Goal: Task Accomplishment & Management: Manage account settings

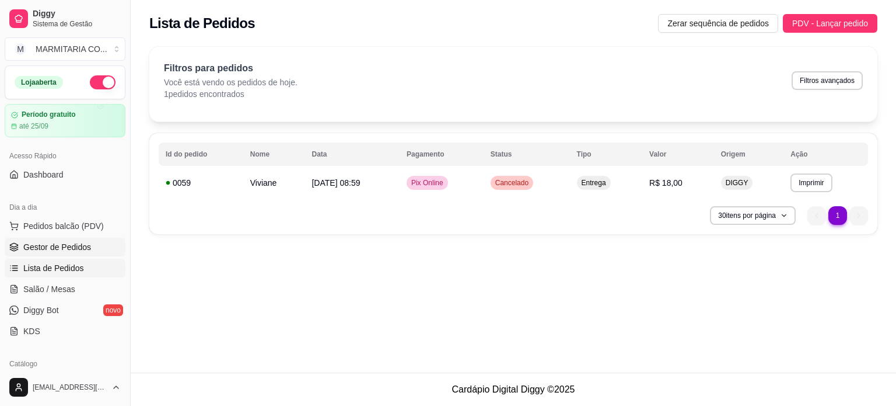
click at [47, 247] on span "Gestor de Pedidos" at bounding box center [57, 247] width 68 height 12
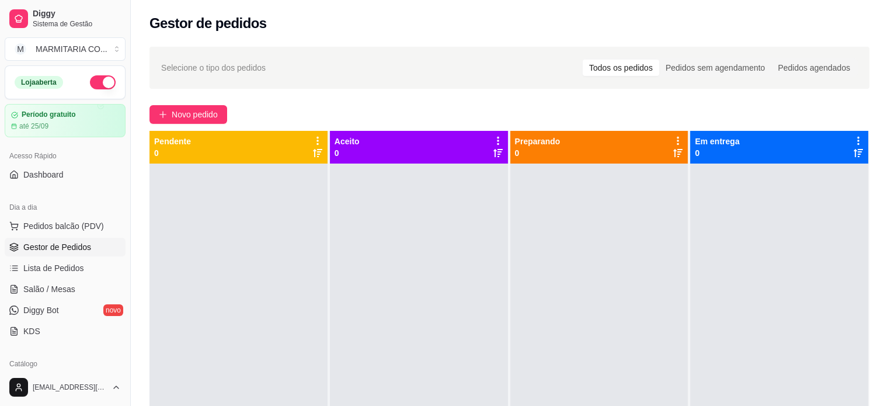
drag, startPoint x: 125, startPoint y: 171, endPoint x: 122, endPoint y: 201, distance: 30.5
click at [122, 201] on div "Diggy Sistema de Gestão M MARMITARIA CO ... Loja aberta Período gratuito até 25…" at bounding box center [65, 203] width 130 height 406
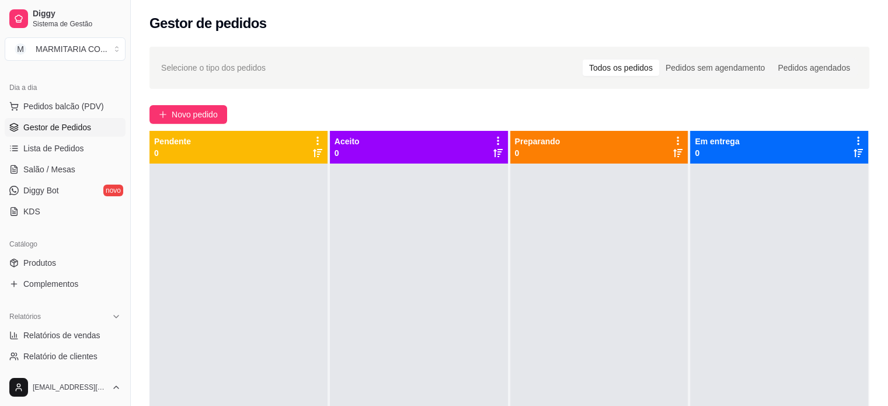
scroll to position [122, 0]
click at [83, 256] on link "Produtos" at bounding box center [65, 260] width 121 height 19
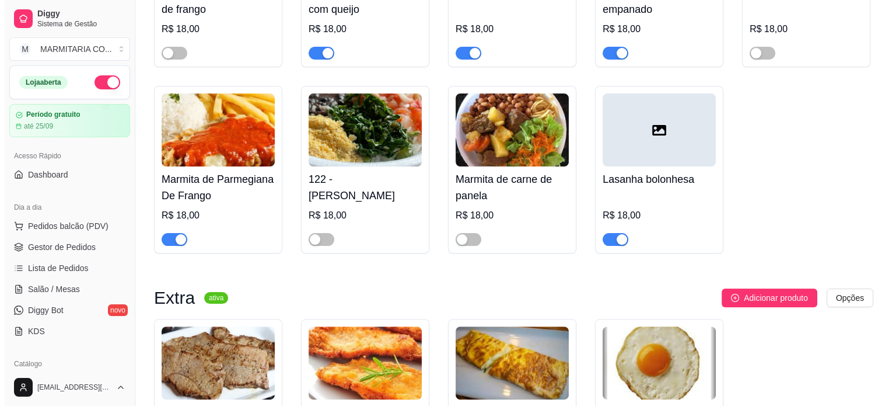
scroll to position [250, 0]
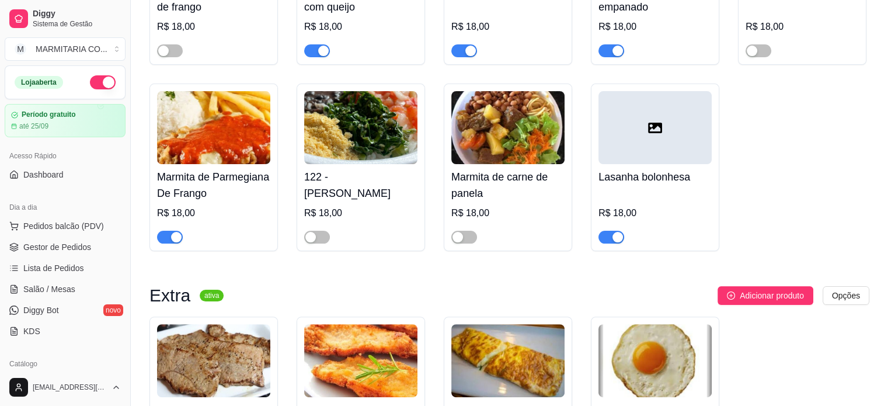
click at [657, 118] on div at bounding box center [654, 127] width 113 height 73
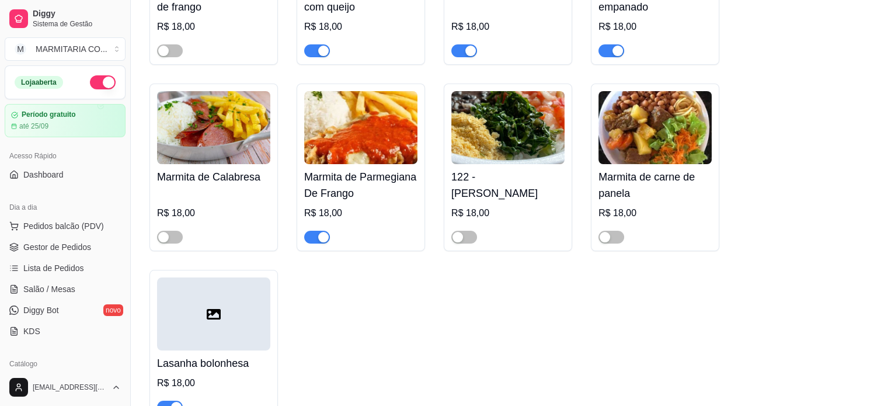
click at [657, 118] on div at bounding box center [680, 169] width 107 height 107
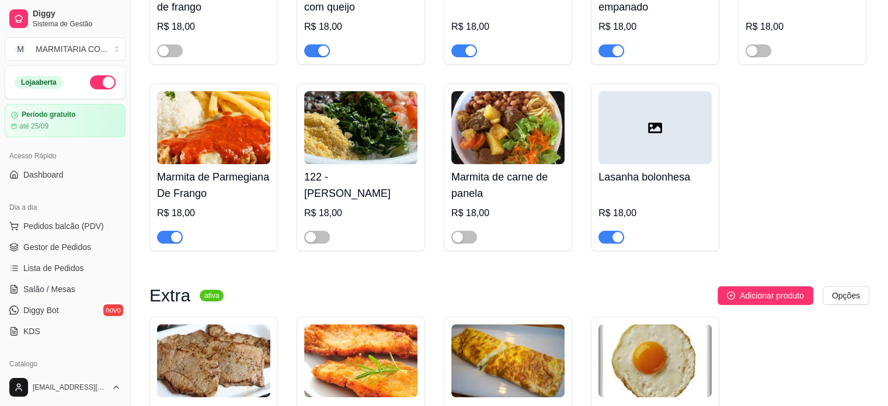
click at [654, 141] on div at bounding box center [654, 127] width 113 height 73
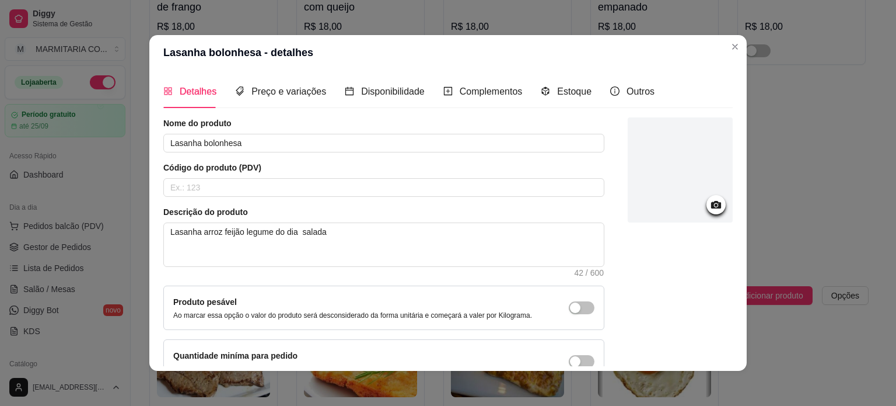
click at [711, 201] on icon at bounding box center [716, 205] width 10 height 8
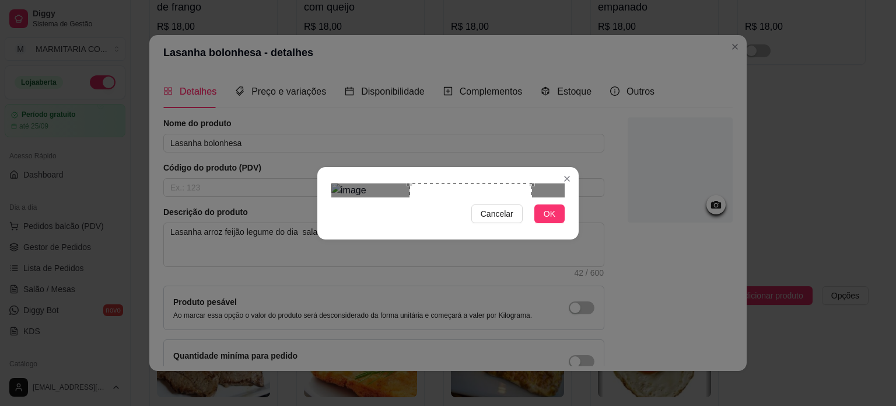
click at [469, 183] on div "Use the arrow keys to move the crop selection area" at bounding box center [471, 230] width 123 height 95
click at [403, 183] on div "Use the arrow keys to move the crop selection area" at bounding box center [423, 230] width 123 height 95
click at [551, 220] on span "OK" at bounding box center [550, 213] width 12 height 13
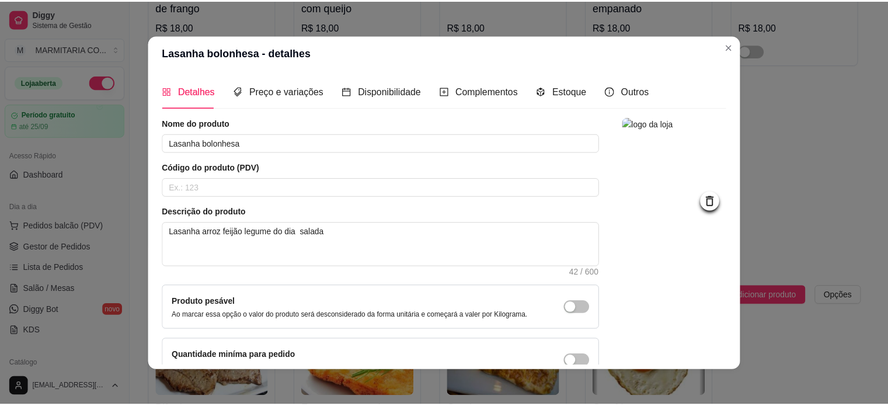
scroll to position [68, 0]
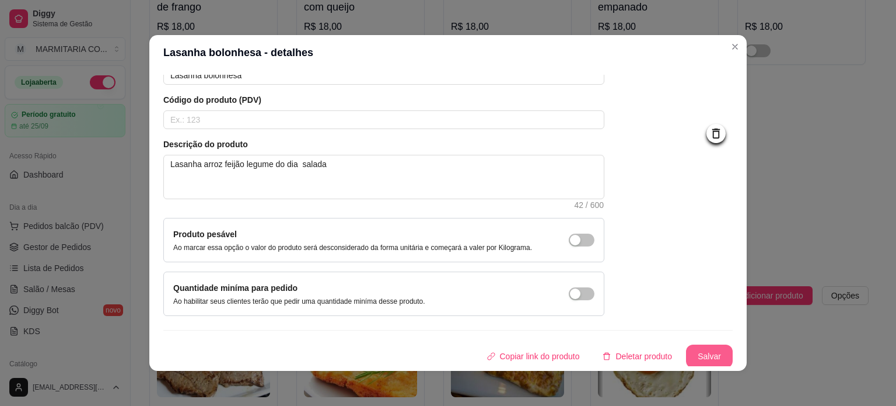
click at [696, 351] on button "Salvar" at bounding box center [709, 355] width 47 height 23
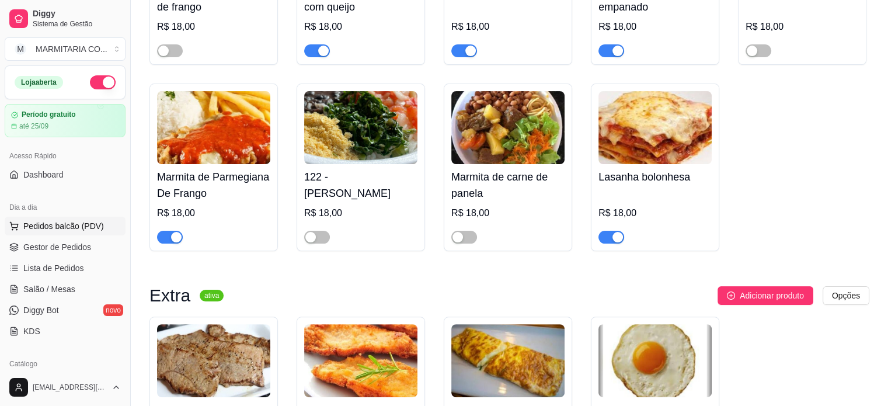
click at [58, 228] on span "Pedidos balcão (PDV)" at bounding box center [63, 226] width 81 height 12
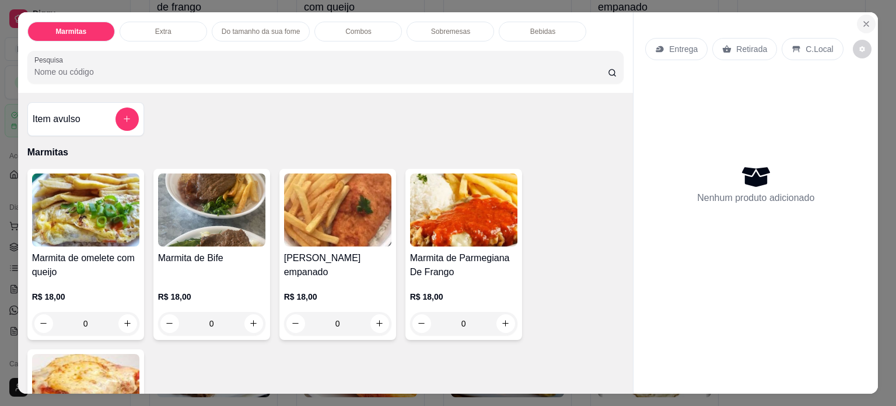
click at [862, 19] on icon "Close" at bounding box center [866, 23] width 9 height 9
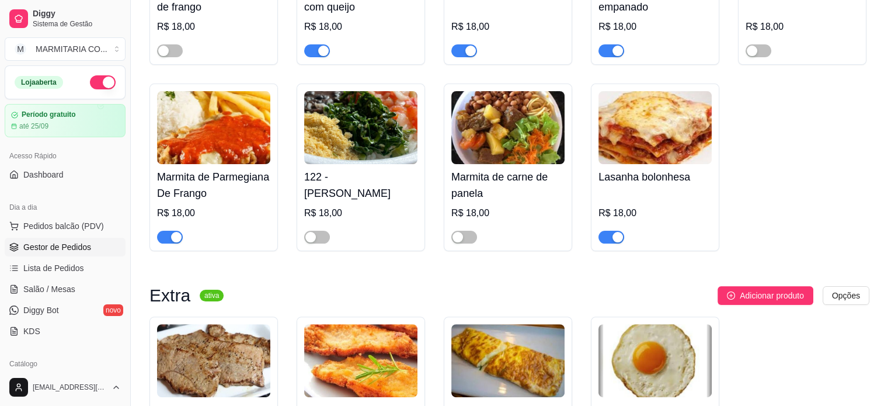
click at [80, 243] on span "Gestor de Pedidos" at bounding box center [57, 247] width 68 height 12
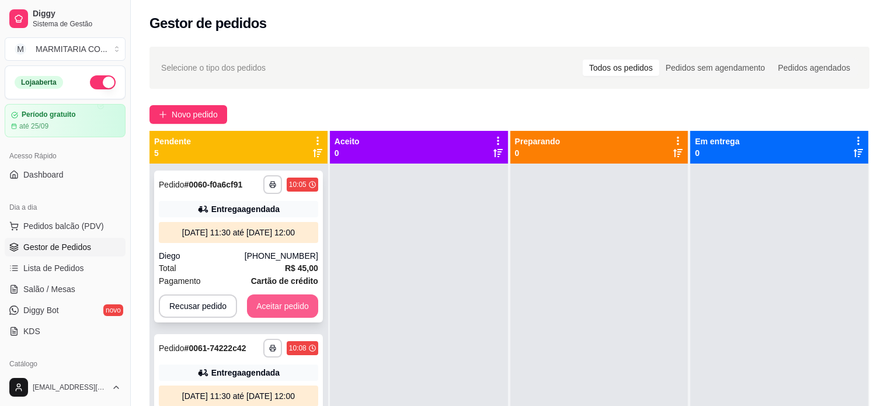
click at [261, 314] on button "Aceitar pedido" at bounding box center [282, 305] width 71 height 23
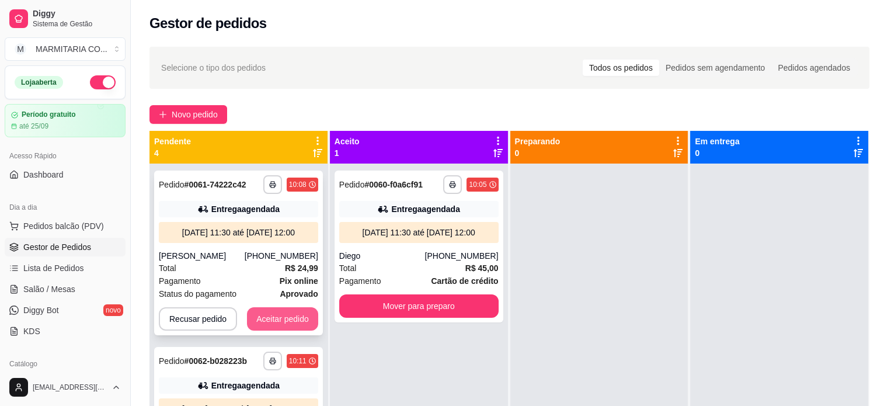
click at [258, 326] on button "Aceitar pedido" at bounding box center [282, 318] width 71 height 23
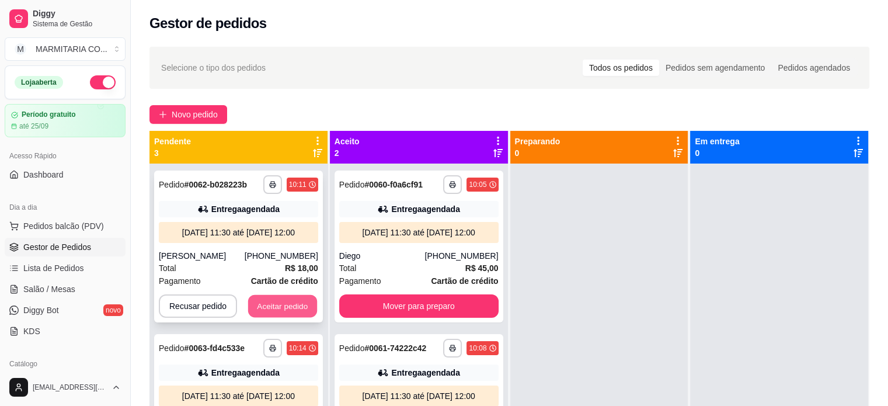
click at [266, 314] on button "Aceitar pedido" at bounding box center [282, 306] width 69 height 23
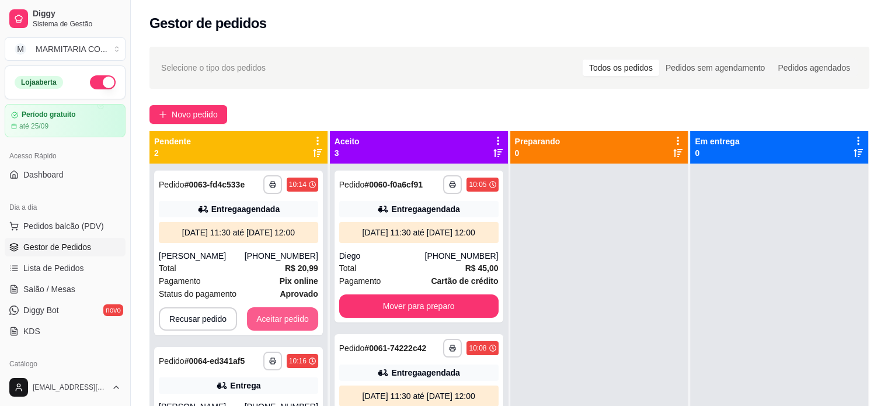
click at [266, 314] on button "Aceitar pedido" at bounding box center [282, 318] width 71 height 23
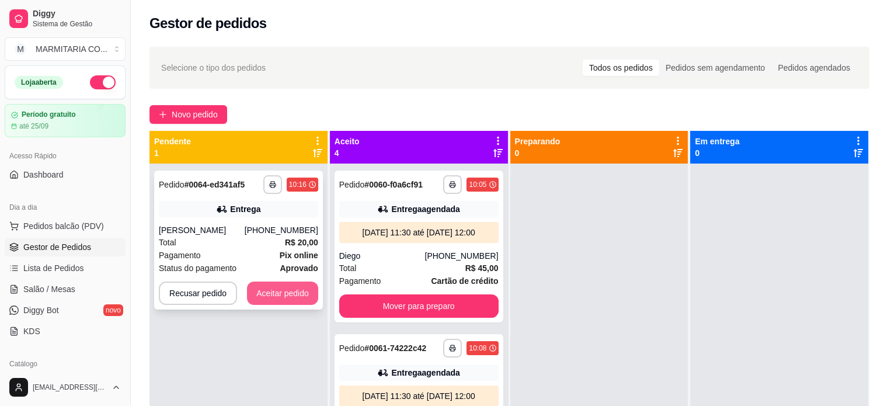
click at [270, 295] on button "Aceitar pedido" at bounding box center [282, 292] width 71 height 23
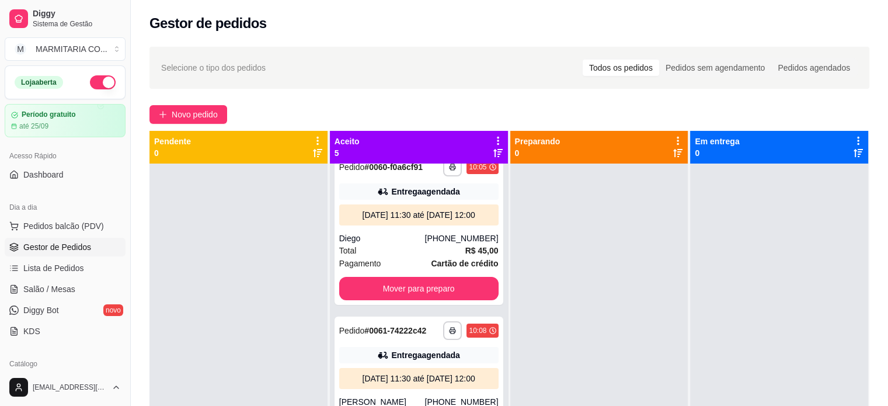
scroll to position [19, 0]
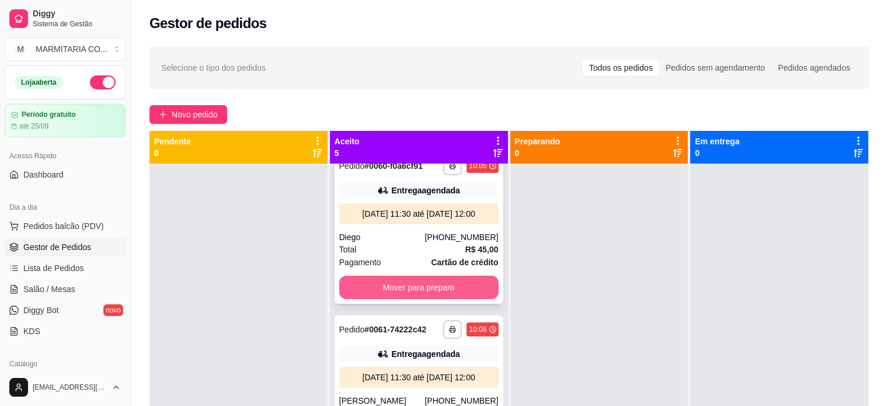
click at [439, 295] on button "Mover para preparo" at bounding box center [418, 286] width 159 height 23
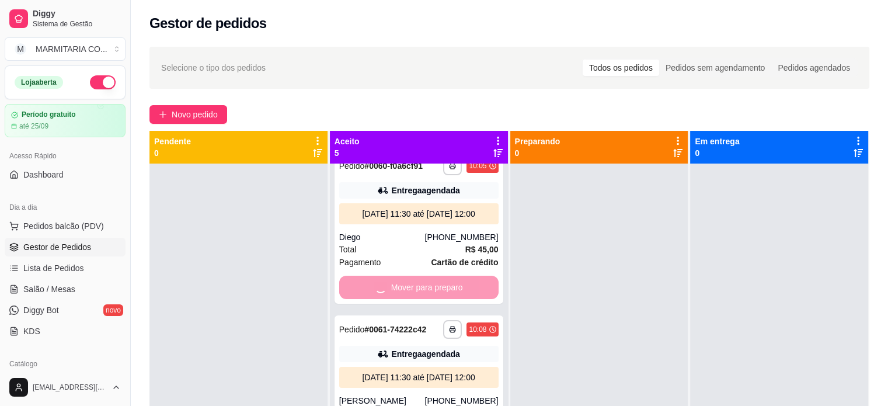
scroll to position [0, 0]
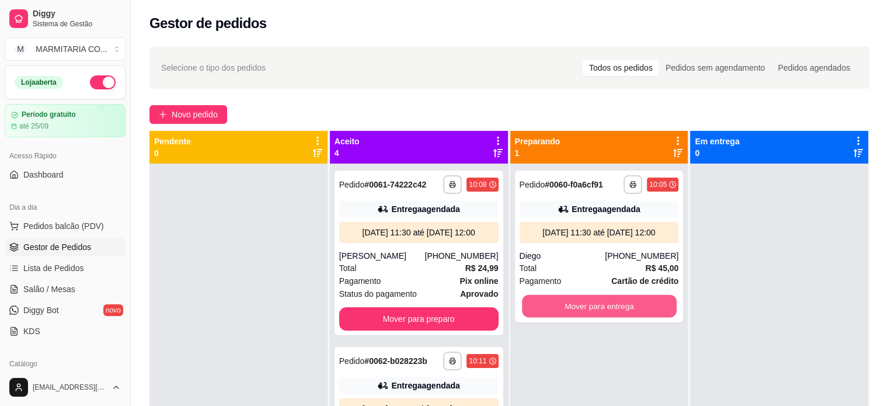
click at [617, 307] on button "Mover para entrega" at bounding box center [599, 306] width 155 height 23
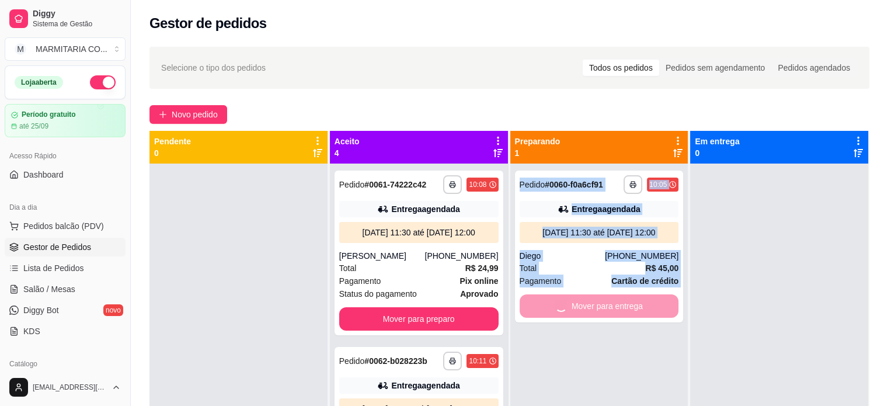
click at [617, 307] on div "**********" at bounding box center [599, 366] width 178 height 406
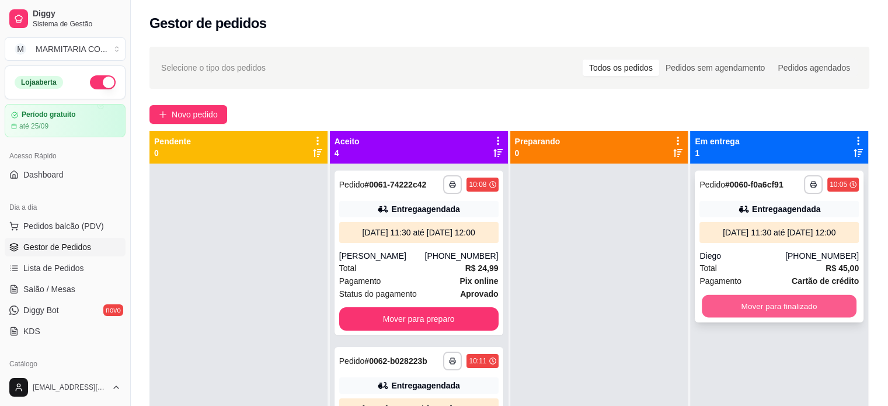
click at [710, 305] on button "Mover para finalizado" at bounding box center [778, 306] width 155 height 23
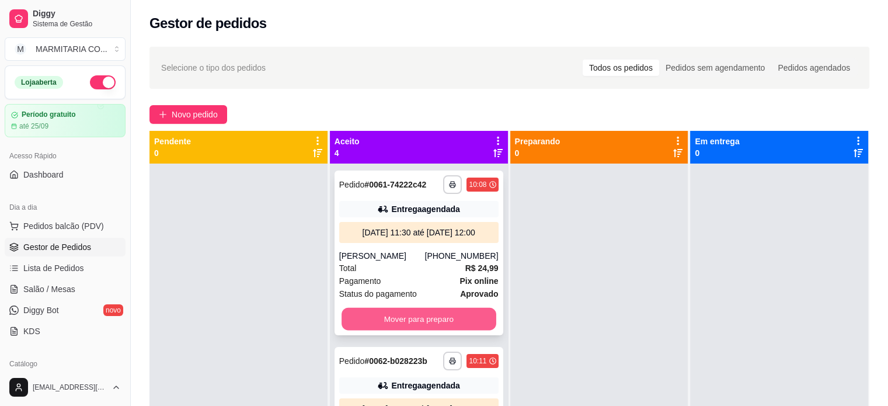
click at [358, 326] on button "Mover para preparo" at bounding box center [418, 319] width 155 height 23
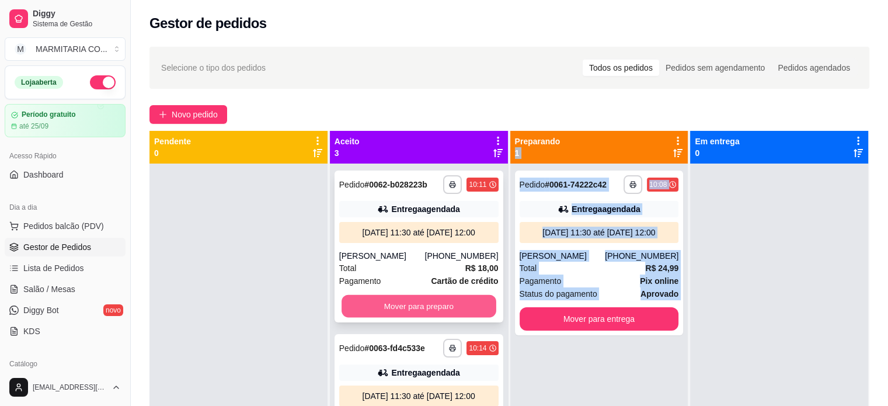
click at [362, 317] on button "Mover para preparo" at bounding box center [418, 306] width 155 height 23
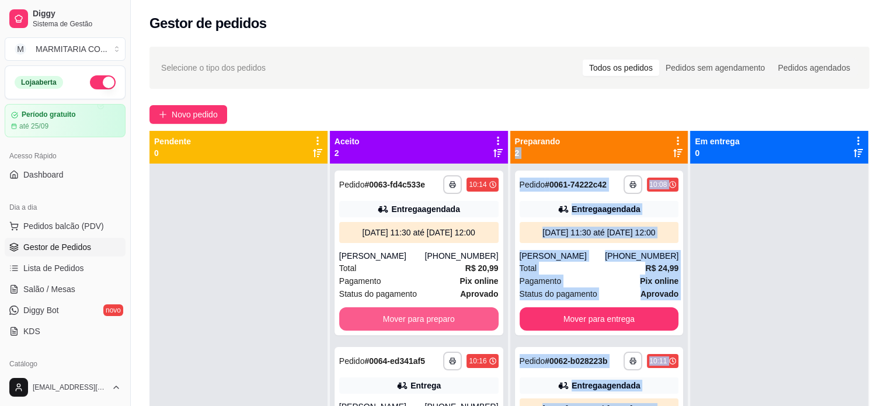
click at [362, 322] on button "Mover para preparo" at bounding box center [418, 318] width 159 height 23
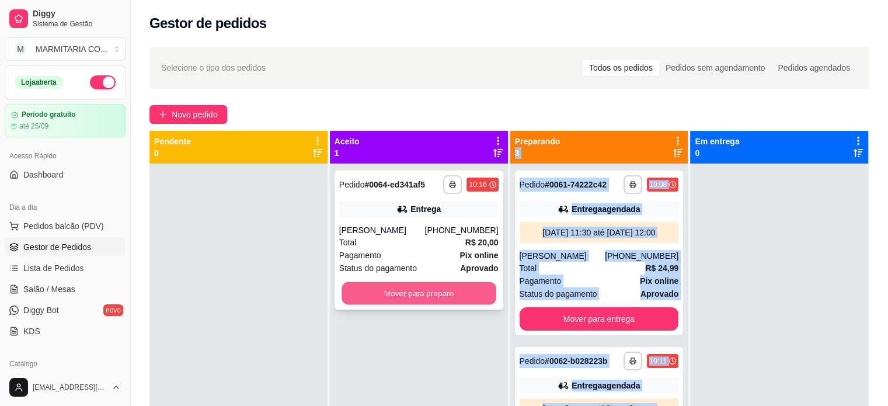
click at [376, 286] on button "Mover para preparo" at bounding box center [418, 293] width 155 height 23
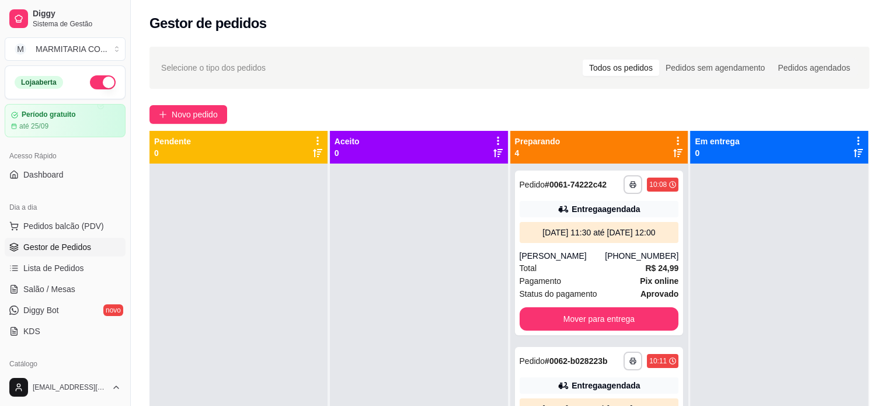
click at [427, 286] on div at bounding box center [419, 366] width 178 height 406
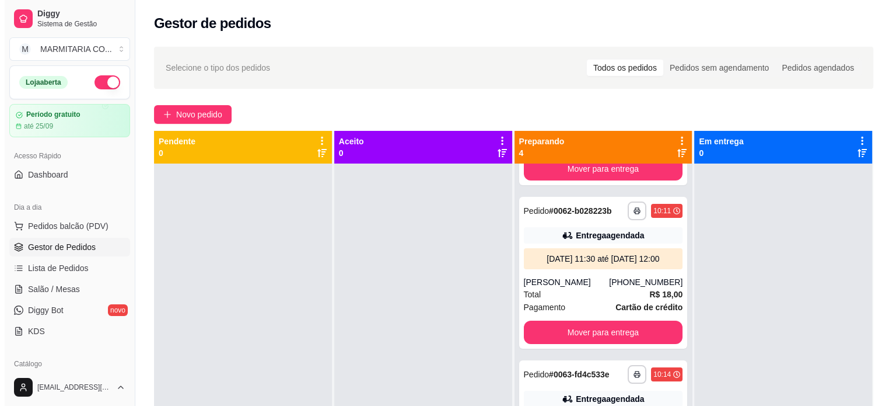
scroll to position [159, 0]
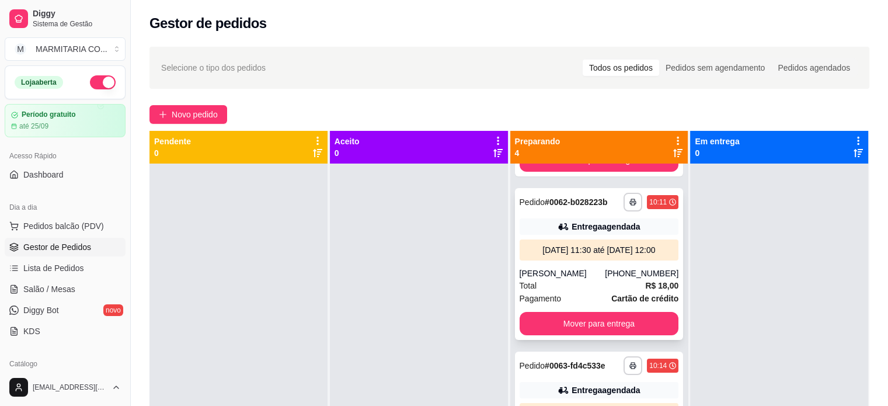
click at [588, 279] on div "[PERSON_NAME]" at bounding box center [562, 273] width 86 height 12
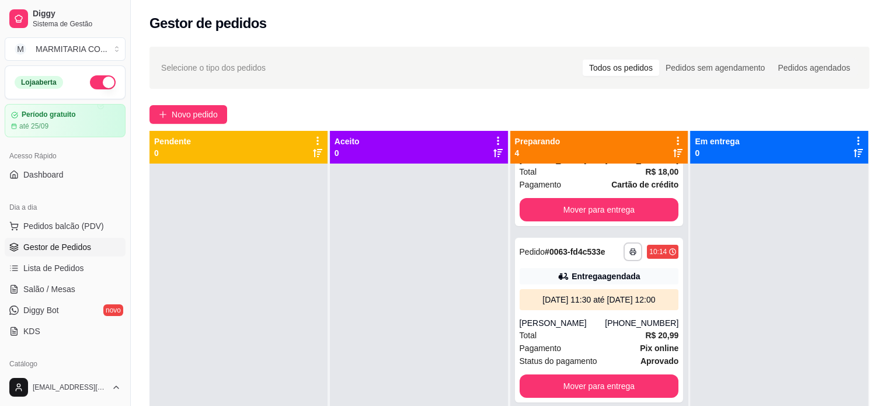
scroll to position [308, 0]
click at [515, 340] on div "**********" at bounding box center [599, 320] width 169 height 165
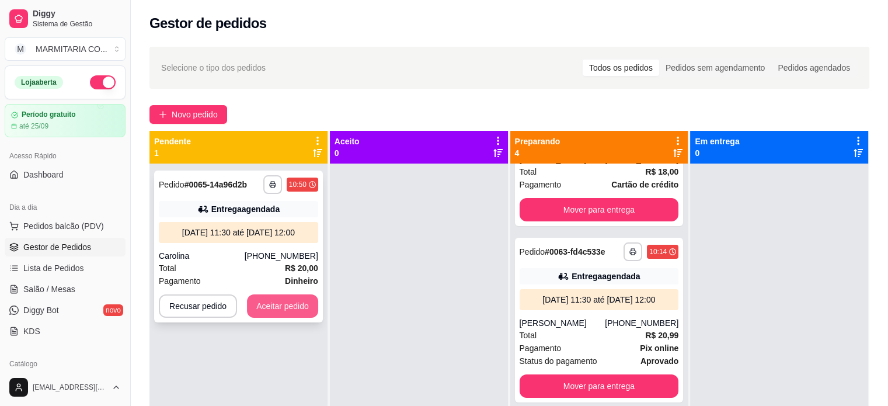
click at [256, 302] on button "Aceitar pedido" at bounding box center [282, 305] width 71 height 23
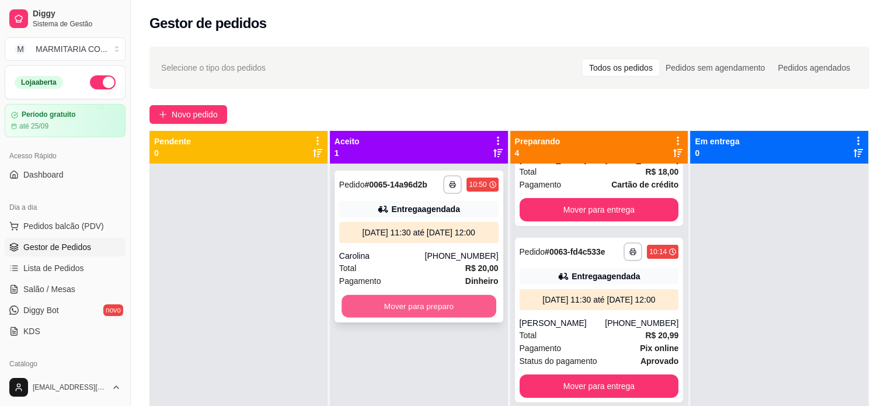
click at [392, 309] on button "Mover para preparo" at bounding box center [418, 306] width 155 height 23
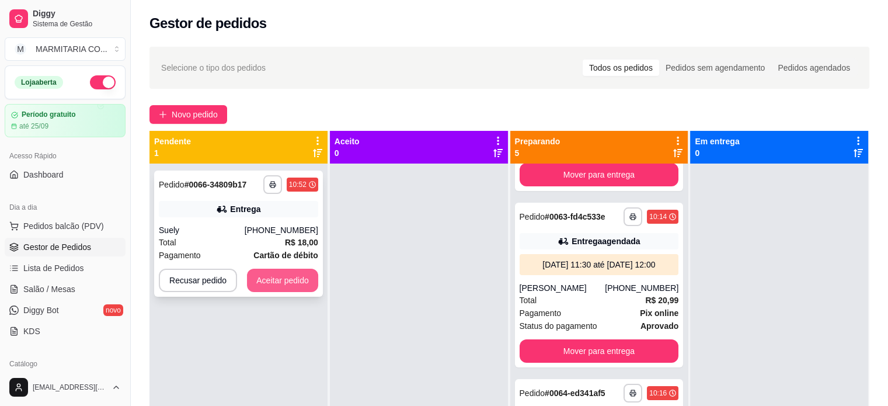
click at [271, 278] on button "Aceitar pedido" at bounding box center [282, 279] width 71 height 23
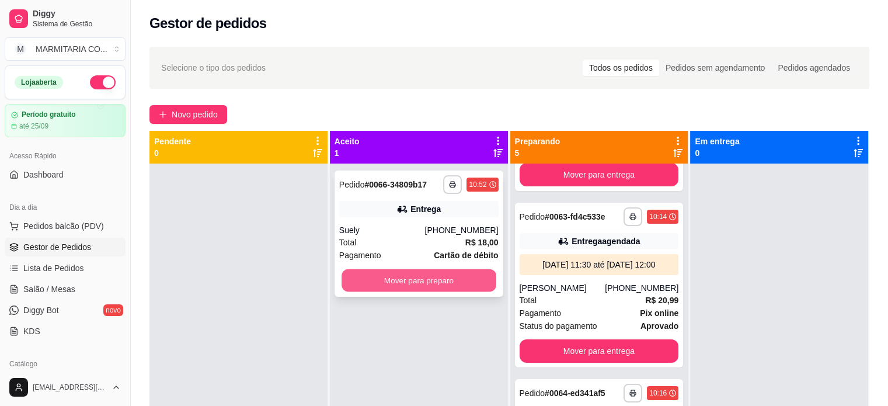
click at [425, 284] on button "Mover para preparo" at bounding box center [418, 280] width 155 height 23
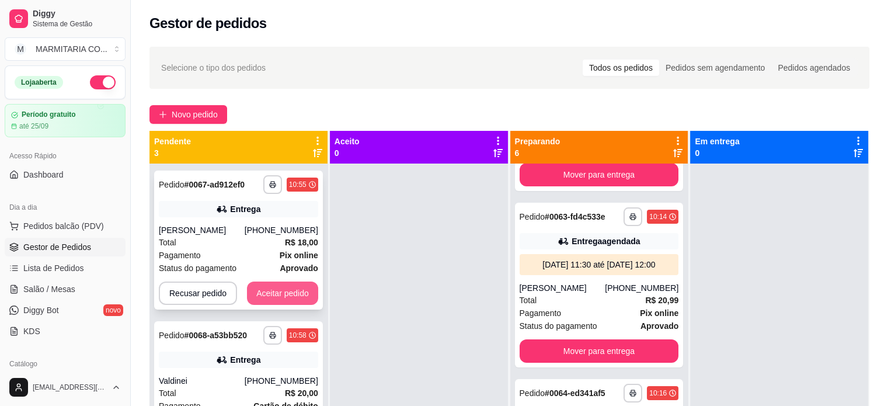
click at [266, 289] on button "Aceitar pedido" at bounding box center [282, 292] width 71 height 23
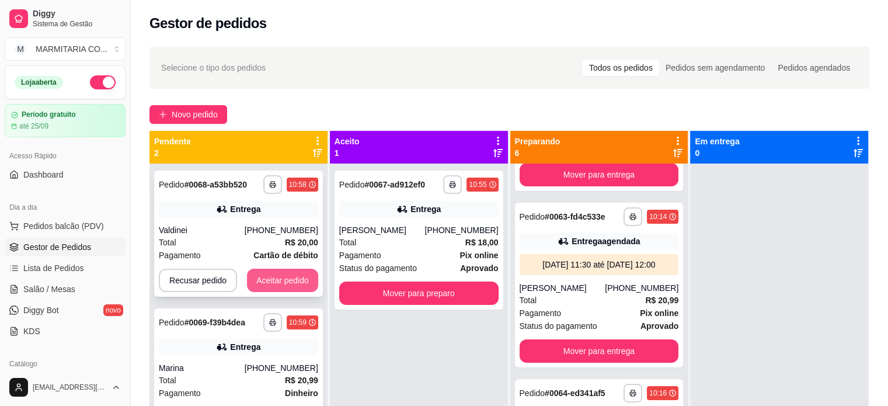
click at [288, 275] on button "Aceitar pedido" at bounding box center [282, 279] width 71 height 23
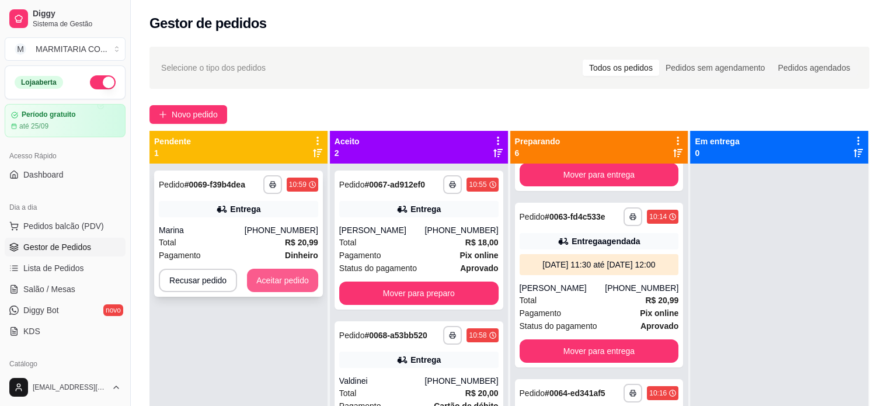
click at [273, 278] on button "Aceitar pedido" at bounding box center [282, 279] width 71 height 23
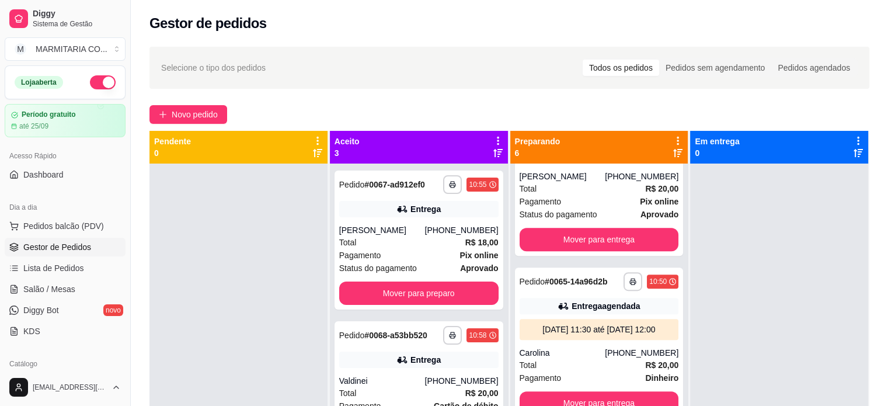
scroll to position [616, 0]
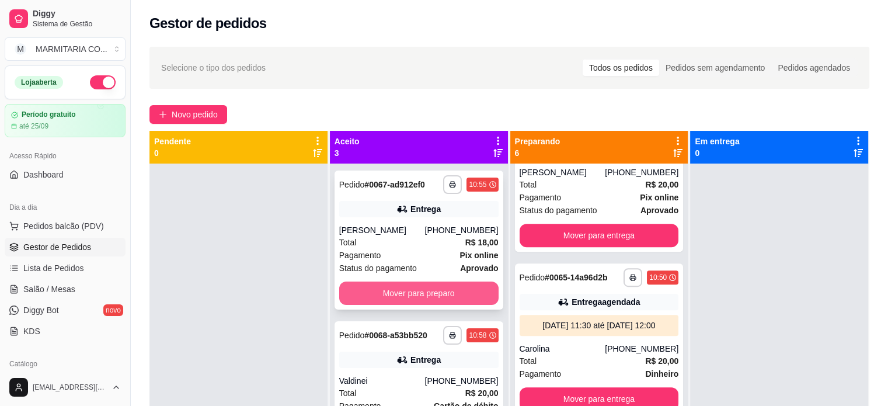
click at [394, 294] on button "Mover para preparo" at bounding box center [418, 292] width 159 height 23
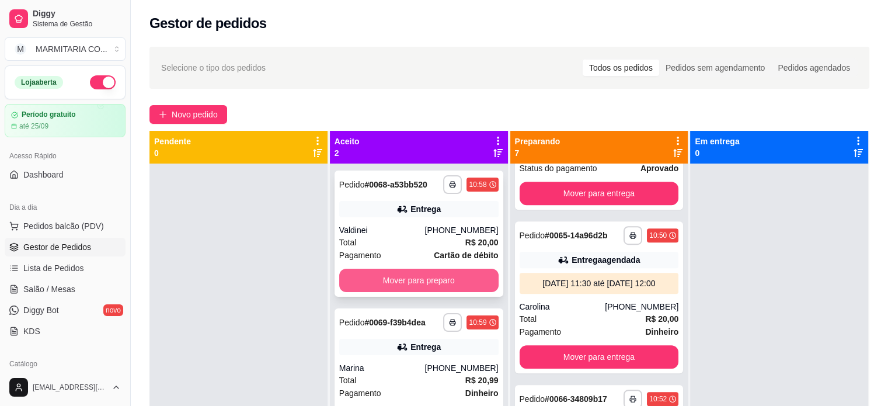
click at [432, 284] on button "Mover para preparo" at bounding box center [418, 279] width 159 height 23
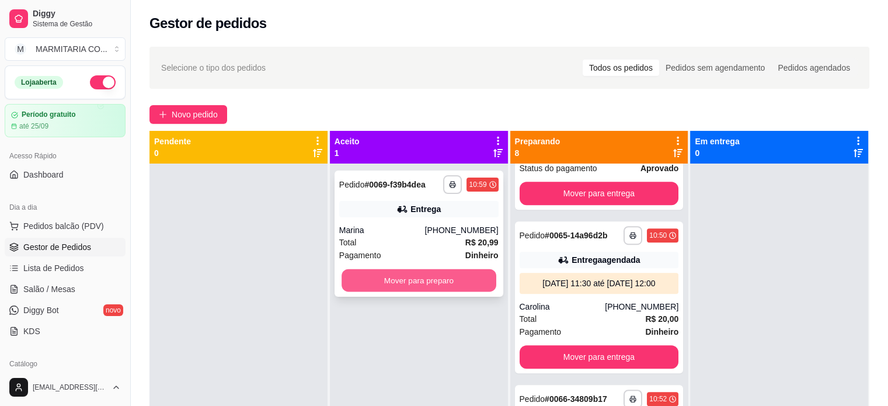
click at [452, 285] on button "Mover para preparo" at bounding box center [418, 280] width 155 height 23
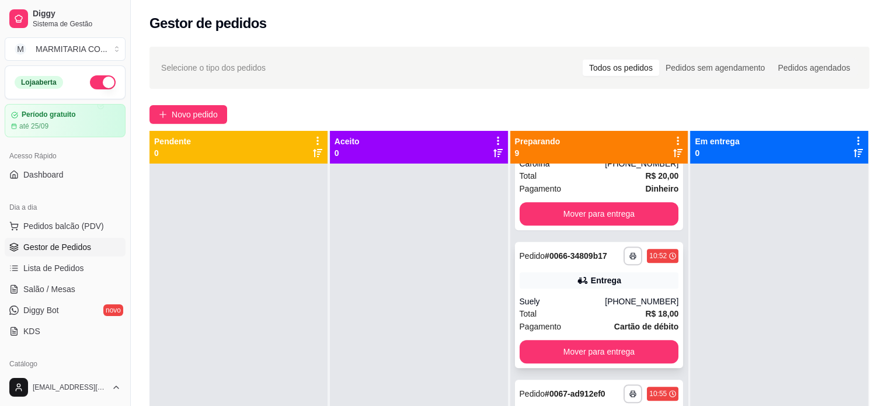
scroll to position [761, 0]
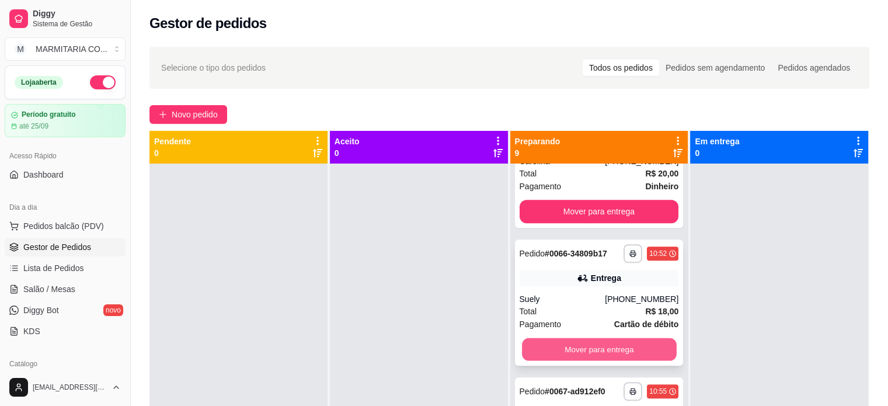
click at [621, 361] on button "Mover para entrega" at bounding box center [599, 349] width 155 height 23
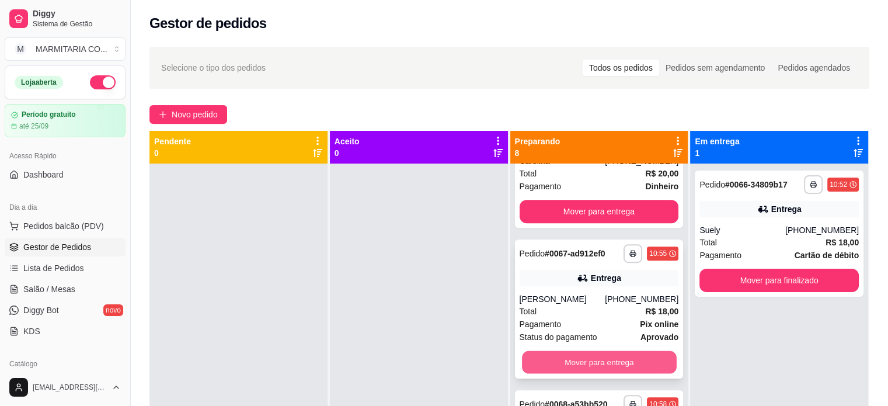
click at [638, 373] on button "Mover para entrega" at bounding box center [599, 362] width 155 height 23
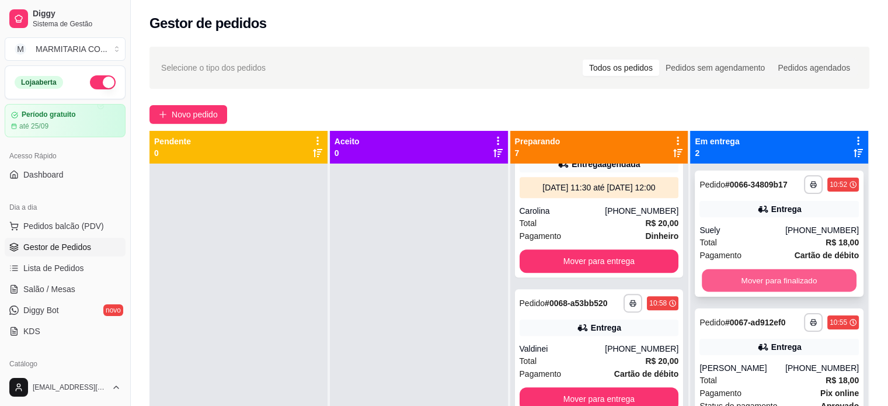
click at [763, 282] on button "Mover para finalizado" at bounding box center [778, 280] width 155 height 23
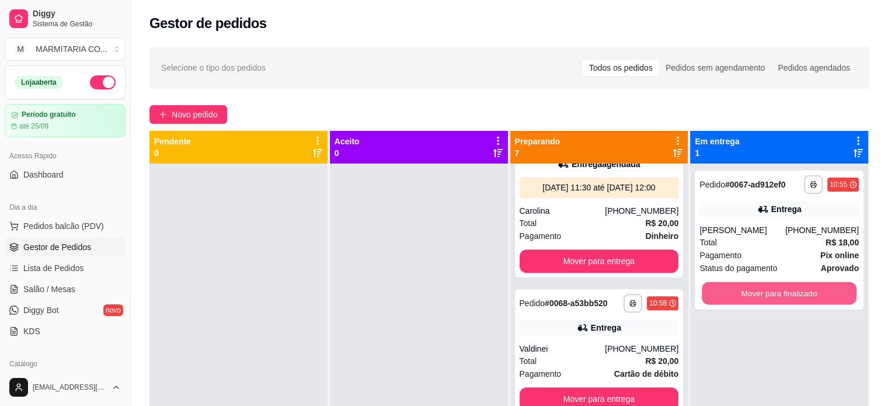
click at [763, 282] on button "Mover para finalizado" at bounding box center [778, 293] width 155 height 23
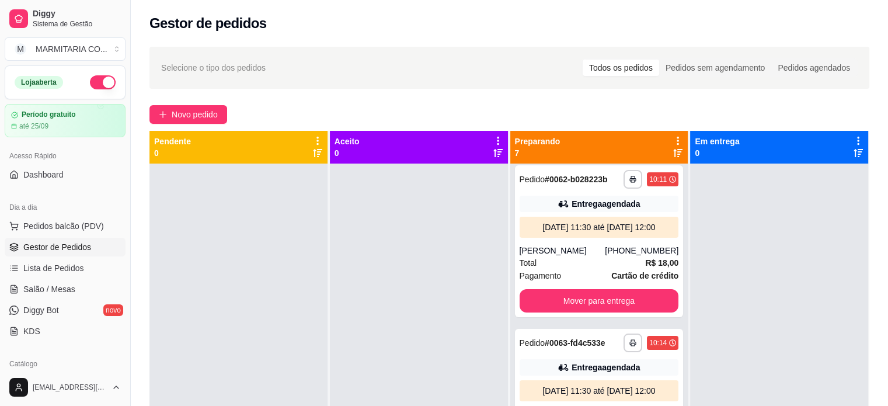
scroll to position [190, 0]
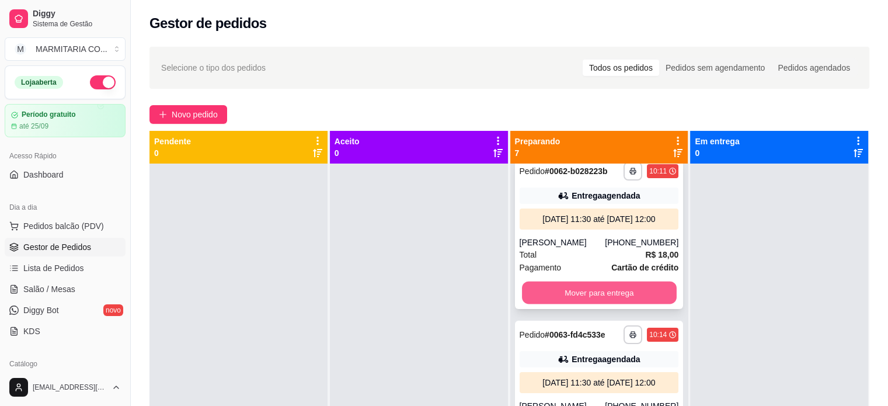
click at [618, 304] on button "Mover para entrega" at bounding box center [599, 292] width 155 height 23
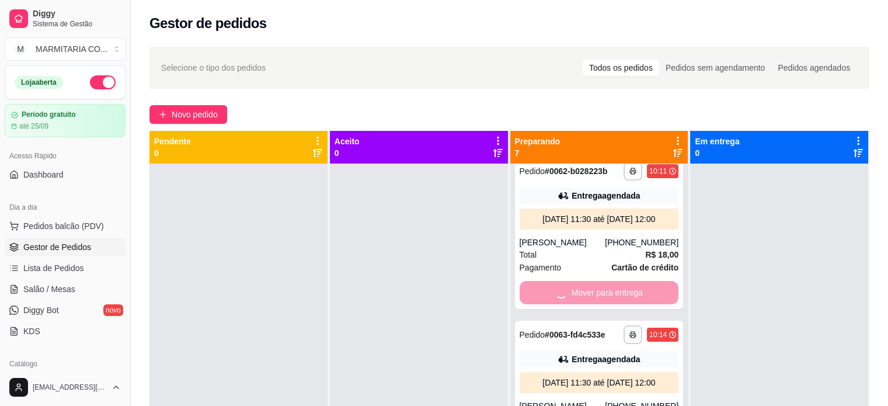
scroll to position [15, 0]
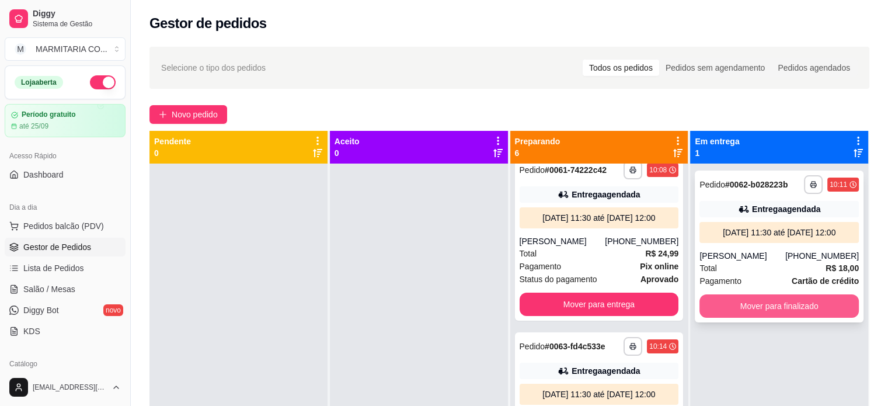
click at [724, 310] on button "Mover para finalizado" at bounding box center [778, 305] width 159 height 23
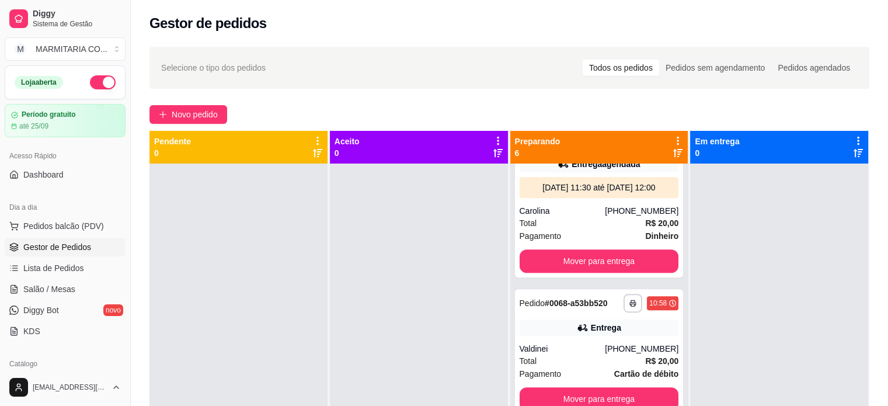
scroll to position [583, 0]
click at [565, 392] on button "Mover para entrega" at bounding box center [598, 398] width 159 height 23
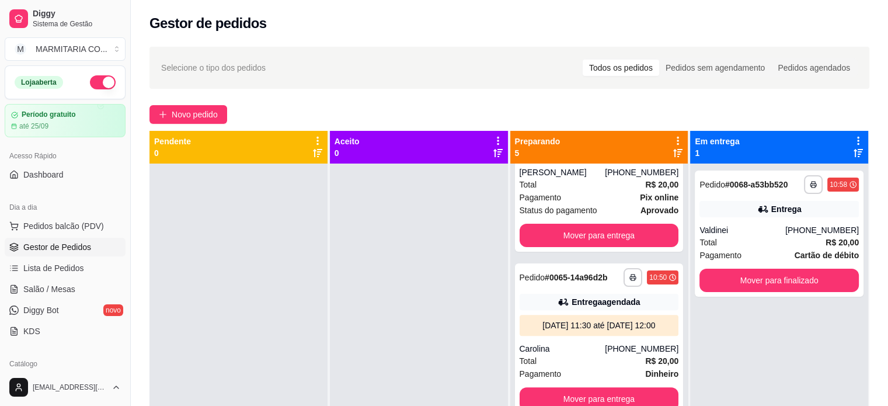
scroll to position [445, 0]
click at [753, 277] on button "Mover para finalizado" at bounding box center [778, 279] width 159 height 23
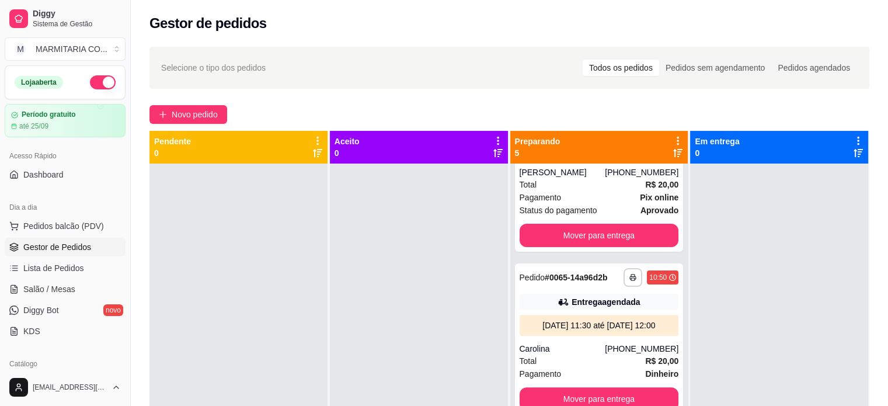
scroll to position [90, 0]
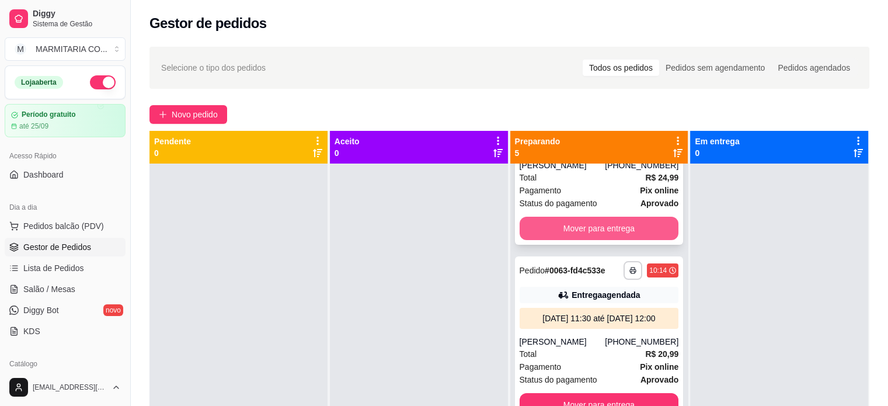
click at [640, 232] on button "Mover para entrega" at bounding box center [598, 228] width 159 height 23
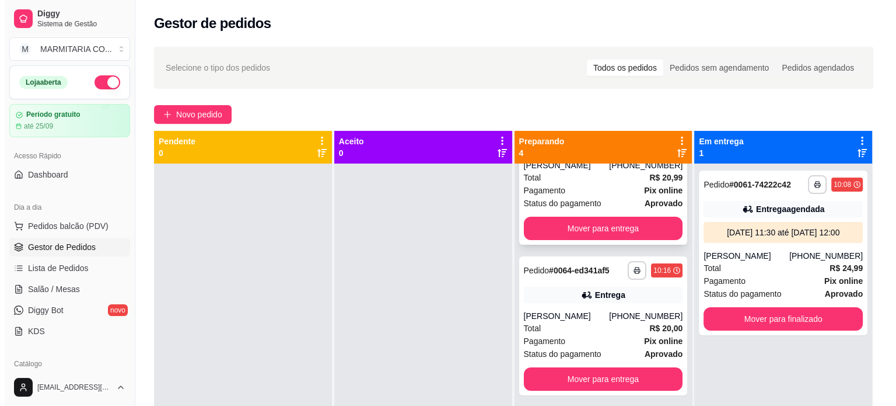
scroll to position [0, 0]
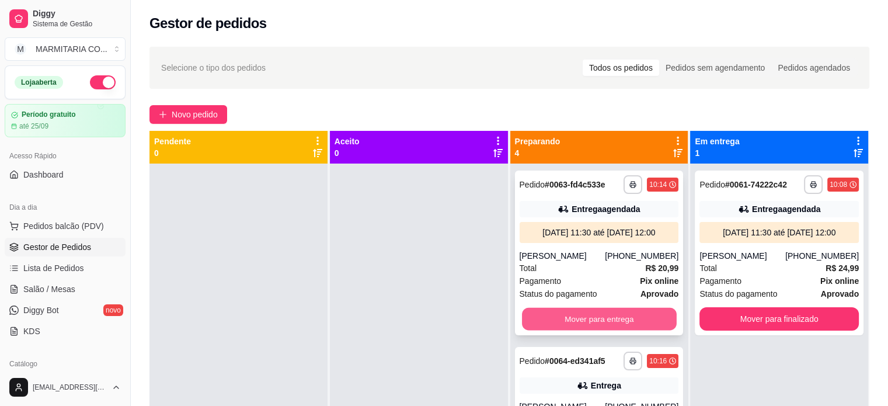
click at [610, 330] on button "Mover para entrega" at bounding box center [599, 319] width 155 height 23
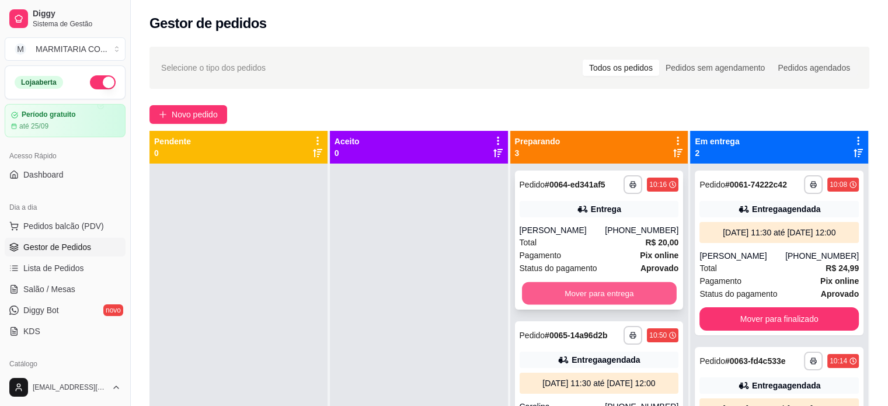
click at [602, 295] on button "Mover para entrega" at bounding box center [599, 293] width 155 height 23
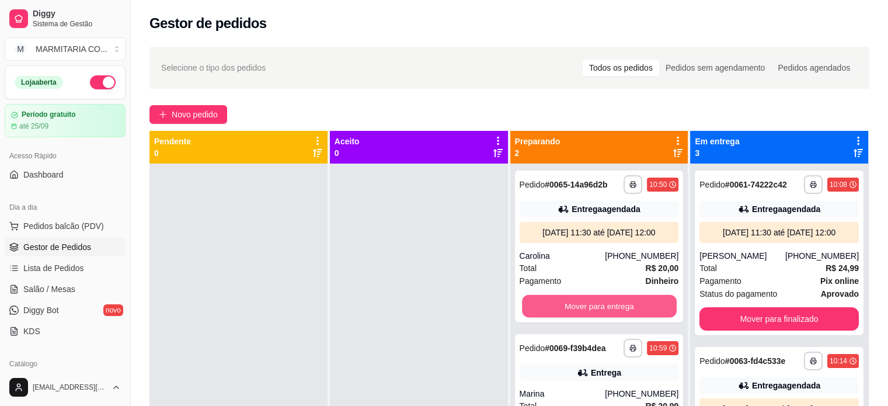
click at [602, 295] on button "Mover para entrega" at bounding box center [599, 306] width 155 height 23
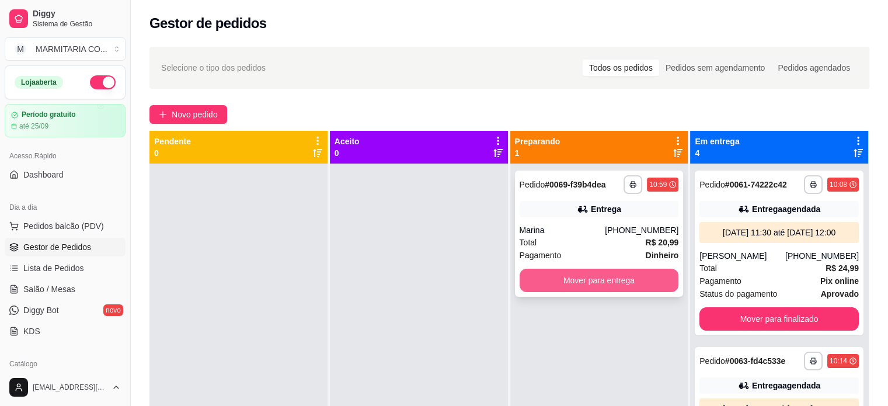
click at [600, 281] on button "Mover para entrega" at bounding box center [598, 279] width 159 height 23
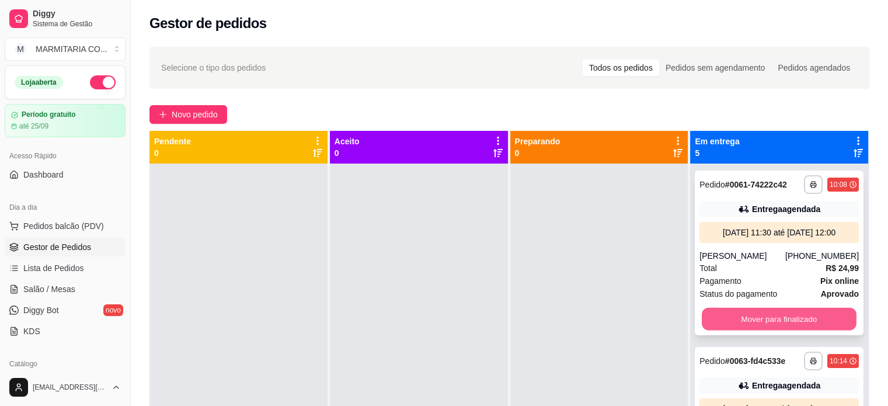
click at [717, 321] on button "Mover para finalizado" at bounding box center [778, 319] width 155 height 23
click at [717, 321] on button "Mover para finalizado" at bounding box center [778, 318] width 159 height 23
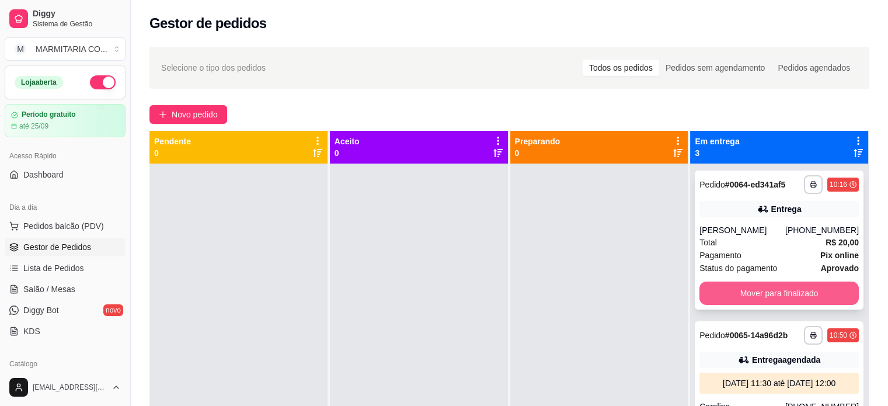
click at [717, 301] on button "Mover para finalizado" at bounding box center [778, 292] width 159 height 23
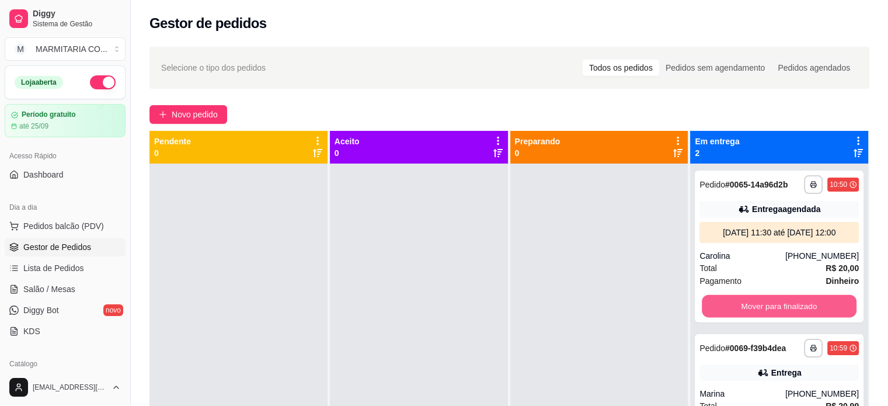
click at [717, 301] on button "Mover para finalizado" at bounding box center [778, 306] width 155 height 23
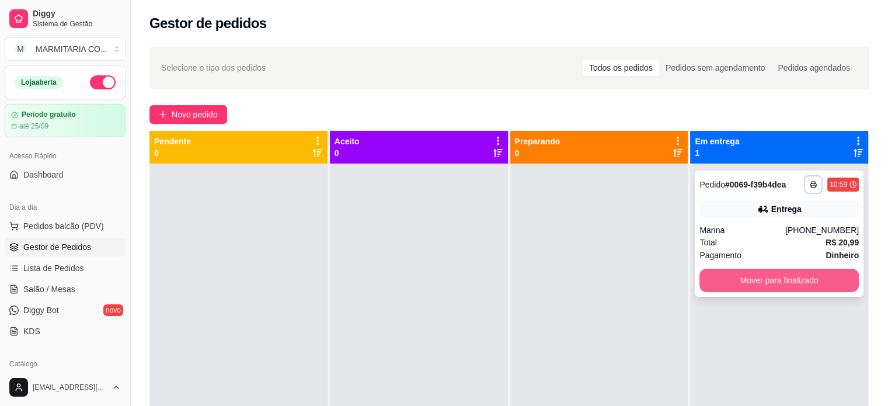
click at [714, 287] on button "Mover para finalizado" at bounding box center [778, 279] width 159 height 23
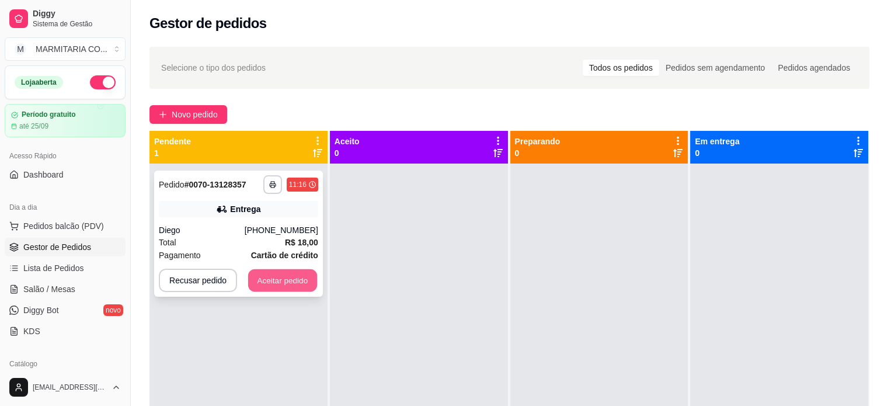
click at [257, 274] on button "Aceitar pedido" at bounding box center [282, 280] width 69 height 23
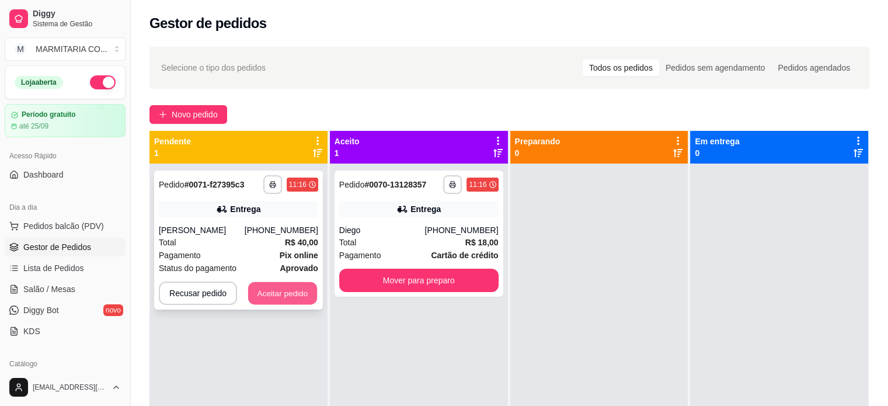
click at [287, 305] on button "Aceitar pedido" at bounding box center [282, 293] width 69 height 23
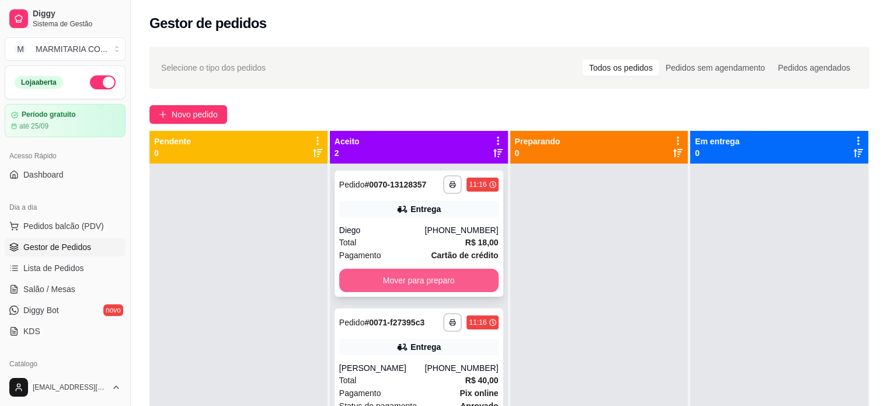
click at [400, 277] on button "Mover para preparo" at bounding box center [418, 279] width 159 height 23
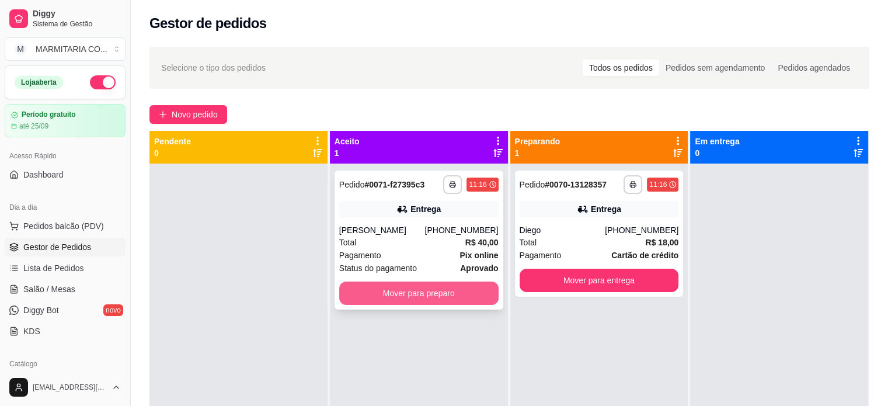
click at [399, 303] on button "Mover para preparo" at bounding box center [418, 292] width 159 height 23
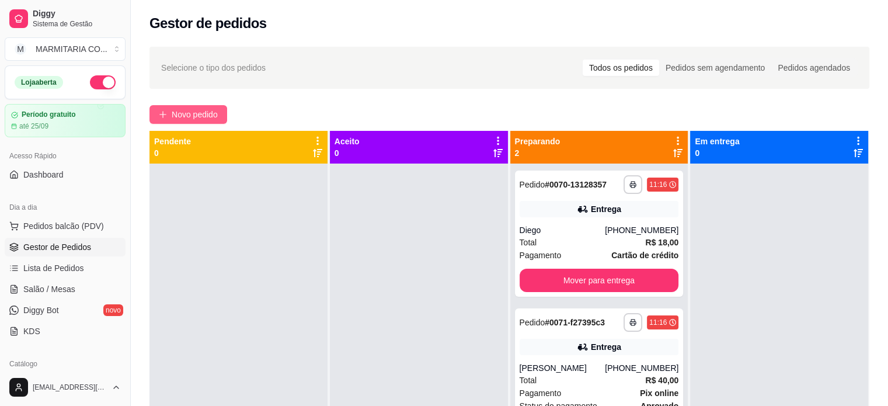
click at [170, 109] on button "Novo pedido" at bounding box center [188, 114] width 78 height 19
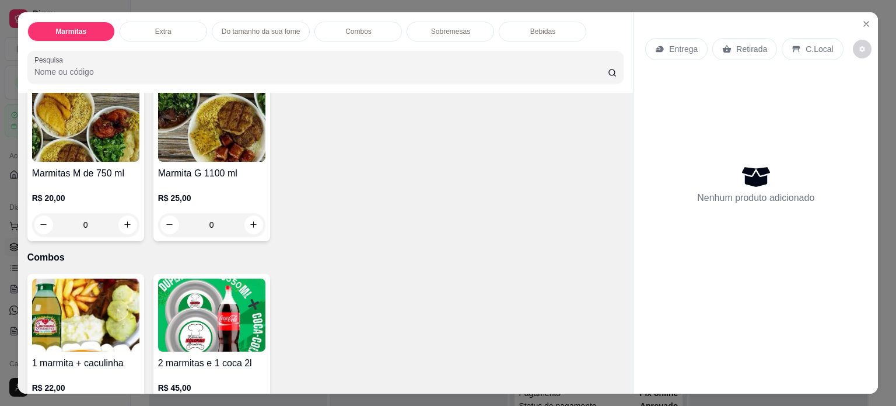
scroll to position [649, 0]
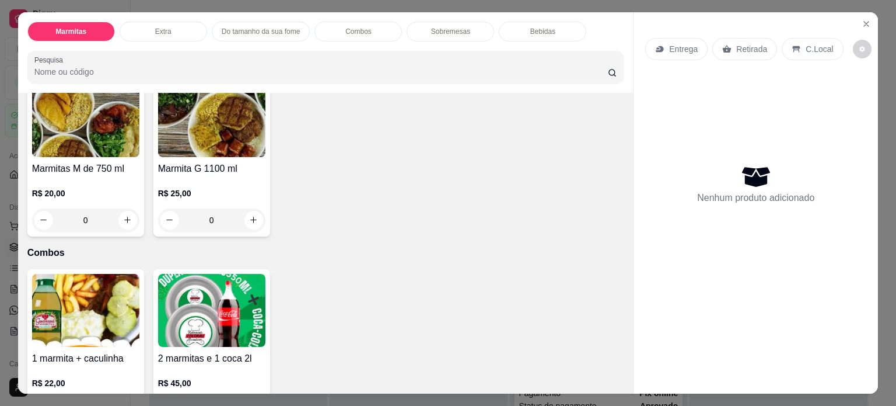
click at [77, 125] on img at bounding box center [85, 120] width 107 height 73
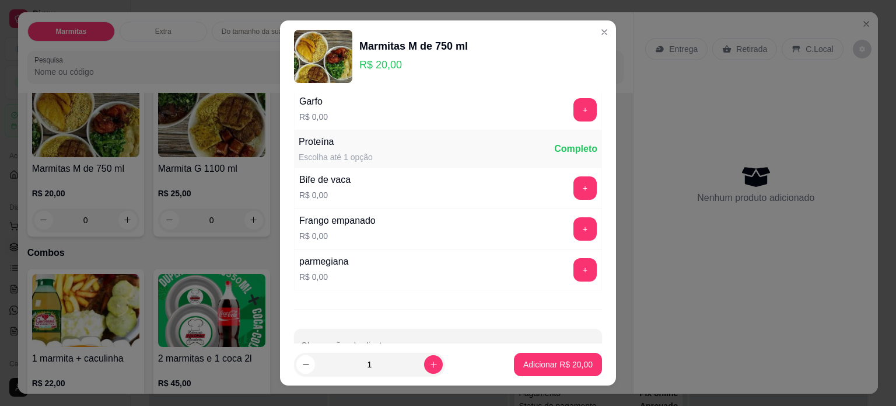
scroll to position [45, 0]
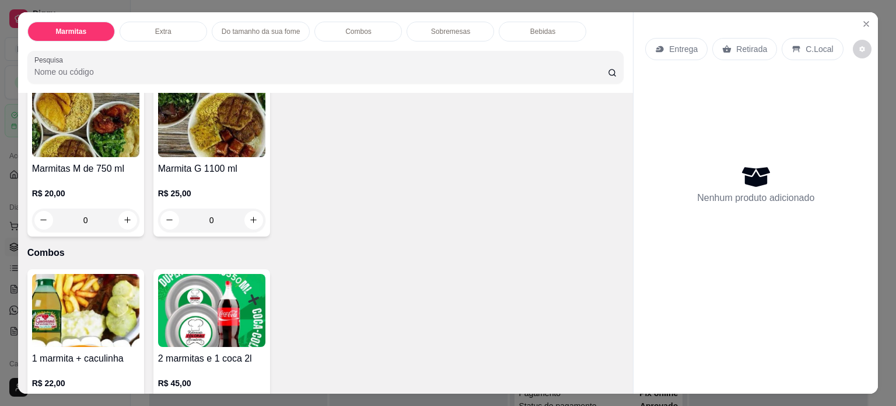
click at [122, 214] on div "0" at bounding box center [85, 219] width 107 height 23
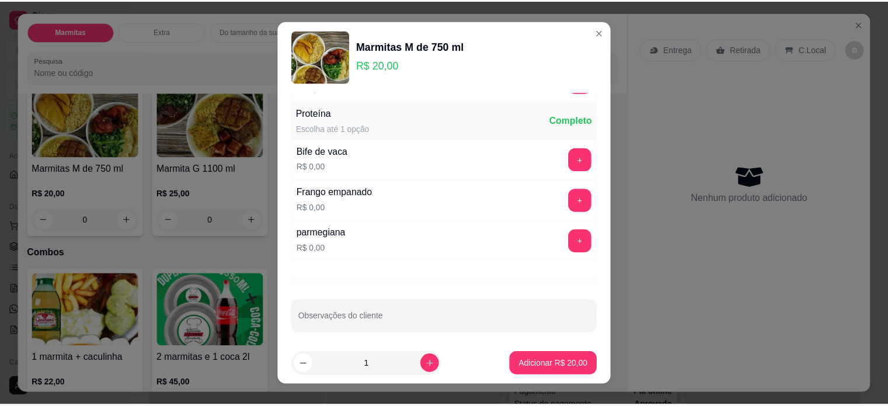
scroll to position [79, 0]
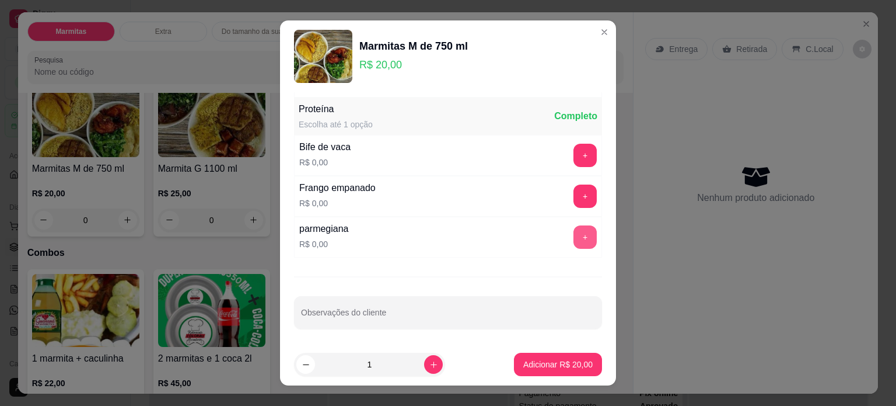
click at [574, 236] on button "+" at bounding box center [585, 236] width 23 height 23
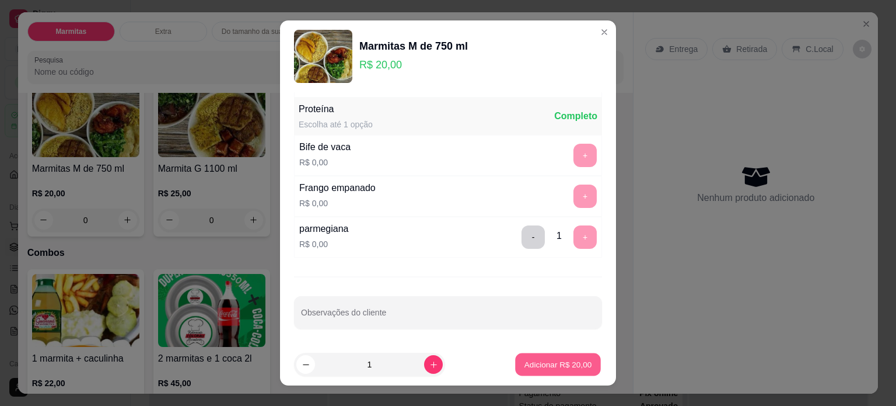
click at [535, 366] on p "Adicionar R$ 20,00" at bounding box center [559, 364] width 68 height 11
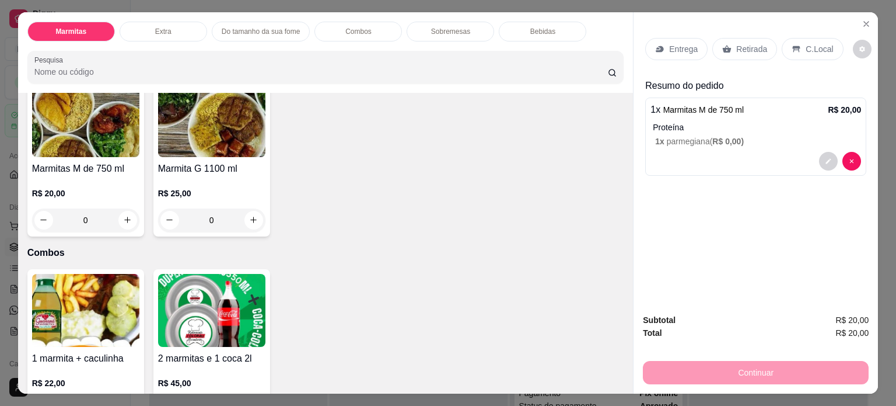
click at [796, 46] on div "C.Local" at bounding box center [812, 49] width 61 height 22
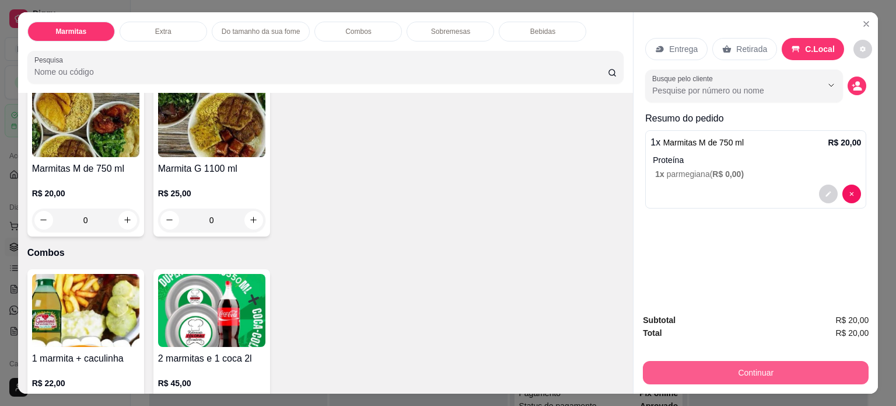
click at [717, 371] on button "Continuar" at bounding box center [756, 372] width 226 height 23
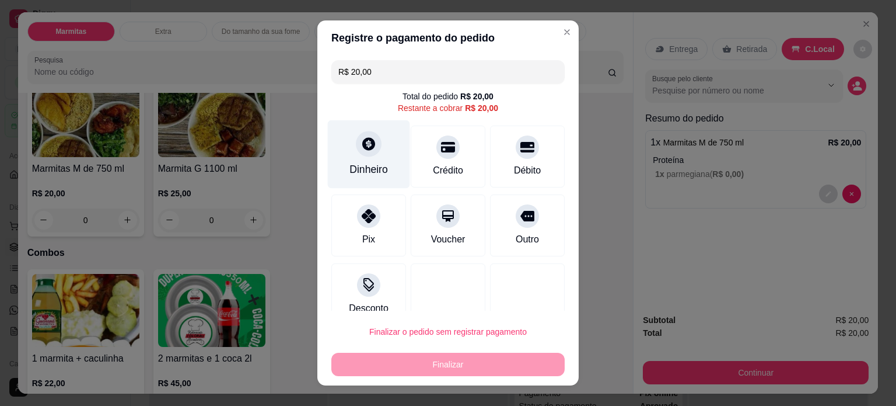
click at [355, 167] on div "Dinheiro" at bounding box center [369, 169] width 39 height 15
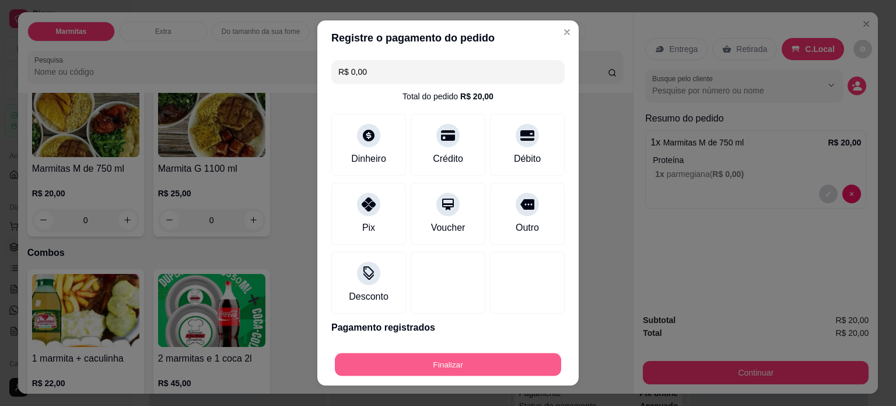
click at [484, 364] on button "Finalizar" at bounding box center [448, 364] width 226 height 23
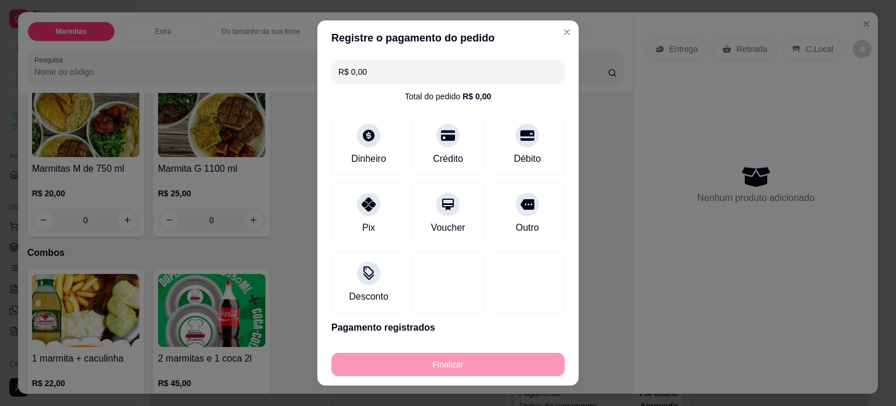
type input "-R$ 20,00"
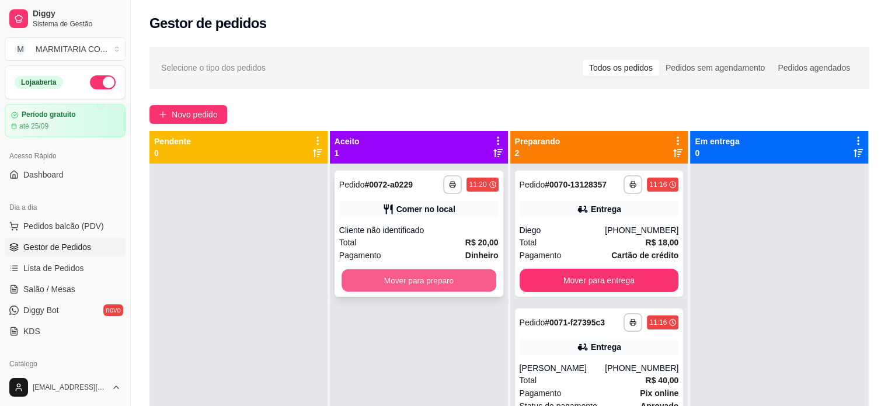
click at [357, 275] on button "Mover para preparo" at bounding box center [418, 280] width 155 height 23
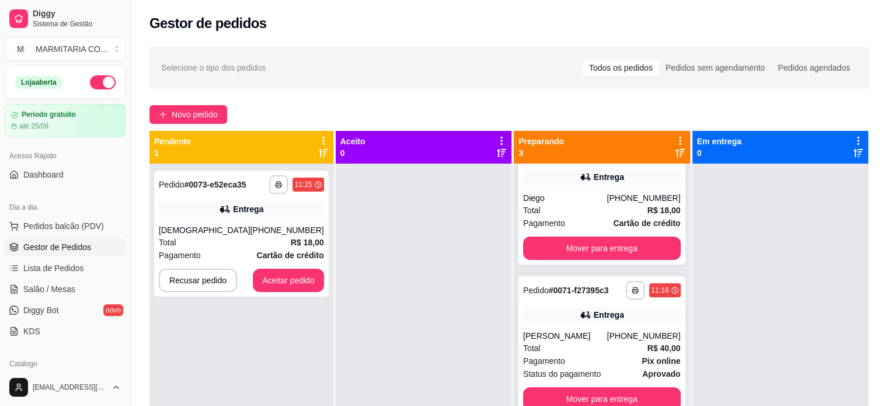
scroll to position [44, 0]
click at [280, 277] on button "Aceitar pedido" at bounding box center [288, 279] width 71 height 23
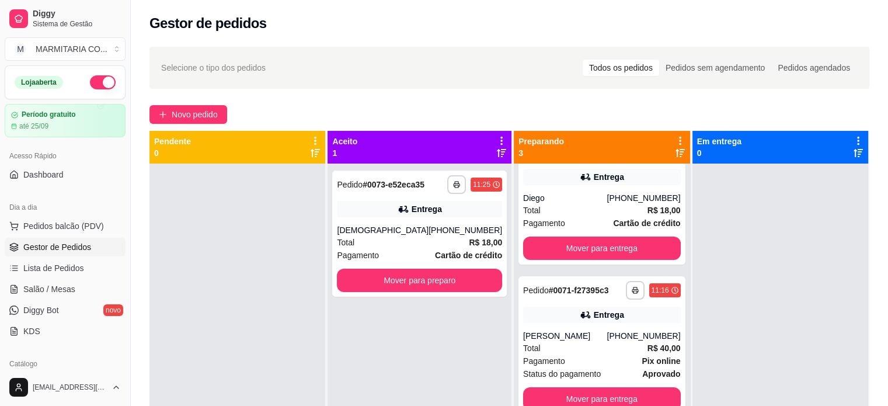
click at [418, 333] on div "**********" at bounding box center [419, 366] width 184 height 406
click at [390, 284] on button "Mover para preparo" at bounding box center [420, 280] width 160 height 23
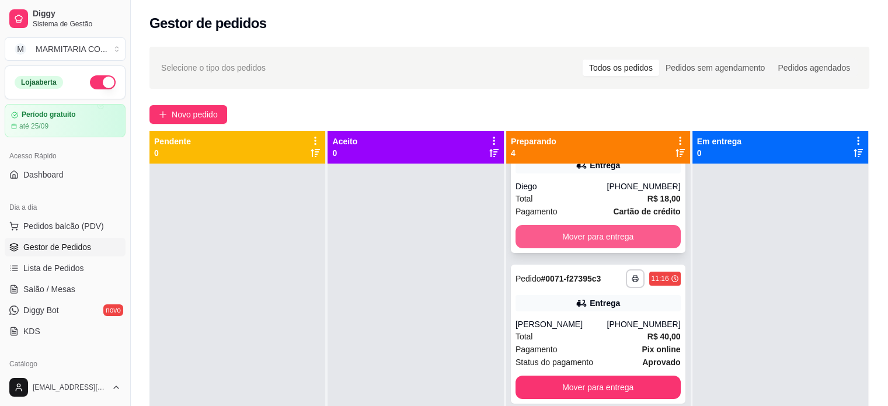
click at [595, 232] on button "Mover para entrega" at bounding box center [597, 236] width 165 height 23
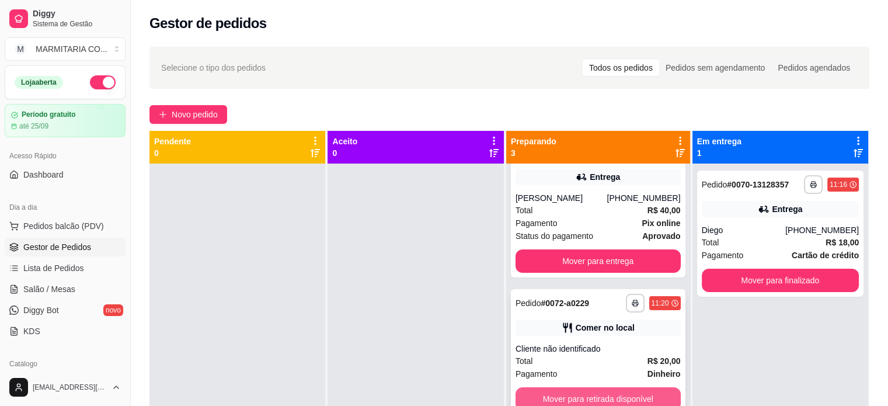
click at [556, 397] on button "Mover para retirada disponível" at bounding box center [597, 398] width 165 height 23
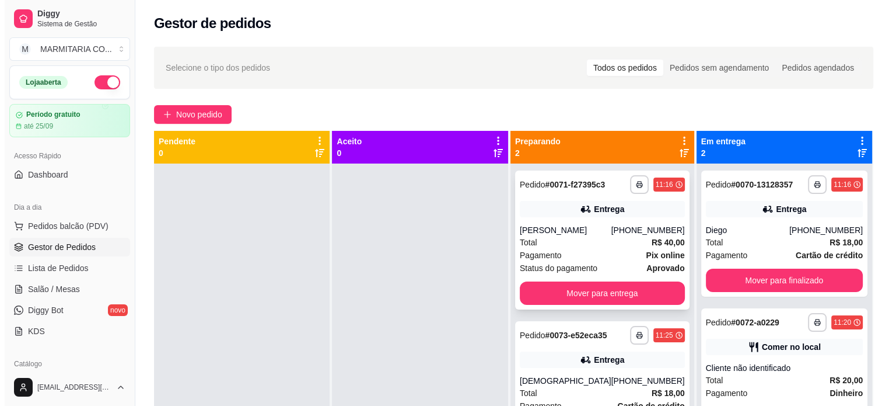
scroll to position [0, 0]
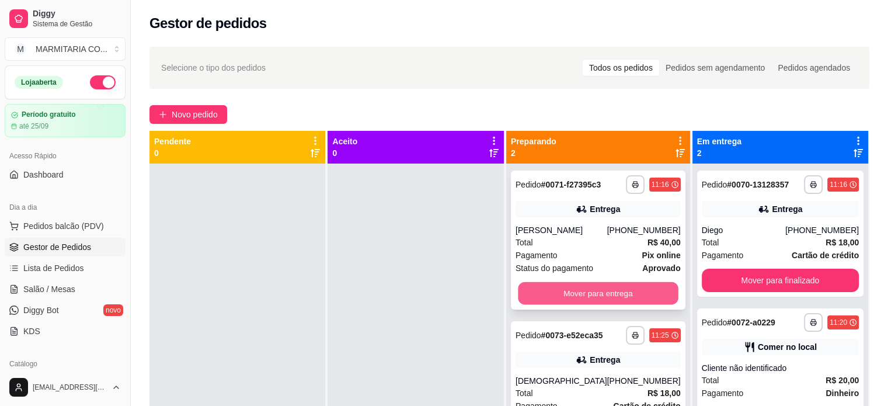
click at [554, 299] on button "Mover para entrega" at bounding box center [598, 293] width 160 height 23
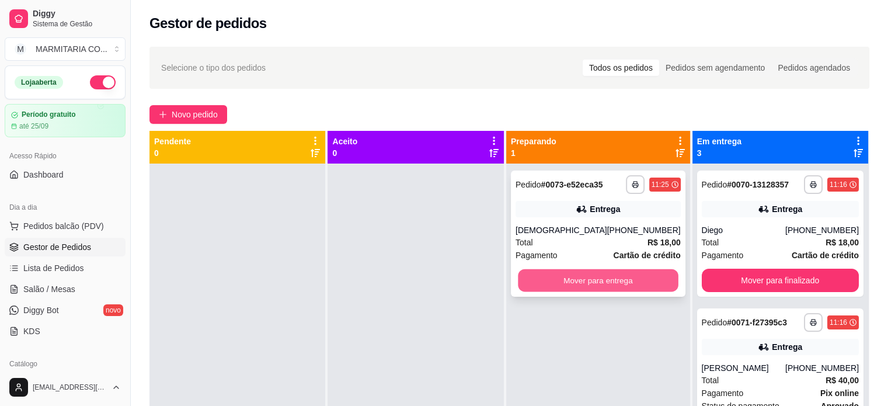
click at [619, 281] on button "Mover para entrega" at bounding box center [598, 280] width 160 height 23
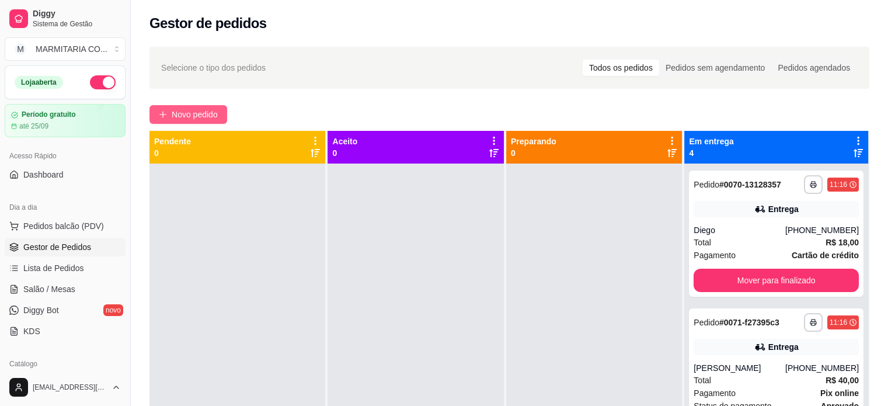
click at [182, 119] on span "Novo pedido" at bounding box center [195, 114] width 46 height 13
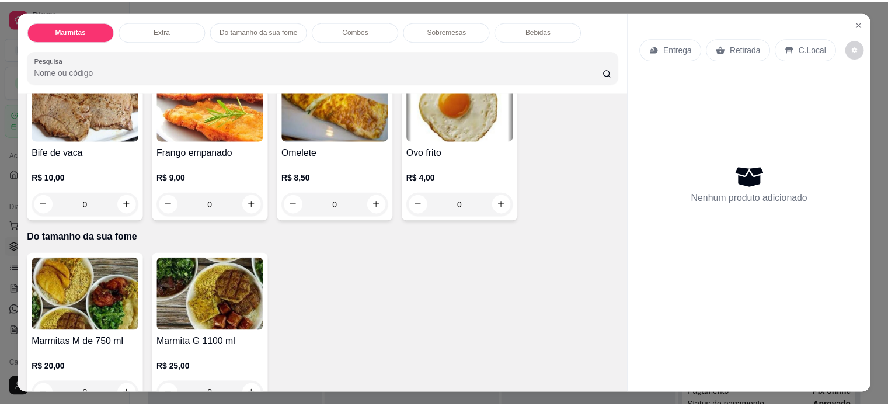
scroll to position [483, 0]
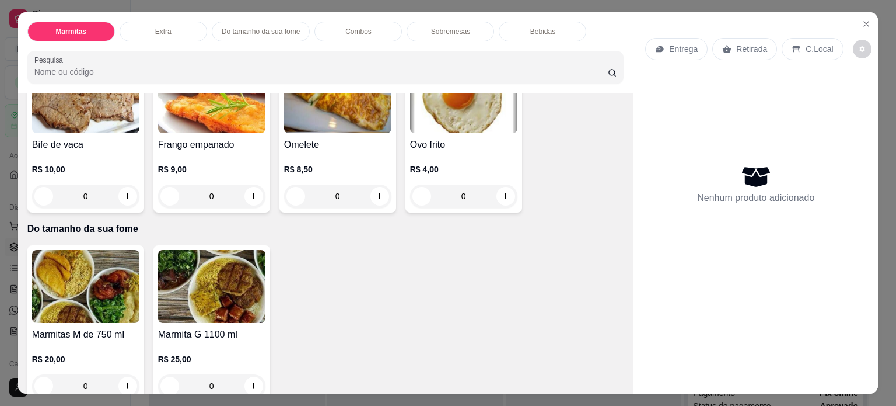
click at [247, 377] on div "0" at bounding box center [211, 385] width 107 height 23
click at [861, 24] on button "Close" at bounding box center [866, 24] width 19 height 19
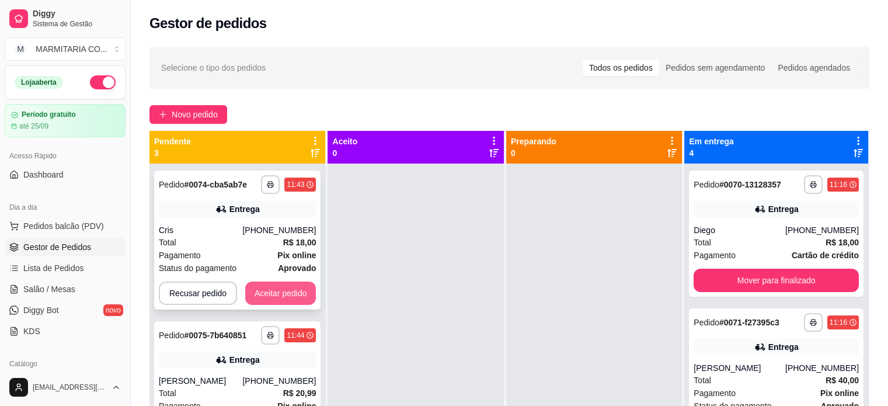
click at [260, 298] on button "Aceitar pedido" at bounding box center [280, 292] width 71 height 23
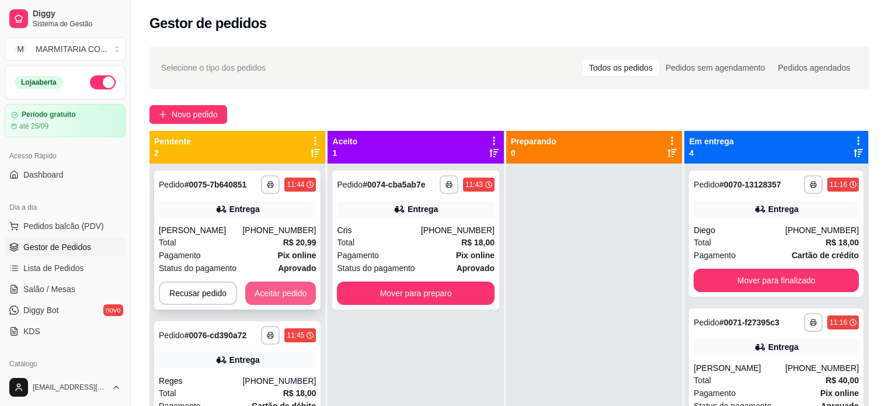
click at [291, 287] on button "Aceitar pedido" at bounding box center [280, 292] width 71 height 23
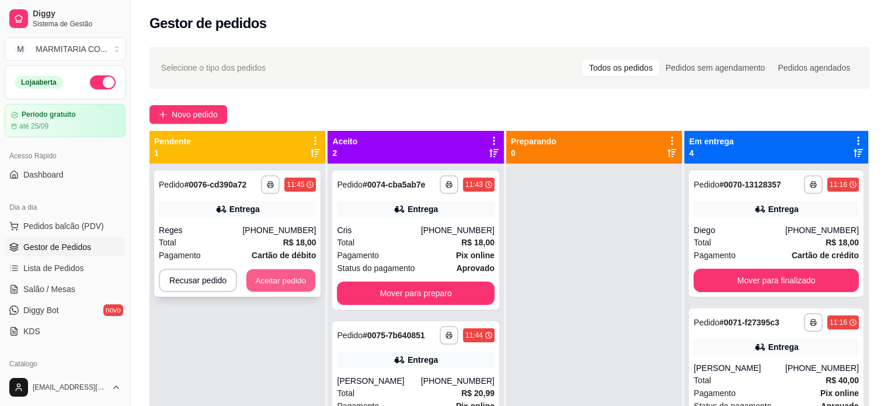
click at [294, 281] on button "Aceitar pedido" at bounding box center [280, 280] width 69 height 23
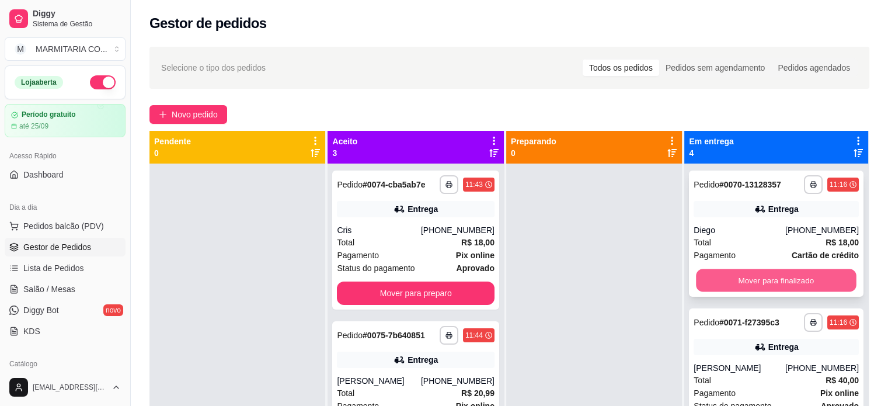
click at [752, 274] on button "Mover para finalizado" at bounding box center [776, 280] width 160 height 23
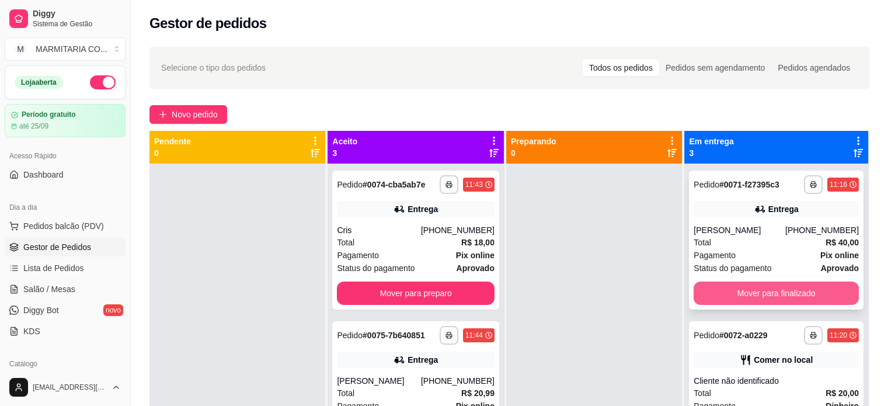
click at [737, 302] on button "Mover para finalizado" at bounding box center [775, 292] width 165 height 23
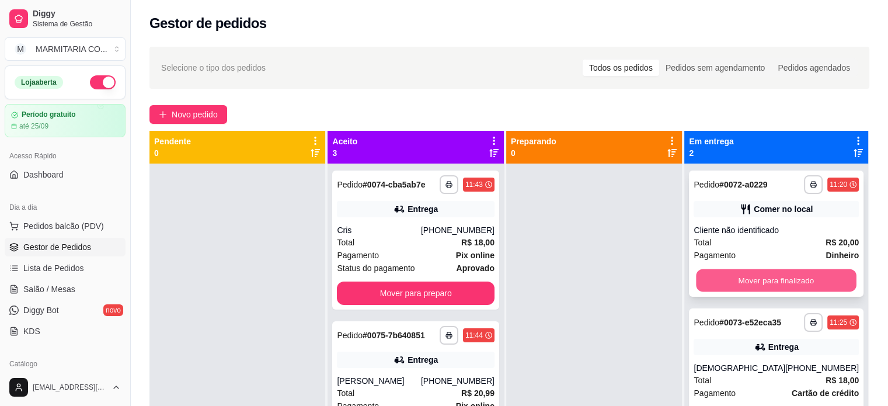
click at [741, 271] on button "Mover para finalizado" at bounding box center [776, 280] width 160 height 23
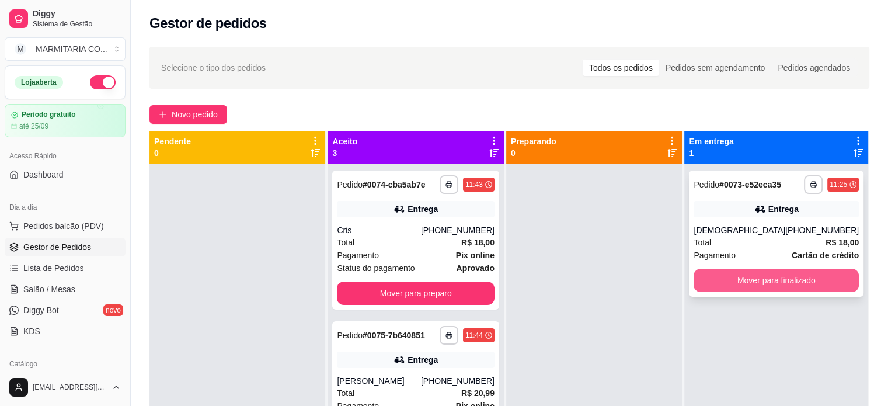
click at [739, 278] on button "Mover para finalizado" at bounding box center [775, 279] width 165 height 23
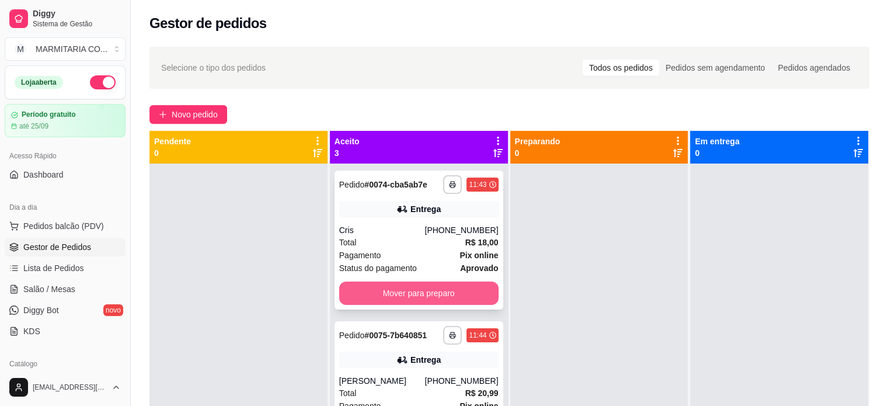
click at [399, 285] on button "Mover para preparo" at bounding box center [418, 292] width 159 height 23
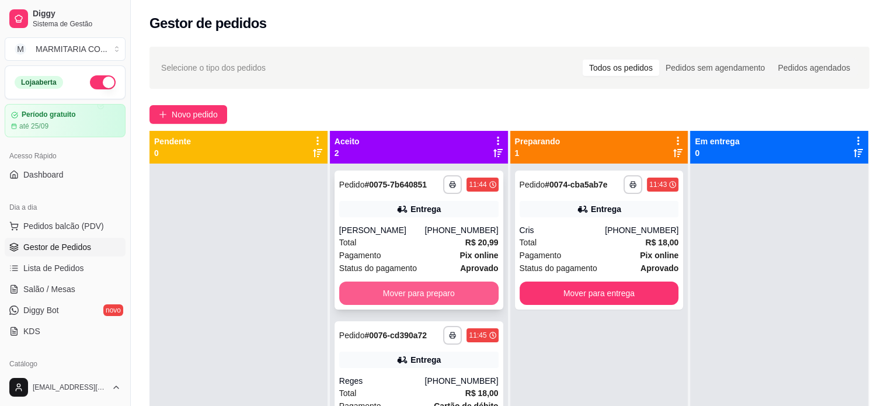
click at [451, 285] on button "Mover para preparo" at bounding box center [418, 292] width 159 height 23
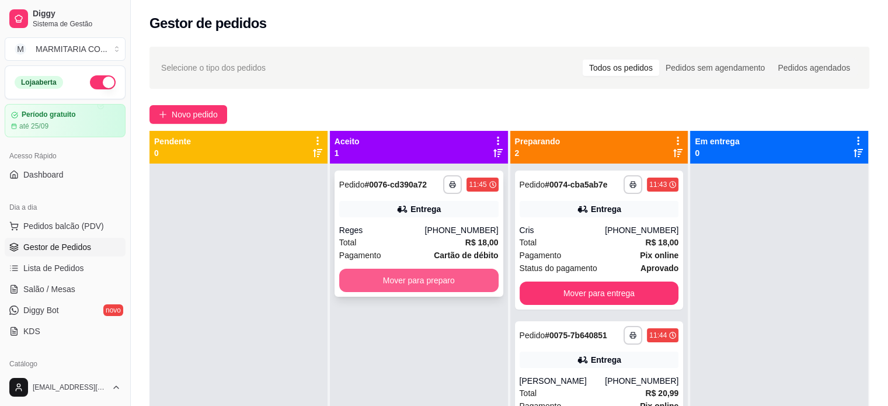
click at [408, 274] on button "Mover para preparo" at bounding box center [418, 279] width 159 height 23
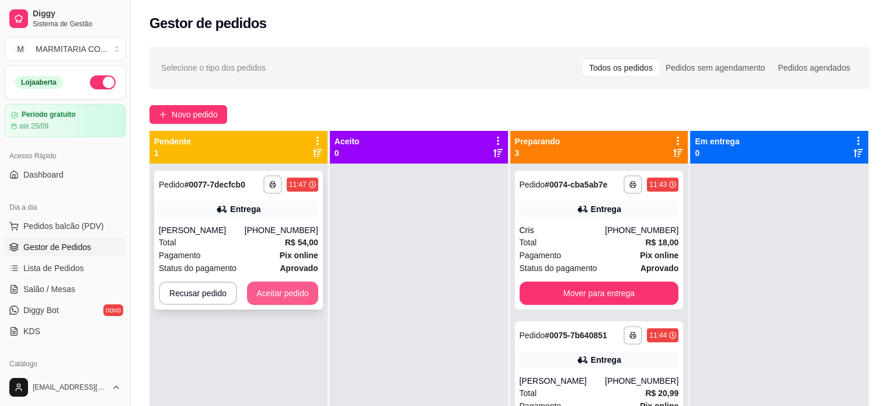
click at [261, 291] on button "Aceitar pedido" at bounding box center [282, 292] width 71 height 23
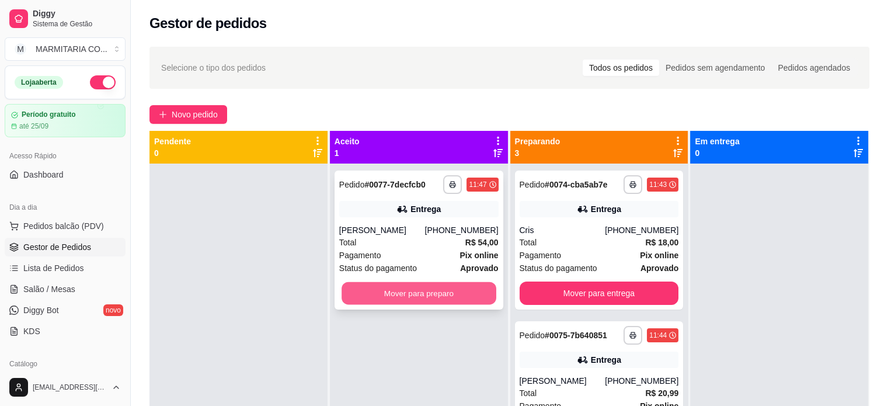
click at [439, 292] on button "Mover para preparo" at bounding box center [418, 293] width 155 height 23
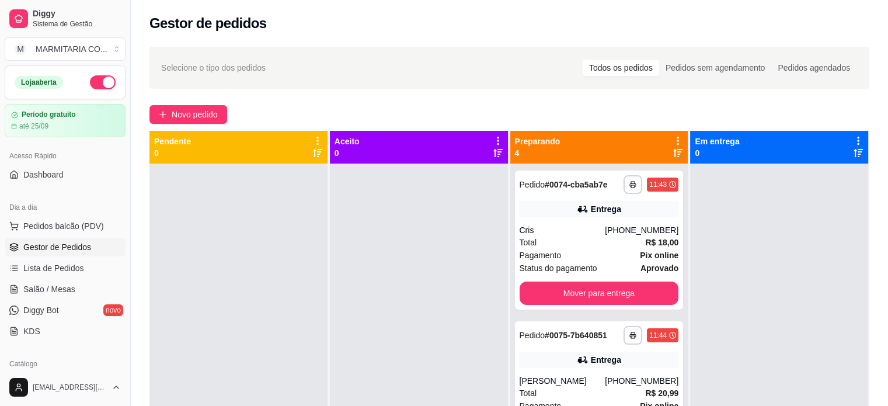
click at [690, 233] on div at bounding box center [779, 366] width 178 height 406
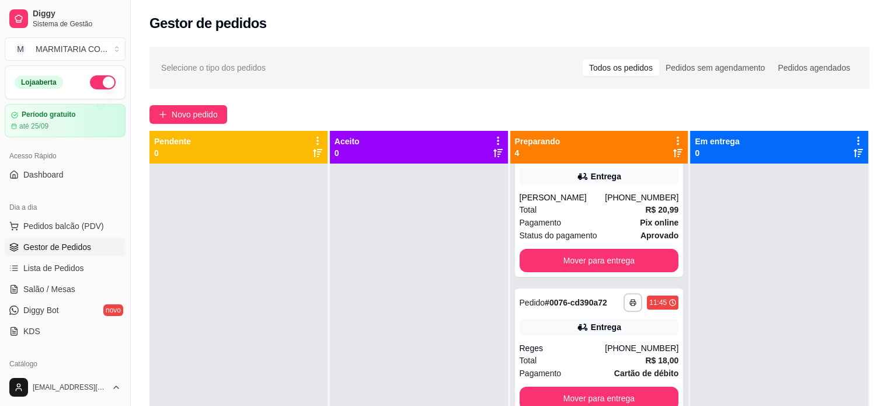
scroll to position [195, 0]
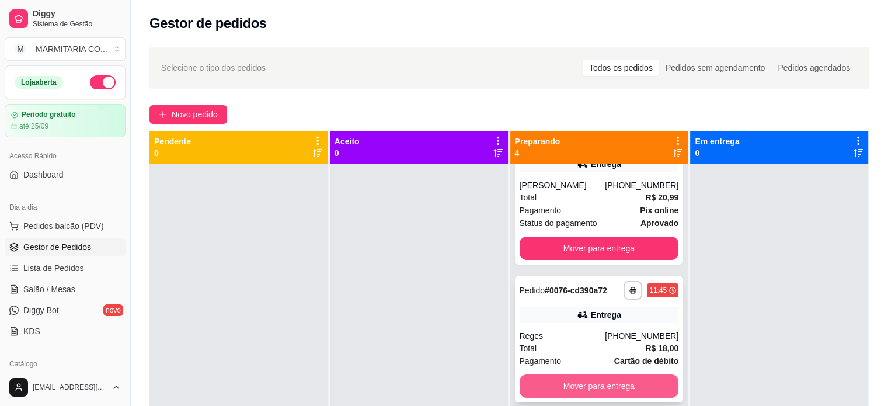
click at [642, 385] on button "Mover para entrega" at bounding box center [598, 385] width 159 height 23
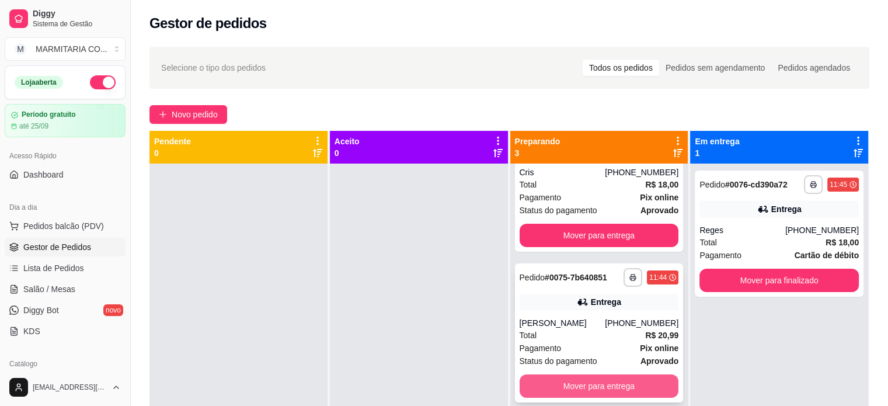
scroll to position [58, 0]
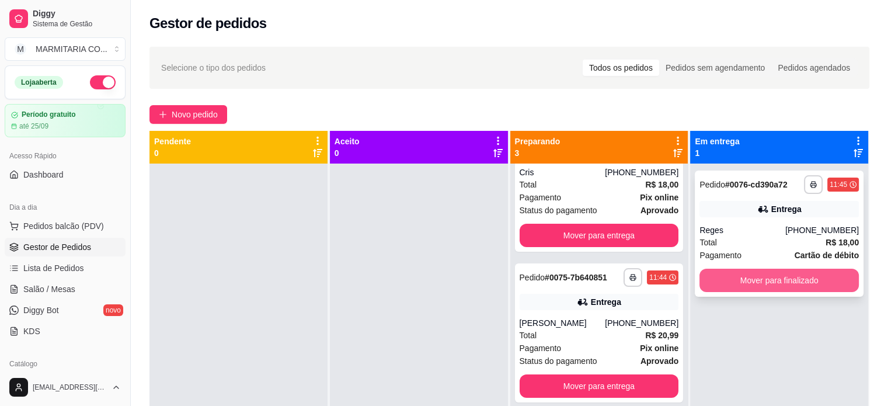
click at [819, 273] on button "Mover para finalizado" at bounding box center [778, 279] width 159 height 23
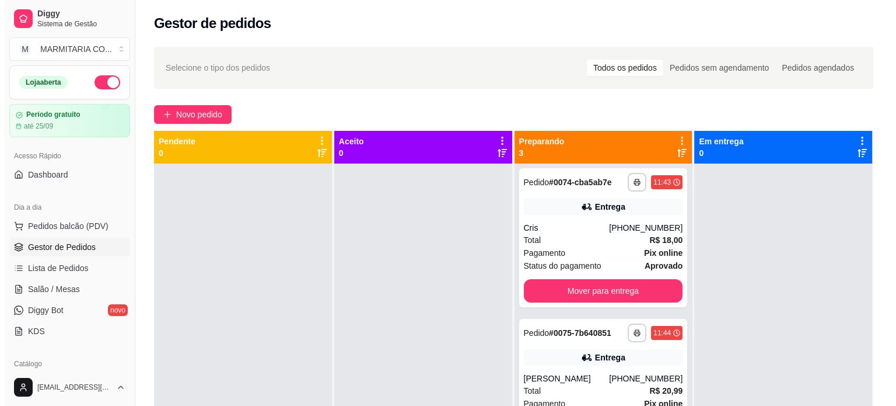
scroll to position [0, 0]
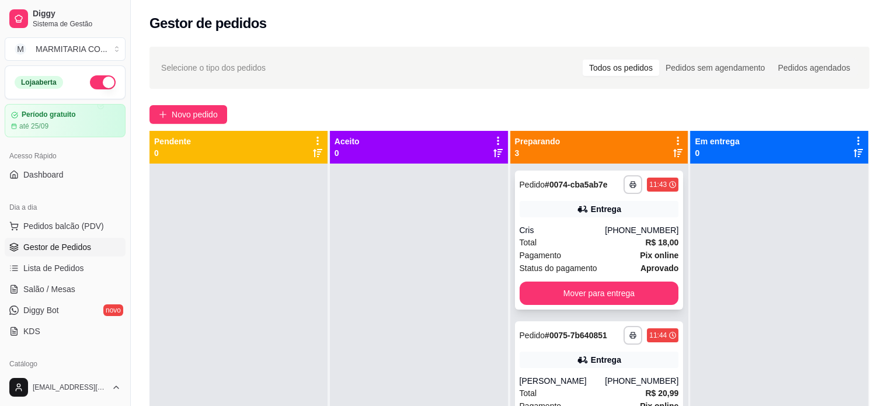
click at [588, 245] on div "Total R$ 18,00" at bounding box center [598, 242] width 159 height 13
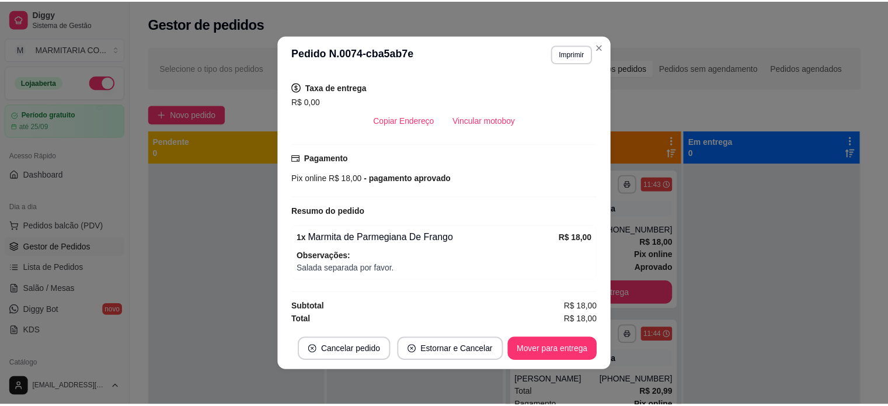
scroll to position [194, 0]
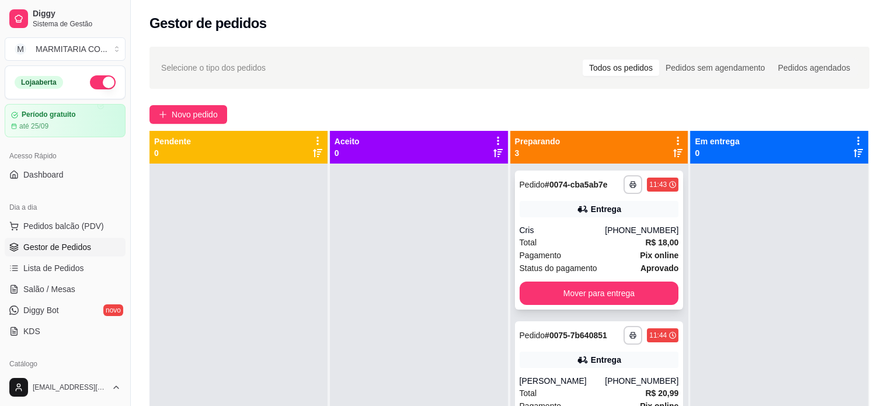
click at [581, 244] on div "Total R$ 18,00" at bounding box center [598, 242] width 159 height 13
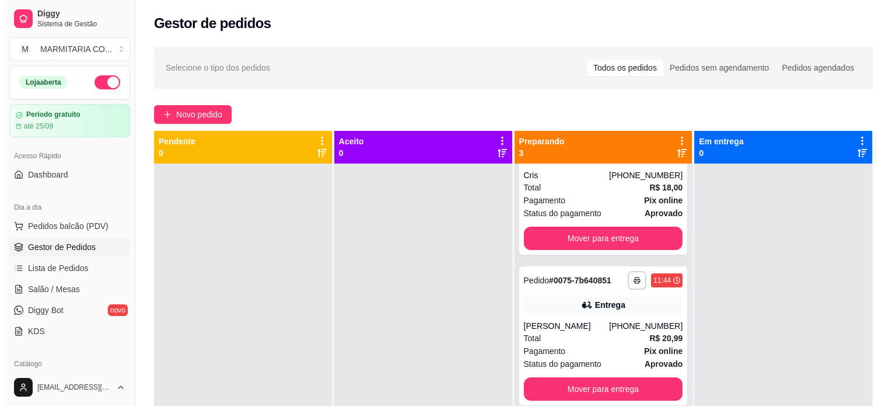
scroll to position [56, 0]
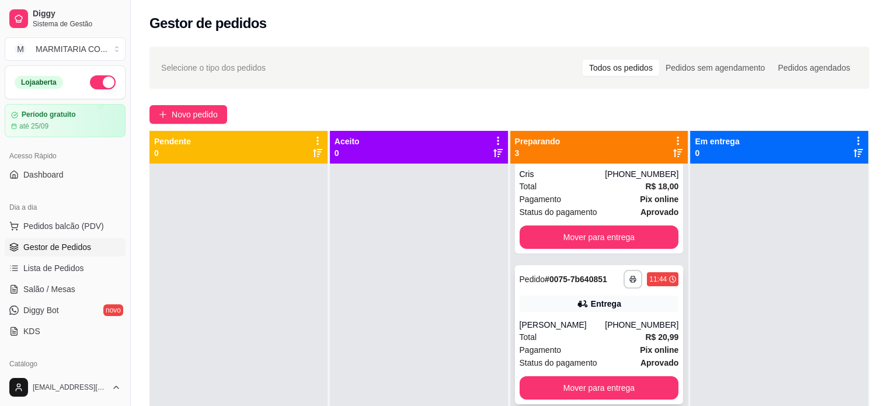
click at [590, 356] on span "Status do pagamento" at bounding box center [558, 362] width 78 height 13
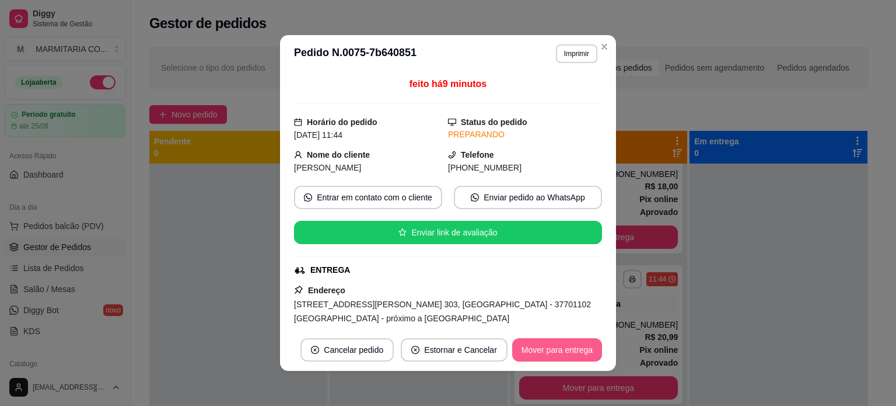
click at [558, 348] on button "Mover para entrega" at bounding box center [557, 349] width 90 height 23
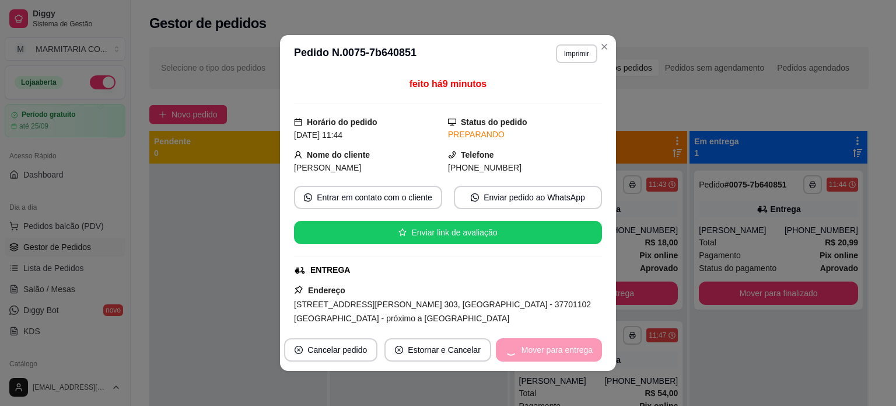
scroll to position [0, 0]
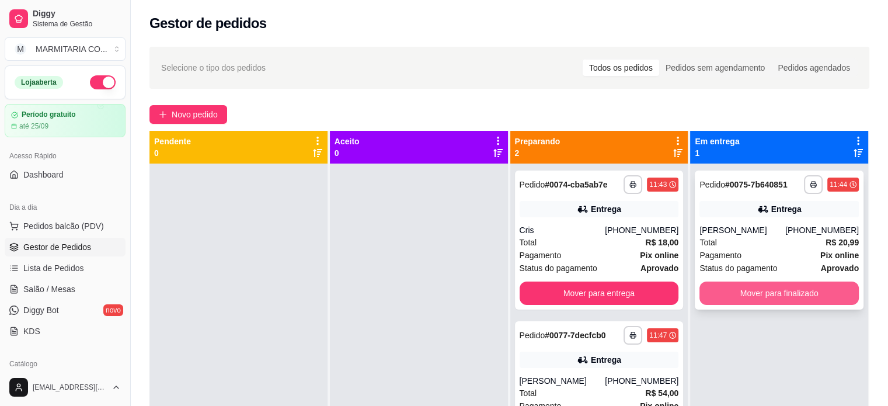
click at [741, 295] on button "Mover para finalizado" at bounding box center [778, 292] width 159 height 23
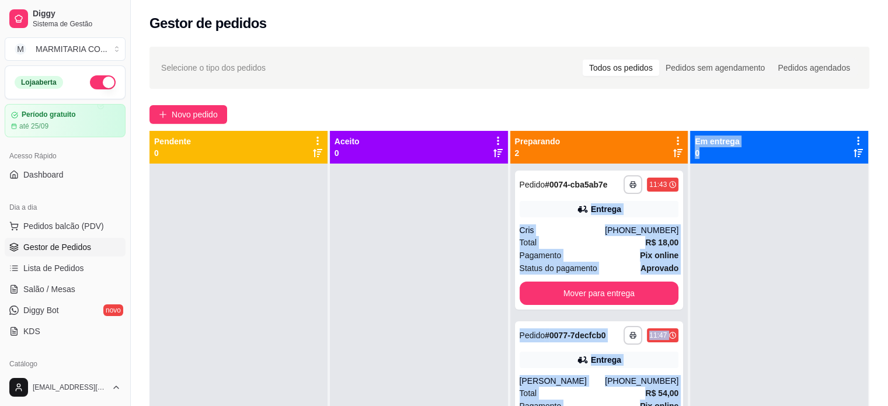
drag, startPoint x: 676, startPoint y: 191, endPoint x: 690, endPoint y: 271, distance: 81.7
click at [690, 271] on div "**********" at bounding box center [509, 334] width 720 height 406
click at [717, 275] on div at bounding box center [779, 366] width 178 height 406
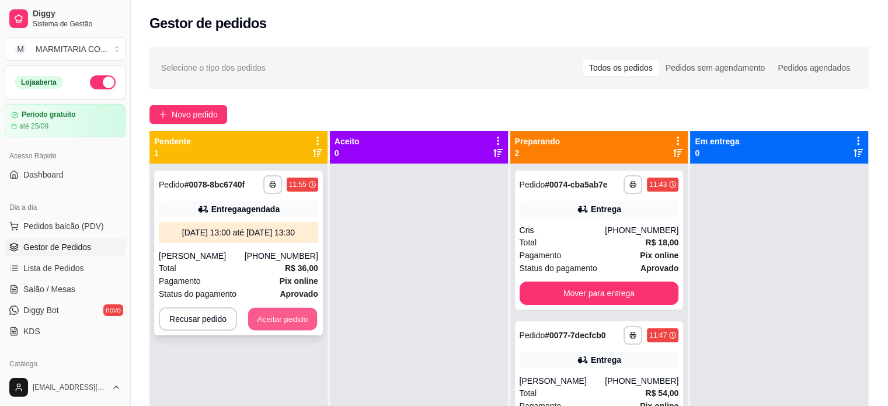
click at [268, 317] on button "Aceitar pedido" at bounding box center [282, 319] width 69 height 23
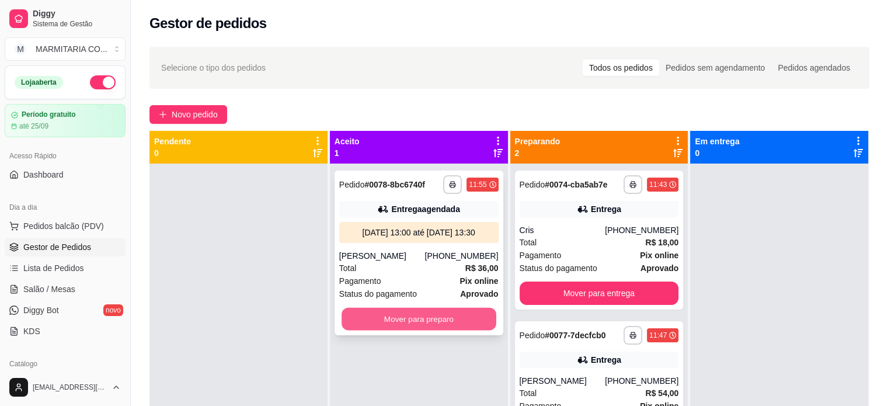
click at [379, 317] on button "Mover para preparo" at bounding box center [418, 319] width 155 height 23
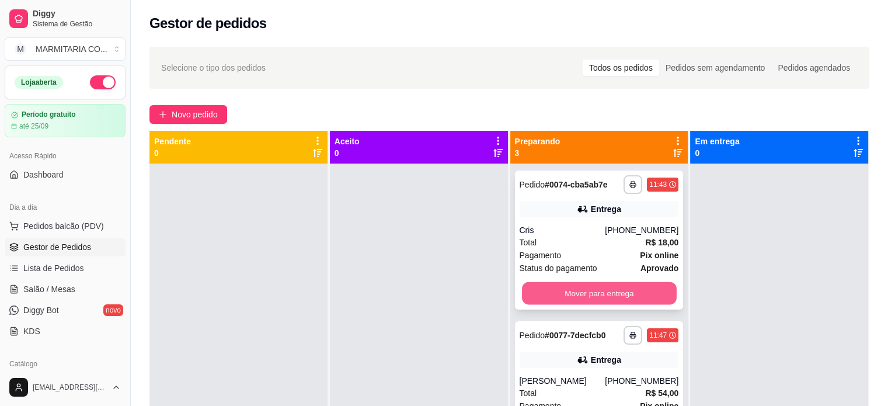
click at [633, 285] on button "Mover para entrega" at bounding box center [599, 293] width 155 height 23
click at [633, 285] on div "Mover para entrega" at bounding box center [598, 292] width 159 height 23
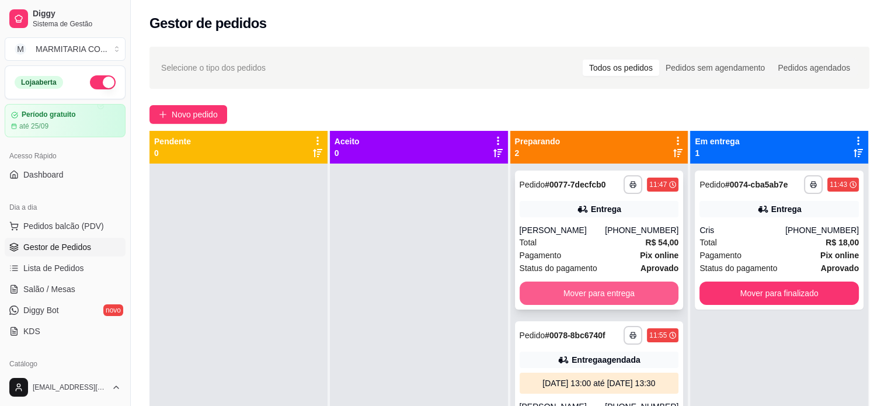
click at [605, 284] on button "Mover para entrega" at bounding box center [598, 292] width 159 height 23
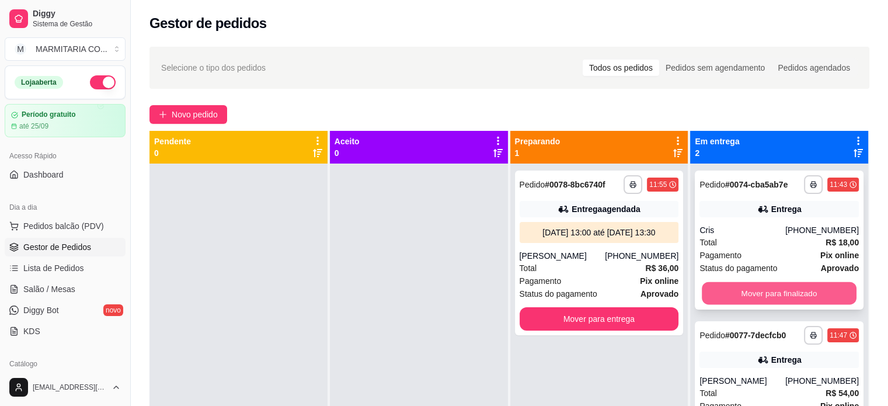
click at [749, 292] on button "Mover para finalizado" at bounding box center [778, 293] width 155 height 23
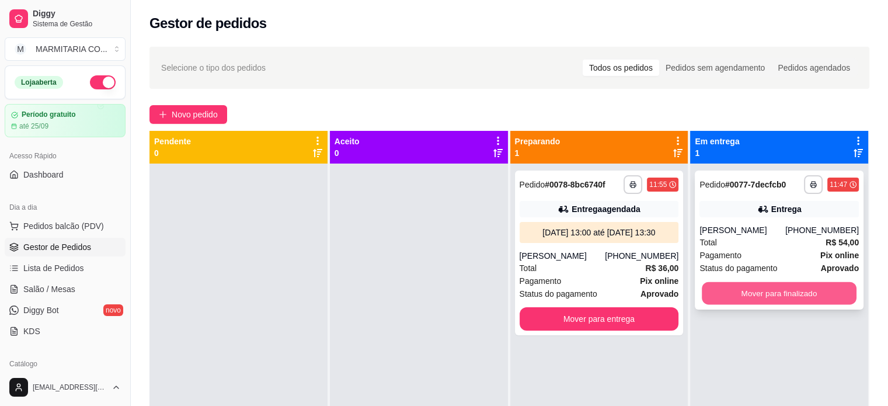
click at [750, 286] on button "Mover para finalizado" at bounding box center [778, 293] width 155 height 23
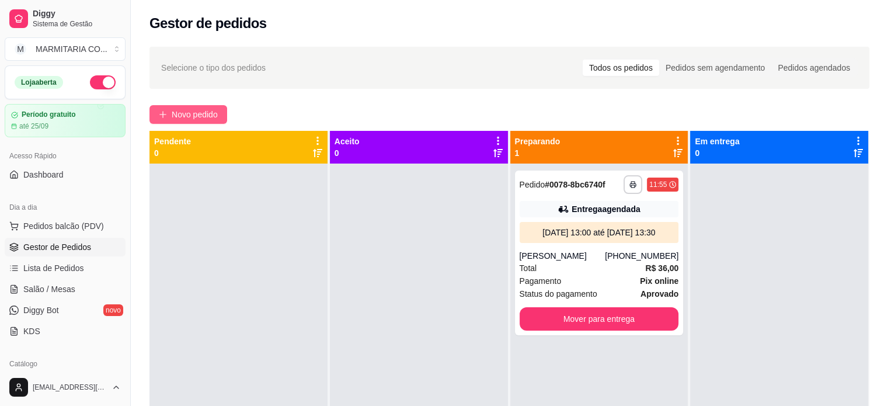
click at [210, 107] on button "Novo pedido" at bounding box center [188, 114] width 78 height 19
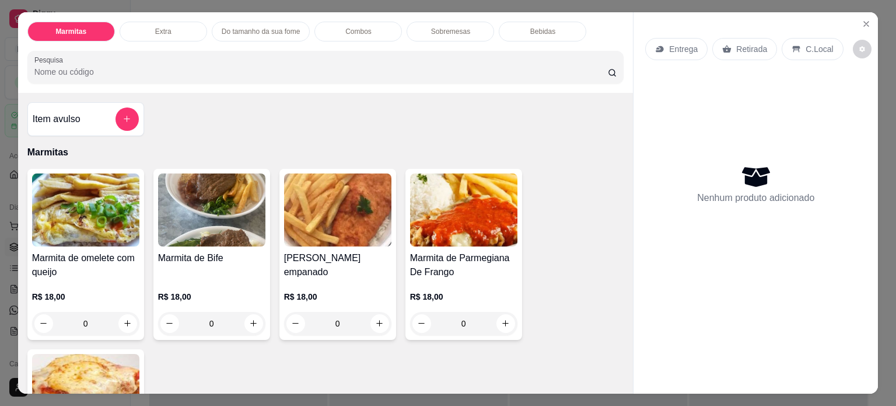
click at [252, 314] on div "0" at bounding box center [211, 323] width 107 height 23
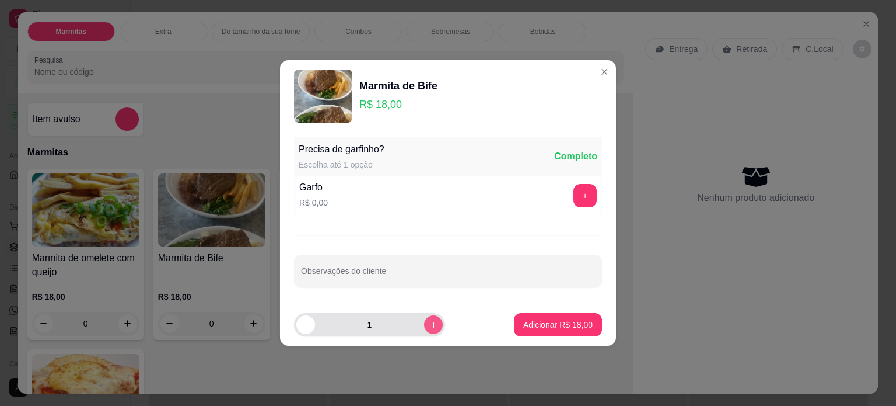
click at [429, 321] on icon "increase-product-quantity" at bounding box center [433, 324] width 9 height 9
type input "2"
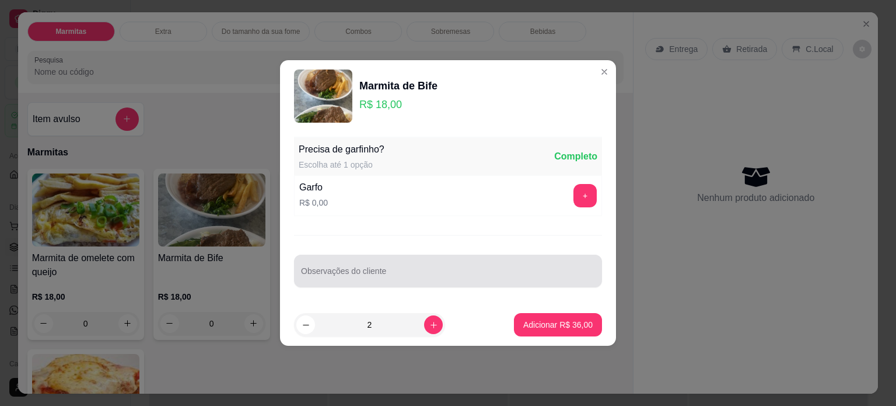
click at [410, 268] on div at bounding box center [448, 270] width 294 height 23
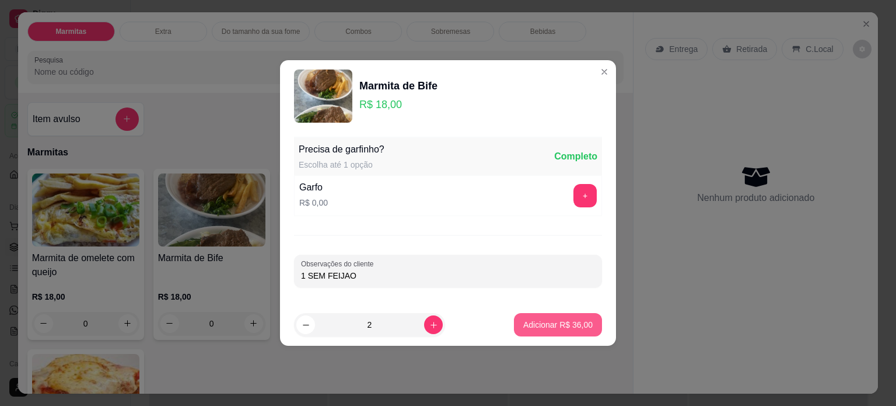
type input "1 SEM FEIJAO"
click at [570, 320] on p "Adicionar R$ 36,00" at bounding box center [559, 324] width 68 height 11
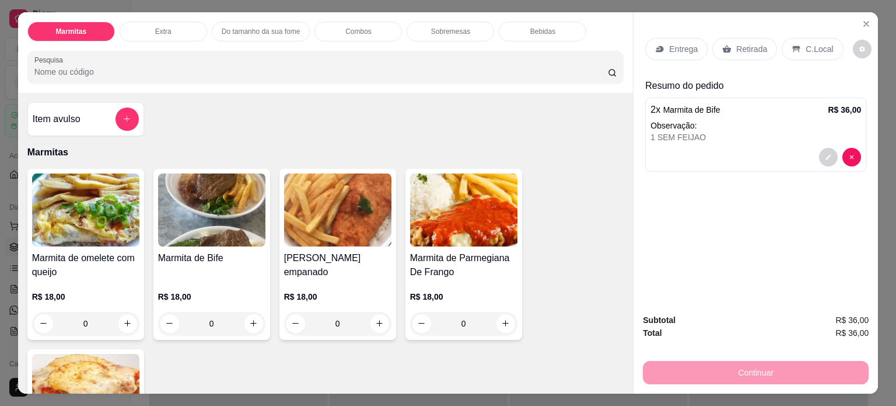
click at [377, 316] on div "0" at bounding box center [337, 323] width 107 height 23
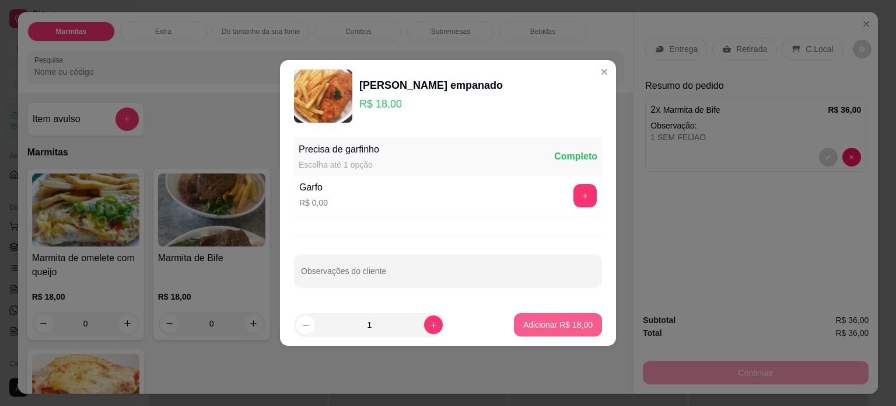
click at [547, 319] on p "Adicionar R$ 18,00" at bounding box center [557, 325] width 69 height 12
type input "1"
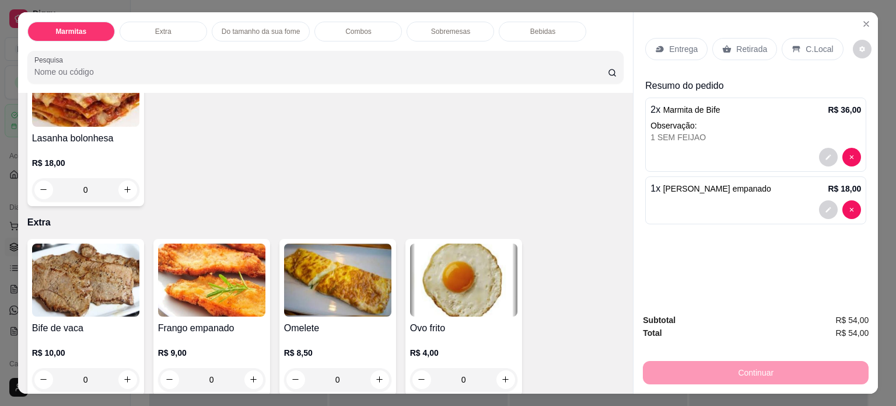
scroll to position [293, 0]
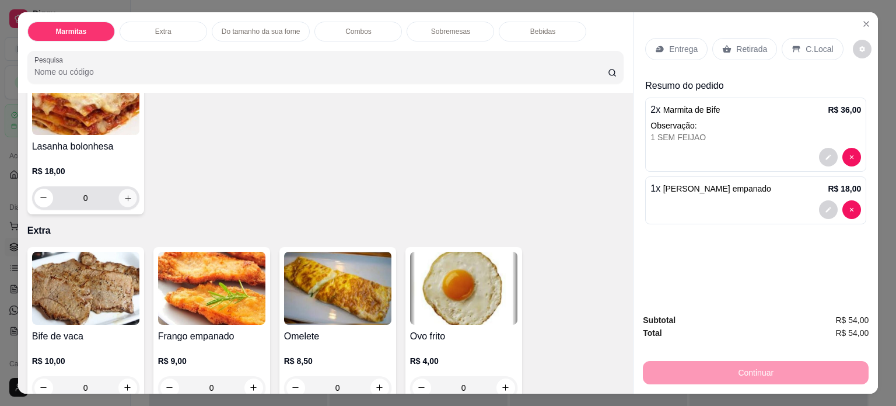
click at [128, 188] on button "increase-product-quantity" at bounding box center [127, 197] width 18 height 18
type input "1"
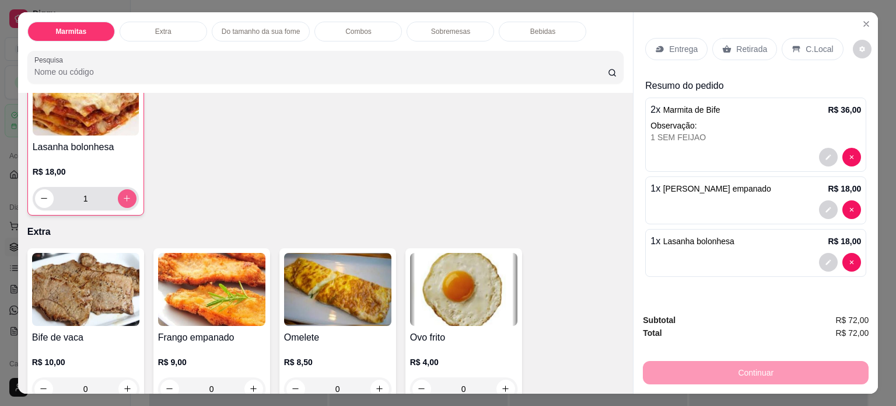
scroll to position [294, 0]
click at [679, 44] on p "Entrega" at bounding box center [683, 49] width 29 height 12
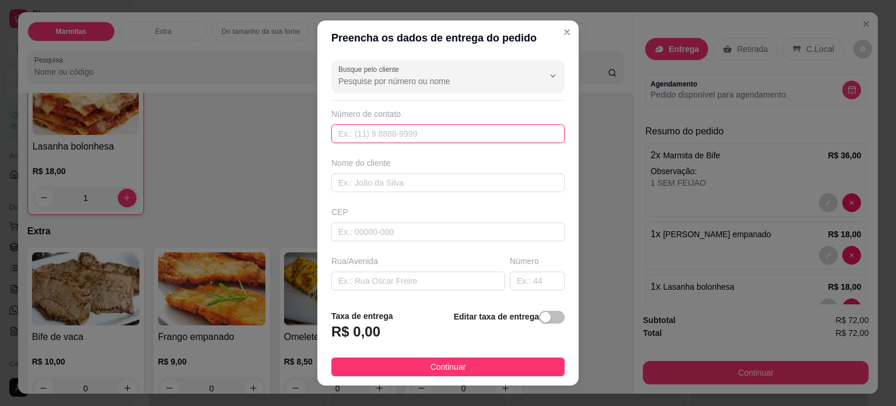
click at [392, 127] on input "text" at bounding box center [447, 133] width 233 height 19
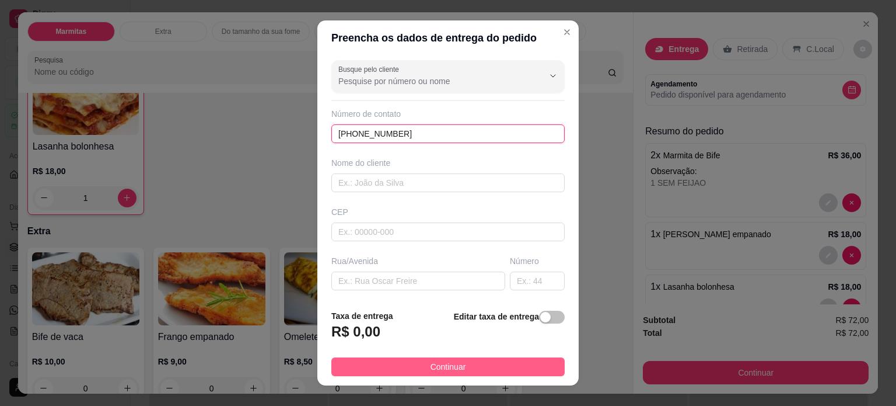
type input "[PHONE_NUMBER]"
click at [514, 366] on button "Continuar" at bounding box center [447, 366] width 233 height 19
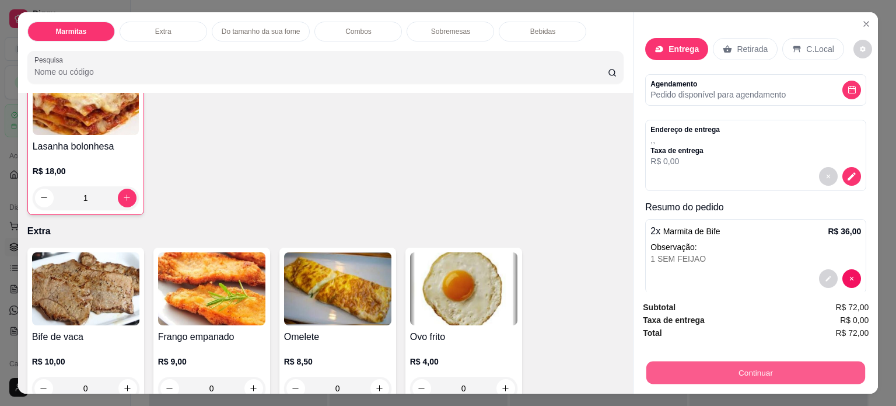
click at [684, 366] on button "Continuar" at bounding box center [756, 372] width 219 height 23
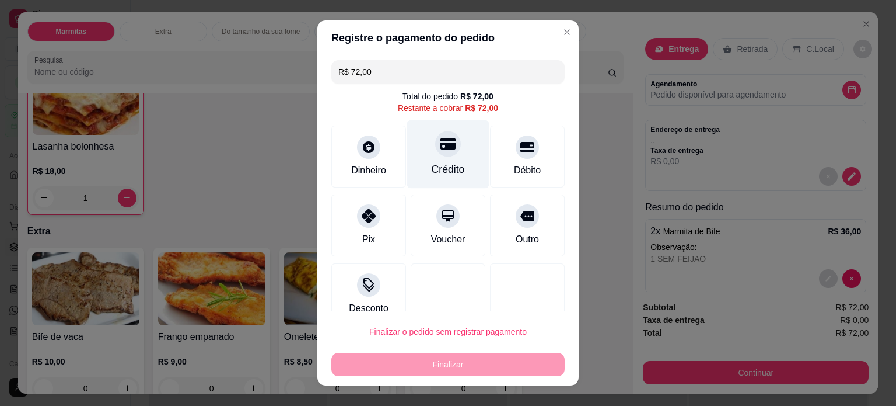
click at [441, 152] on div at bounding box center [448, 144] width 26 height 26
type input "R$ 0,00"
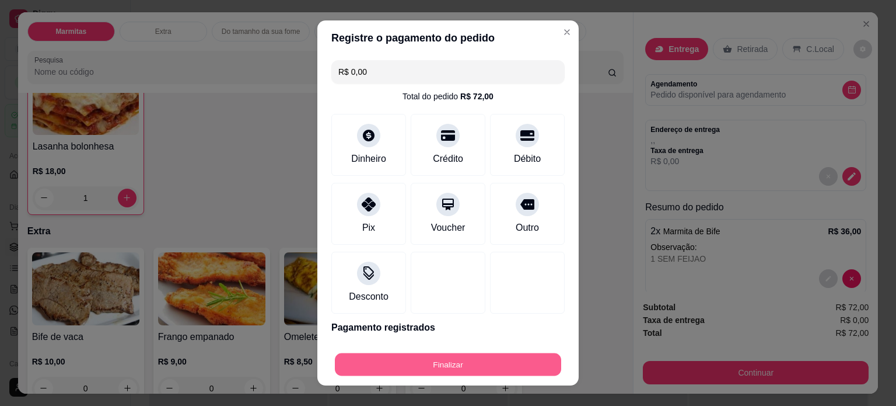
click at [390, 363] on button "Finalizar" at bounding box center [448, 364] width 226 height 23
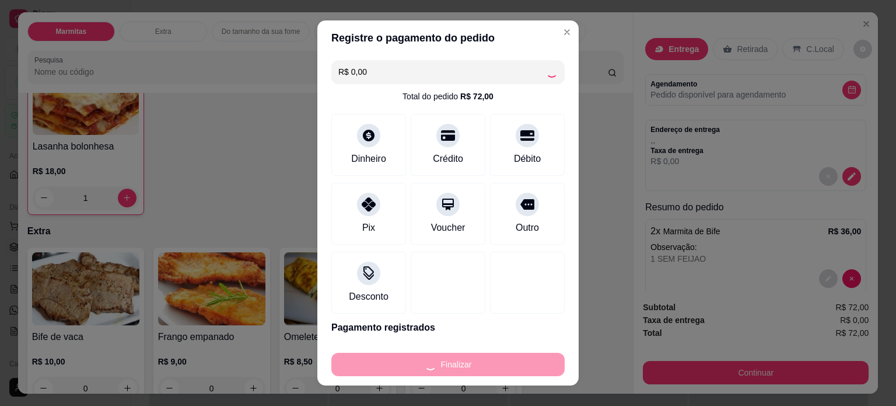
type input "0"
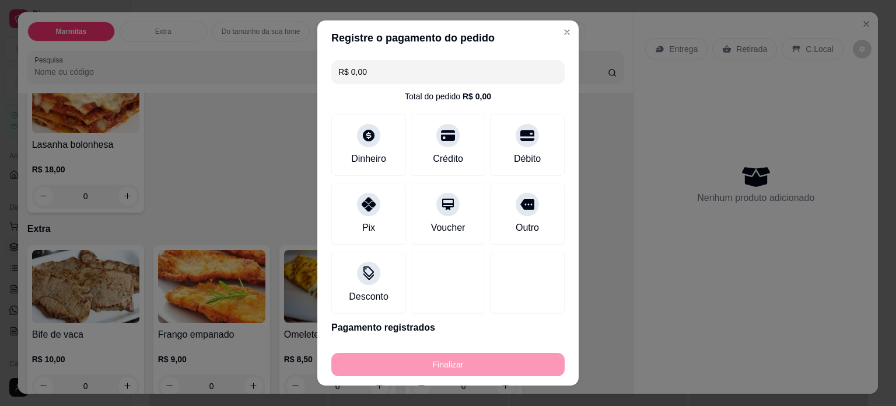
type input "-R$ 72,00"
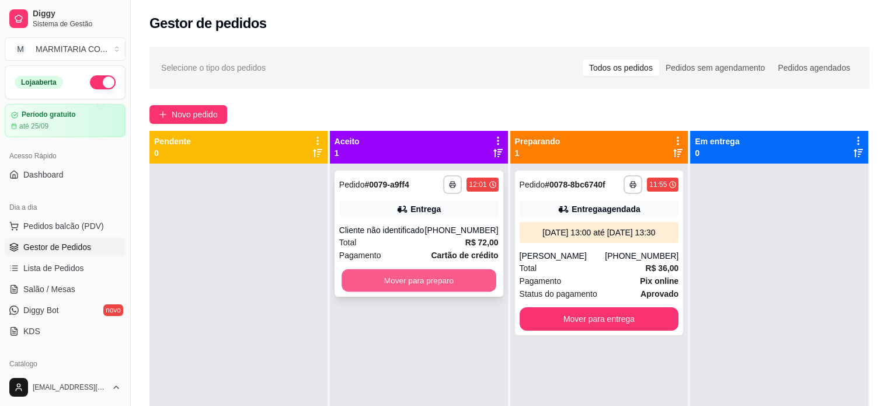
click at [394, 287] on button "Mover para preparo" at bounding box center [418, 280] width 155 height 23
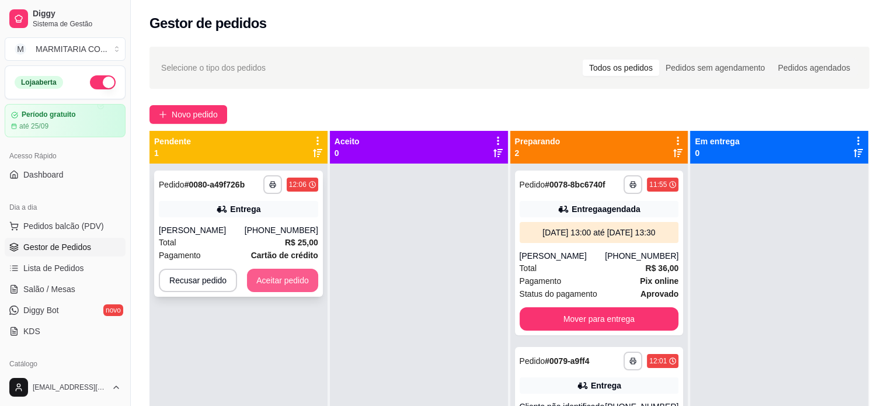
click at [273, 282] on button "Aceitar pedido" at bounding box center [282, 279] width 71 height 23
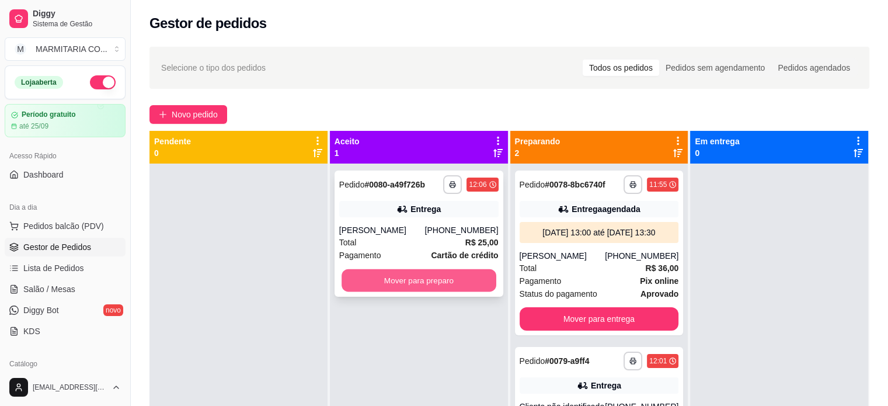
click at [384, 275] on button "Mover para preparo" at bounding box center [418, 280] width 155 height 23
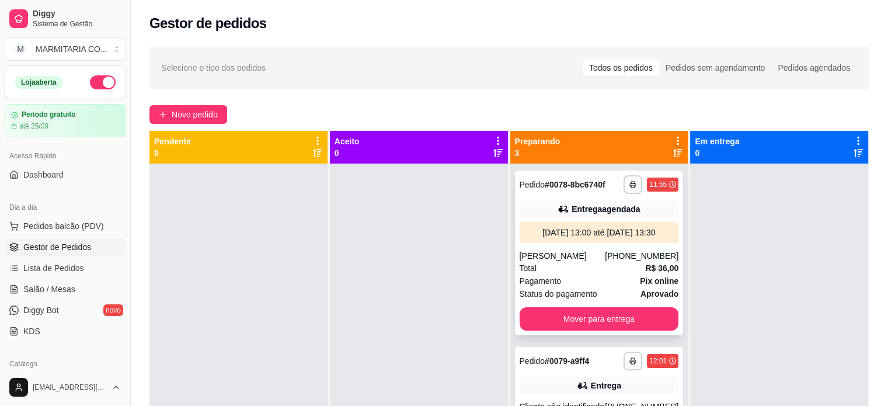
click at [591, 274] on div "Total R$ 36,00" at bounding box center [598, 267] width 159 height 13
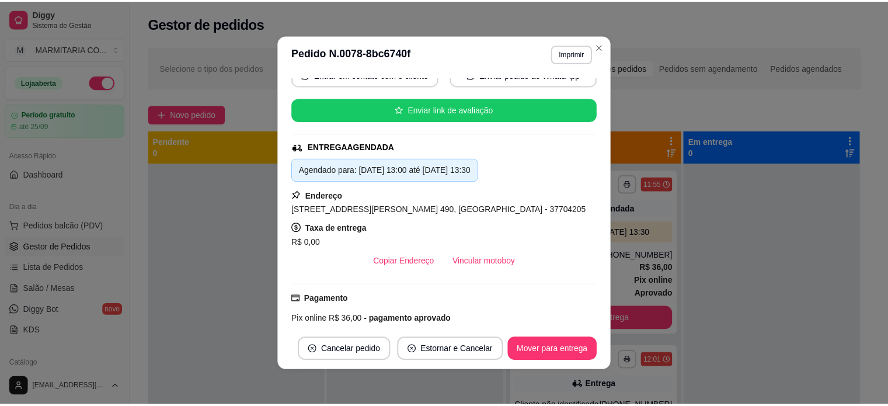
scroll to position [124, 0]
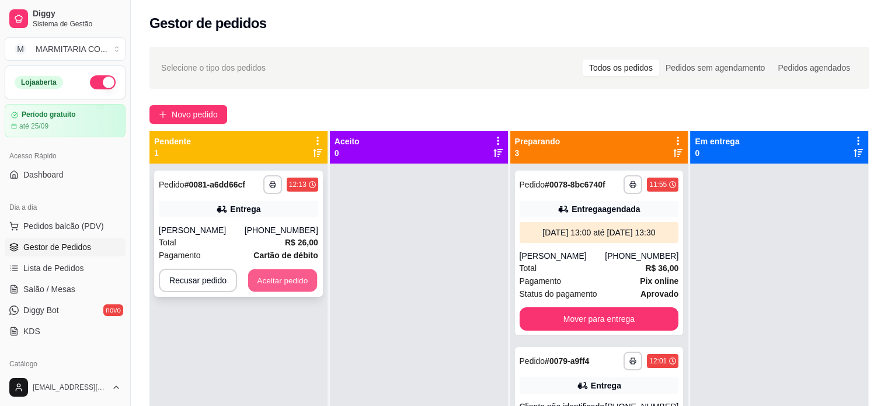
click at [280, 280] on button "Aceitar pedido" at bounding box center [282, 280] width 69 height 23
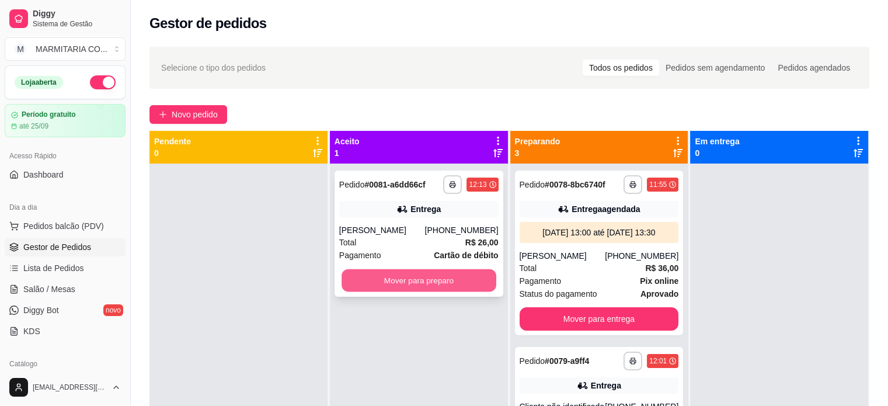
click at [362, 278] on button "Mover para preparo" at bounding box center [418, 280] width 155 height 23
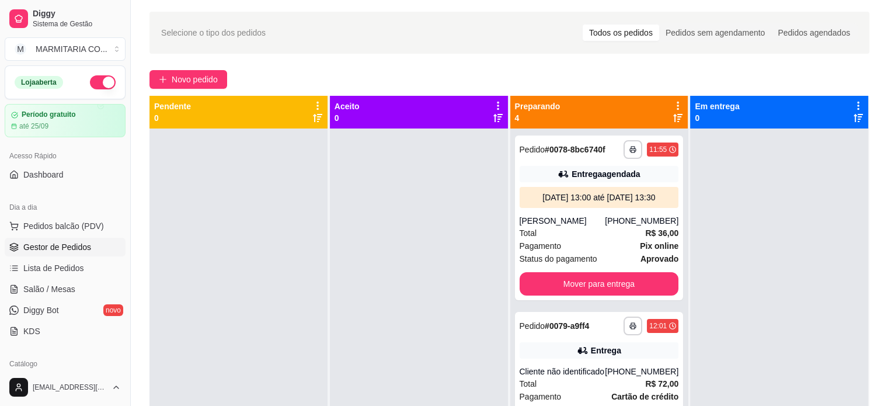
scroll to position [44, 0]
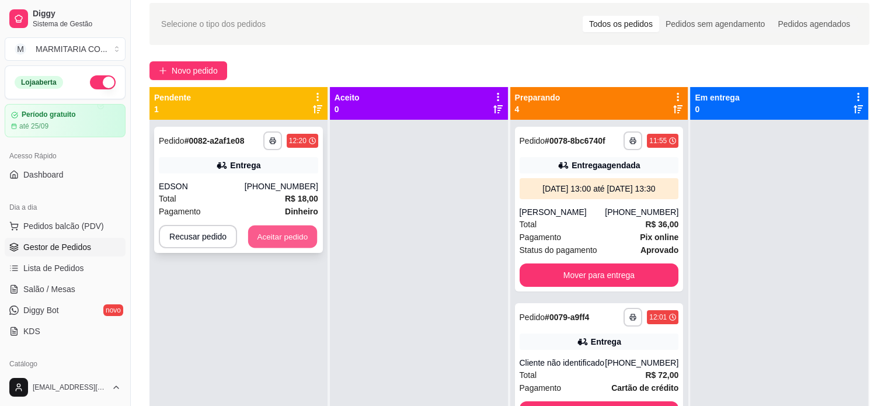
click at [287, 233] on button "Aceitar pedido" at bounding box center [282, 236] width 69 height 23
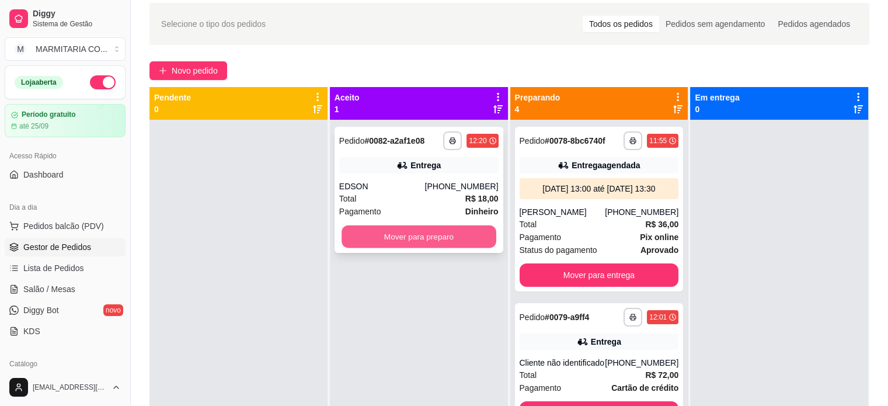
click at [410, 239] on button "Mover para preparo" at bounding box center [418, 236] width 155 height 23
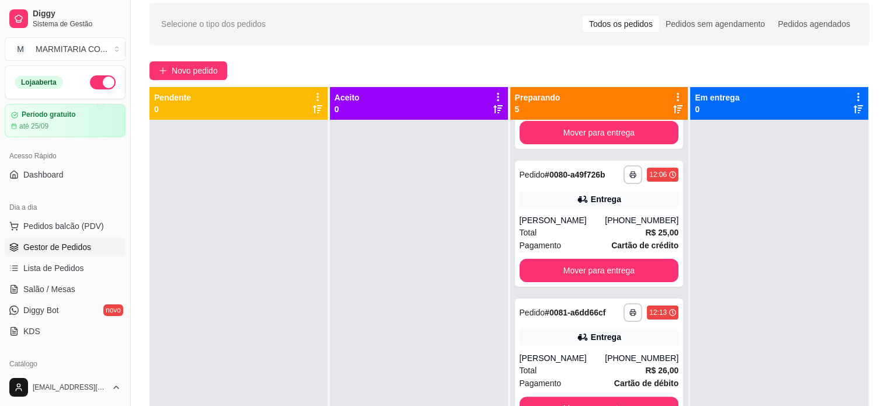
scroll to position [345, 0]
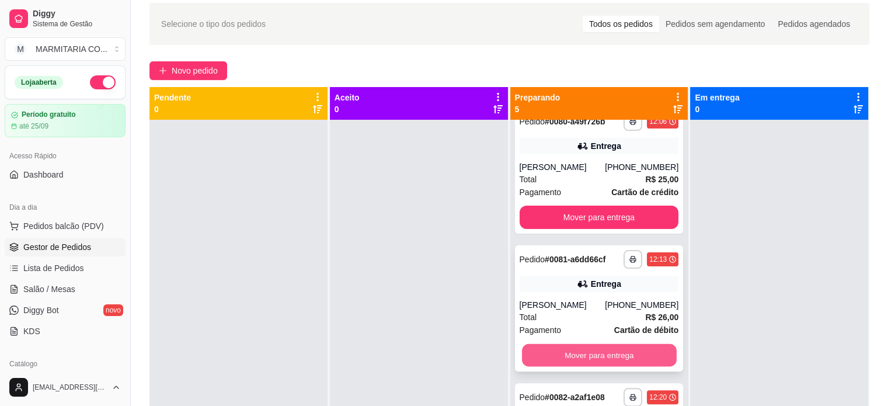
click at [599, 359] on button "Mover para entrega" at bounding box center [599, 355] width 155 height 23
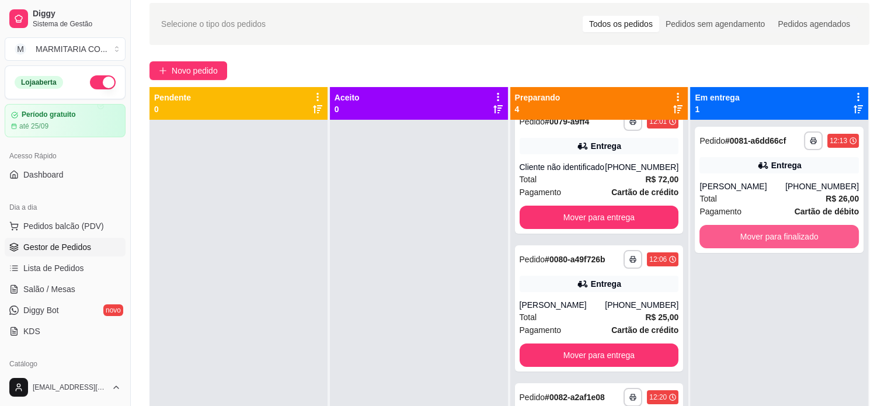
scroll to position [207, 0]
click at [798, 239] on button "Mover para finalizado" at bounding box center [778, 236] width 155 height 23
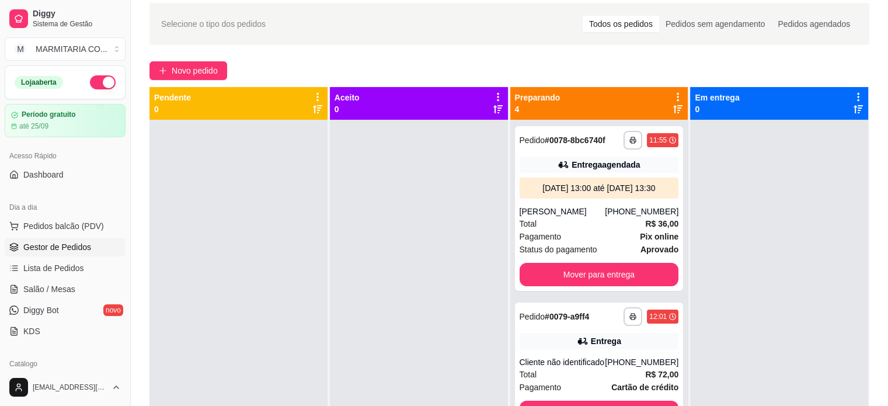
scroll to position [0, 0]
click at [585, 231] on div "Total R$ 36,00" at bounding box center [598, 224] width 159 height 13
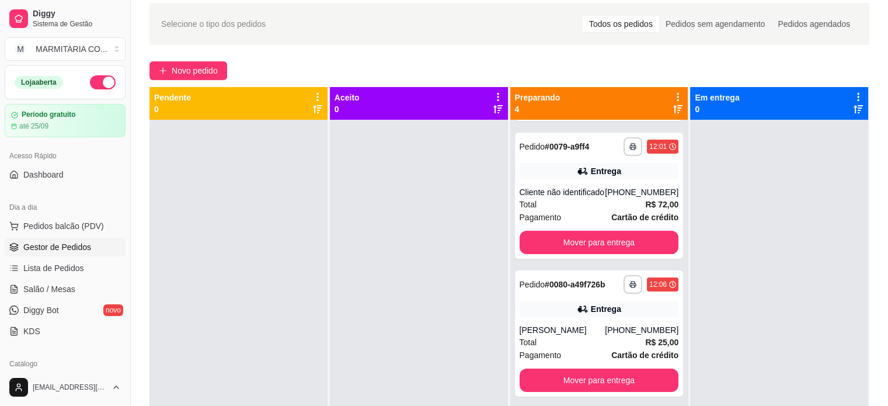
scroll to position [207, 0]
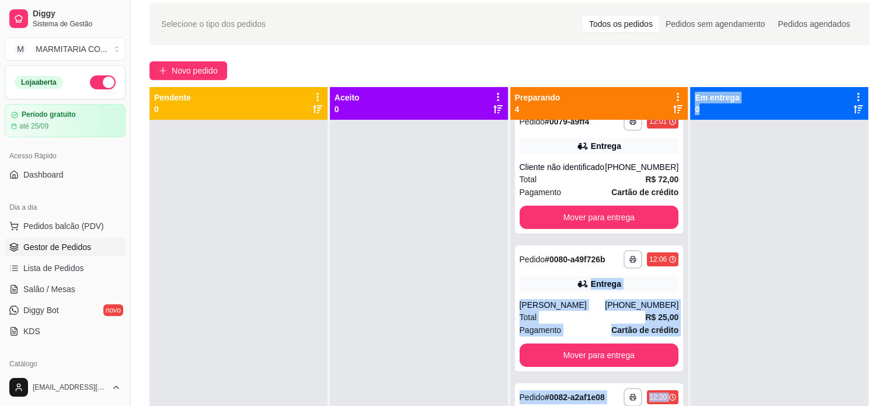
drag, startPoint x: 682, startPoint y: 283, endPoint x: 760, endPoint y: 191, distance: 120.9
click at [760, 191] on div "**********" at bounding box center [509, 290] width 720 height 406
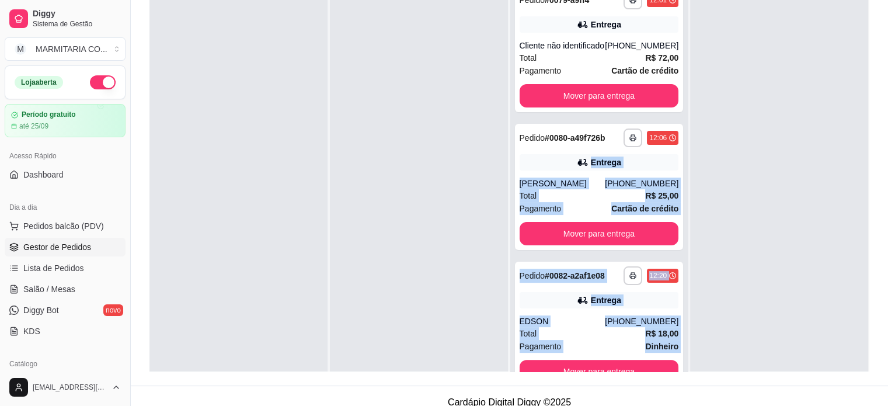
scroll to position [177, 0]
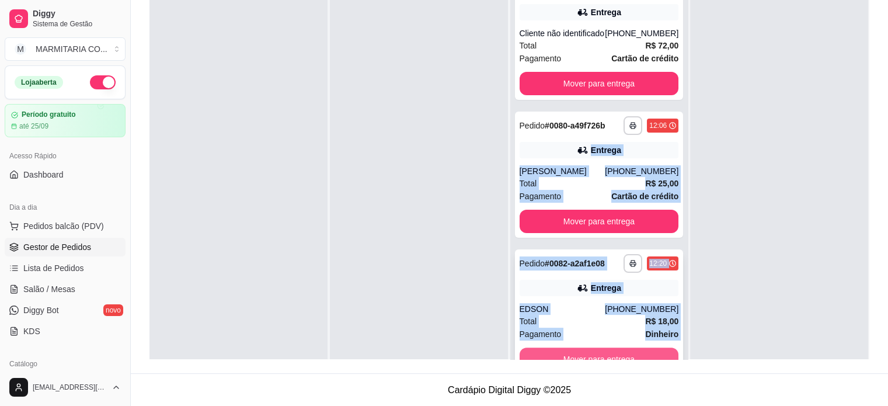
click at [619, 354] on button "Mover para entrega" at bounding box center [598, 358] width 159 height 23
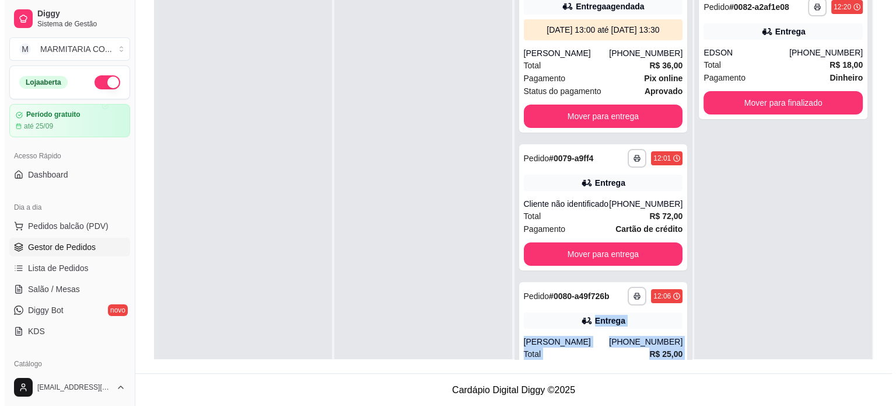
scroll to position [69, 0]
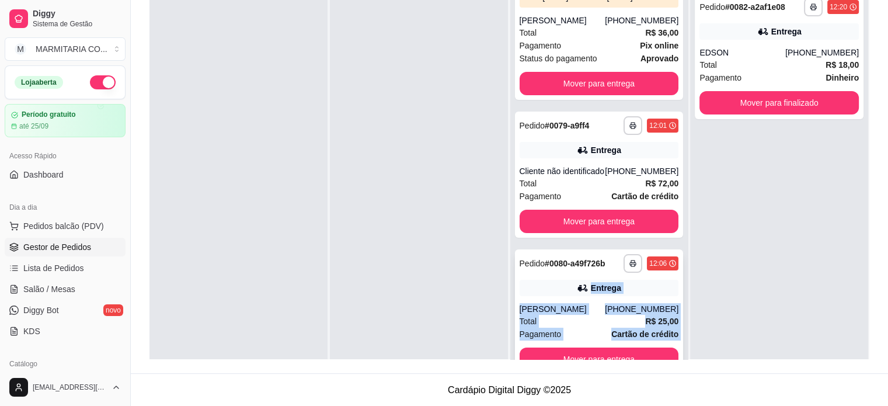
click at [553, 283] on div "Entrega" at bounding box center [598, 288] width 159 height 16
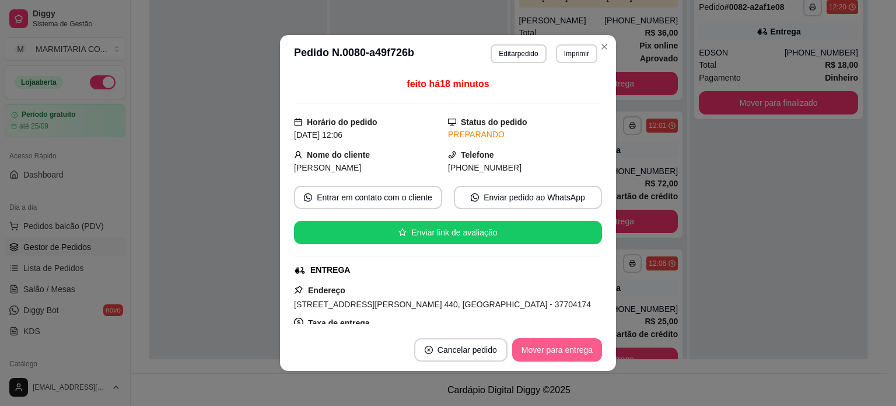
click at [556, 348] on button "Mover para entrega" at bounding box center [557, 349] width 90 height 23
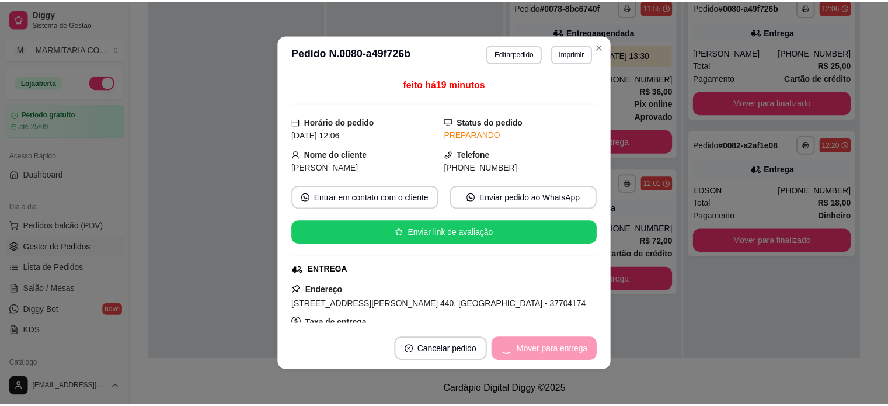
scroll to position [0, 0]
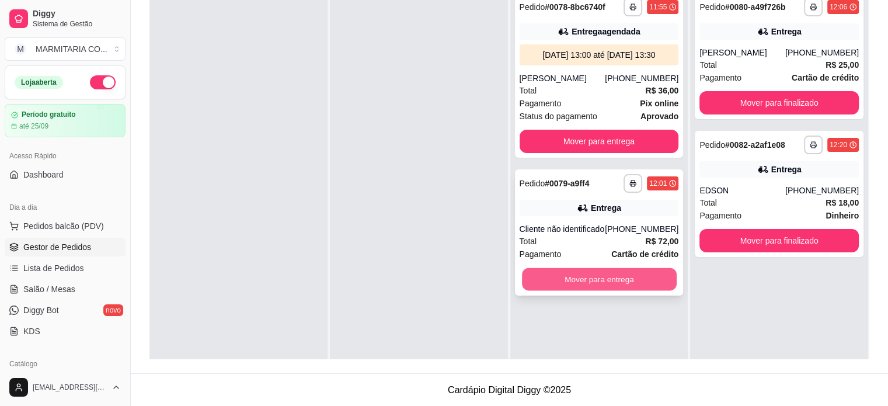
click at [558, 278] on button "Mover para entrega" at bounding box center [599, 279] width 155 height 23
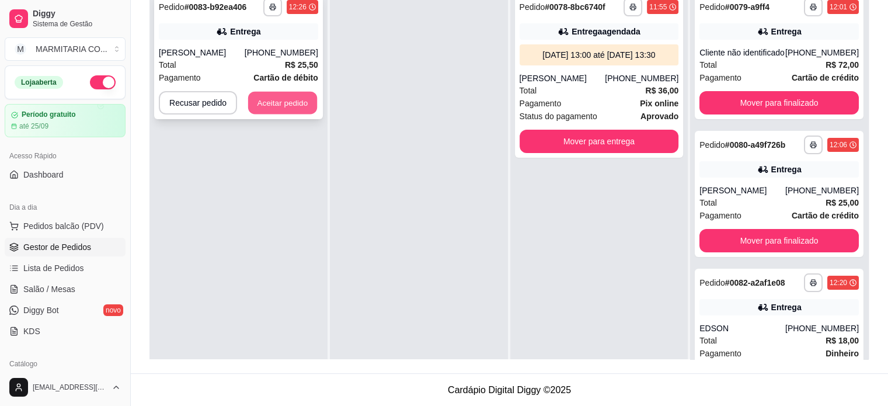
click at [290, 95] on button "Aceitar pedido" at bounding box center [282, 103] width 69 height 23
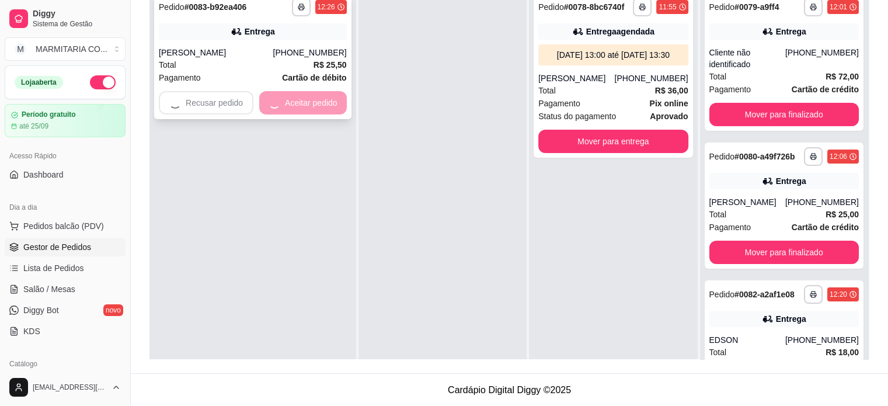
click at [290, 95] on div "Recusar pedido Aceitar pedido" at bounding box center [253, 102] width 188 height 23
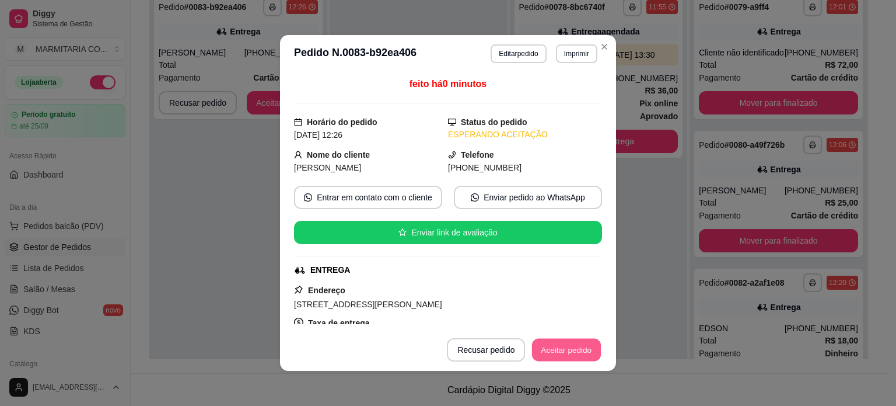
click at [549, 347] on button "Aceitar pedido" at bounding box center [566, 349] width 69 height 23
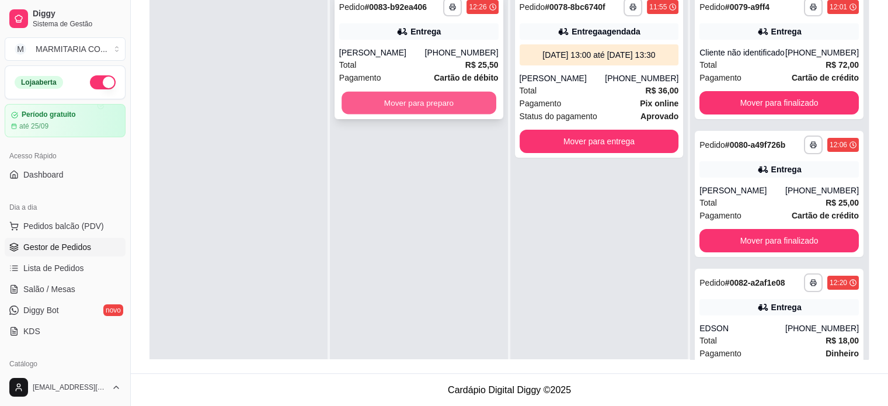
click at [355, 104] on button "Mover para preparo" at bounding box center [418, 103] width 155 height 23
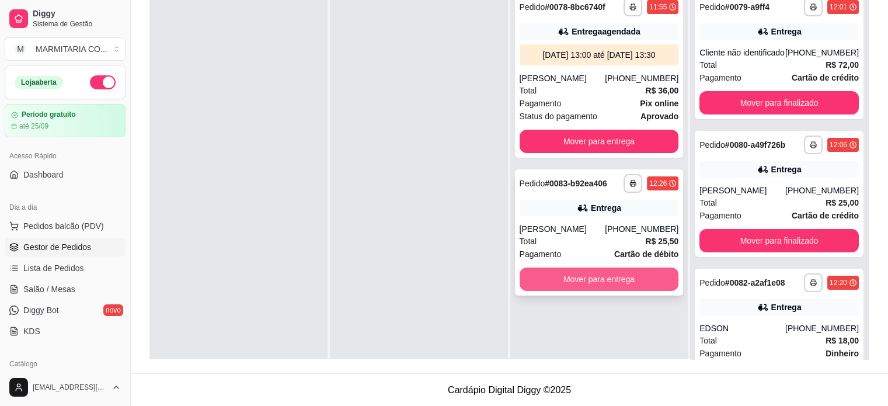
click at [519, 273] on button "Mover para entrega" at bounding box center [598, 278] width 159 height 23
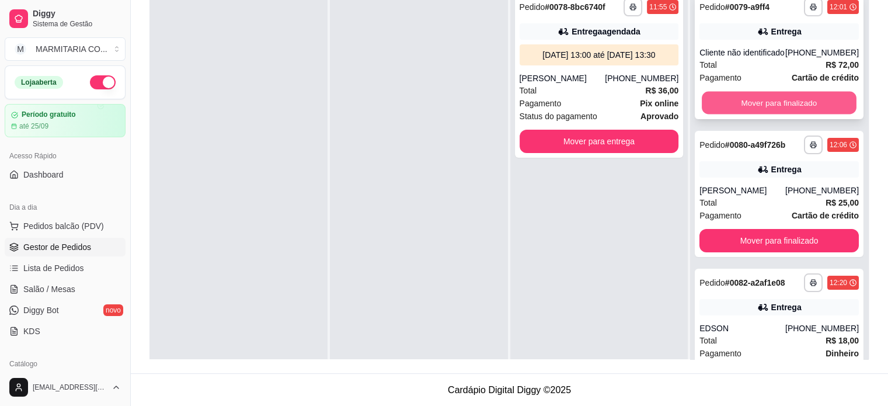
click at [782, 100] on button "Mover para finalizado" at bounding box center [778, 103] width 155 height 23
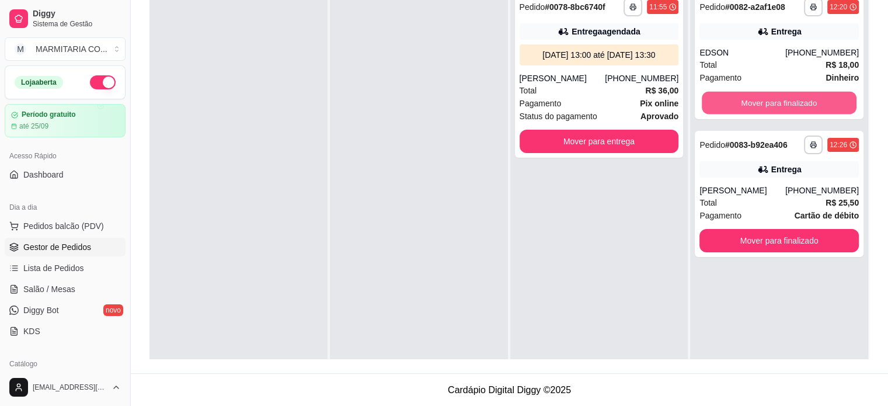
click at [782, 100] on button "Mover para finalizado" at bounding box center [778, 103] width 155 height 23
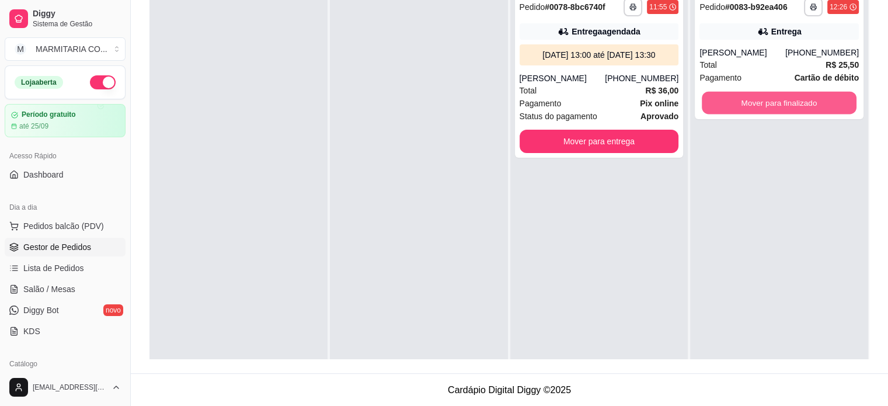
click at [782, 100] on button "Mover para finalizado" at bounding box center [778, 103] width 155 height 23
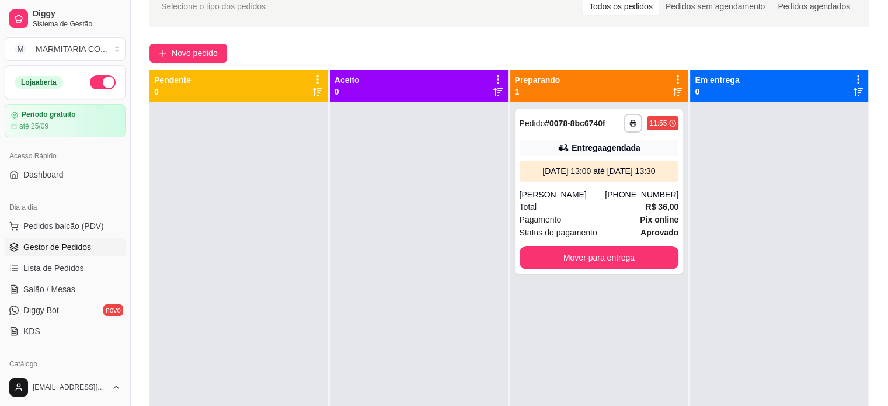
scroll to position [65, 0]
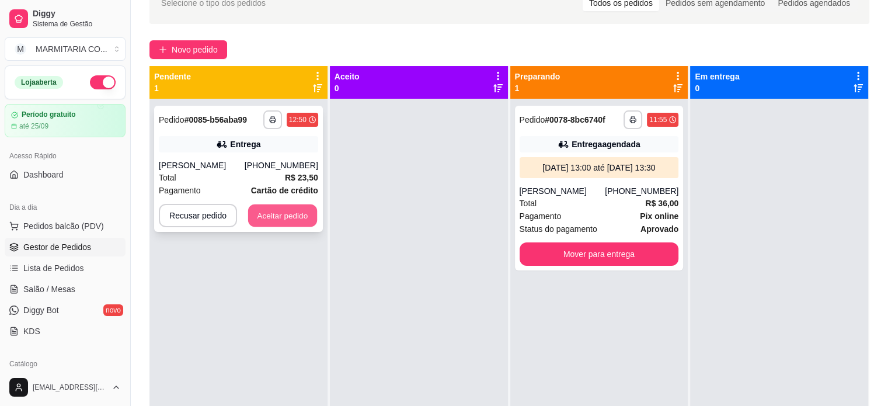
click at [275, 214] on button "Aceitar pedido" at bounding box center [282, 215] width 69 height 23
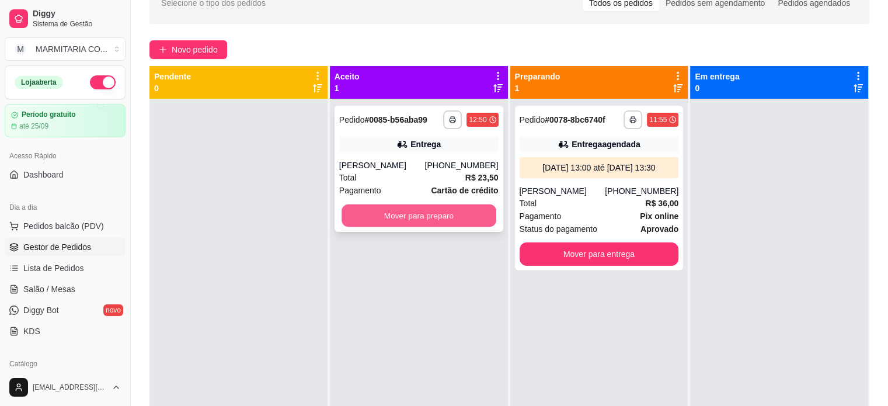
click at [412, 221] on button "Mover para preparo" at bounding box center [418, 215] width 155 height 23
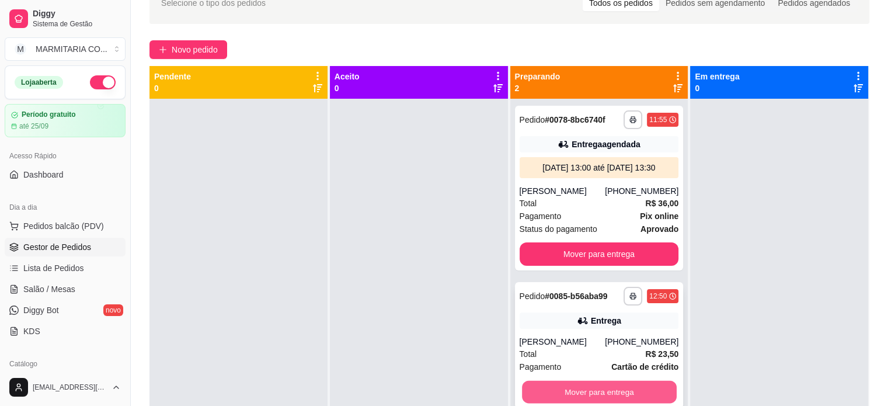
click at [549, 388] on button "Mover para entrega" at bounding box center [599, 391] width 155 height 23
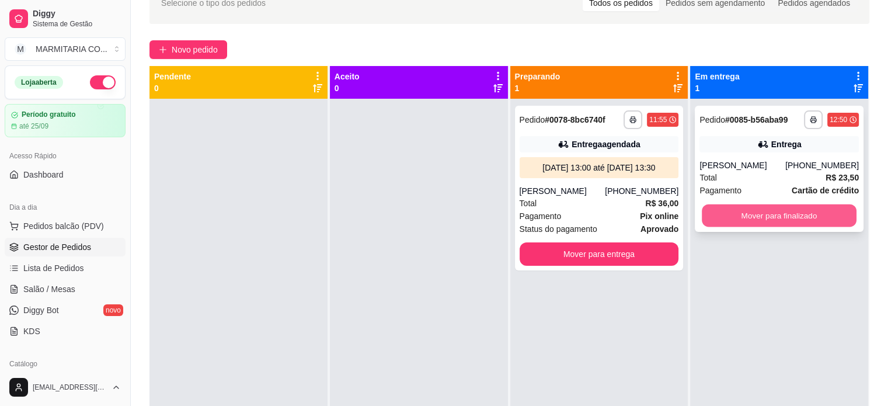
click at [767, 205] on button "Mover para finalizado" at bounding box center [778, 215] width 155 height 23
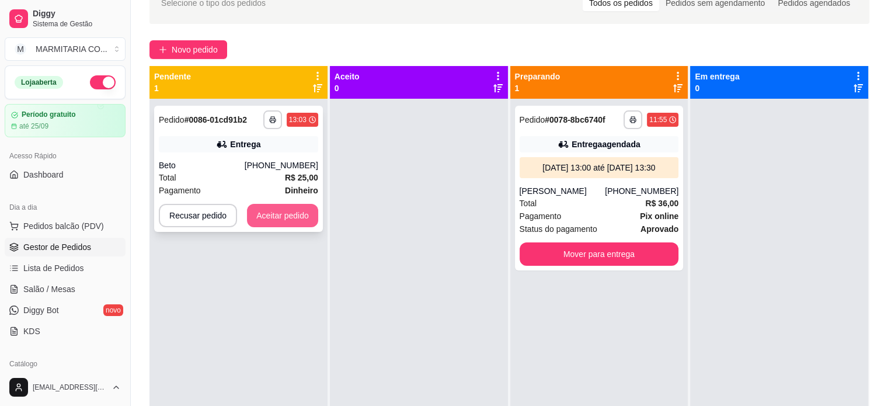
click at [260, 217] on button "Aceitar pedido" at bounding box center [282, 215] width 71 height 23
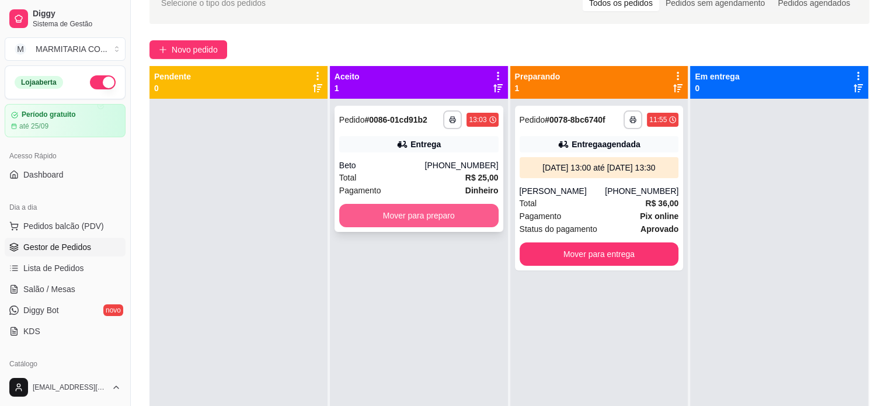
click at [350, 209] on button "Mover para preparo" at bounding box center [418, 215] width 159 height 23
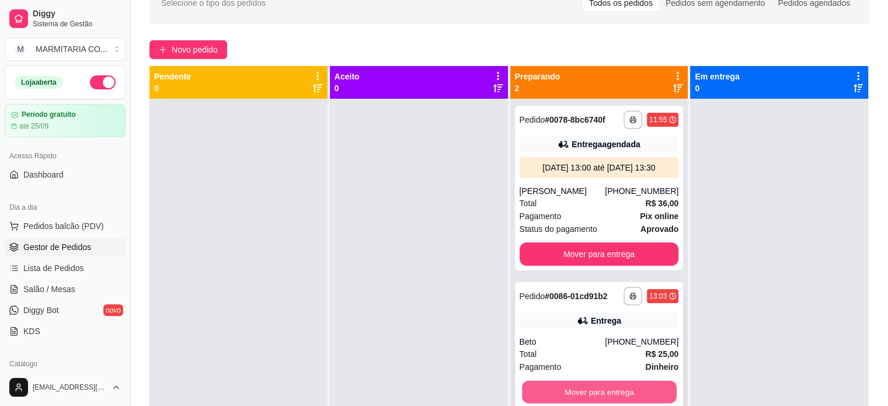
click at [606, 387] on button "Mover para entrega" at bounding box center [599, 391] width 155 height 23
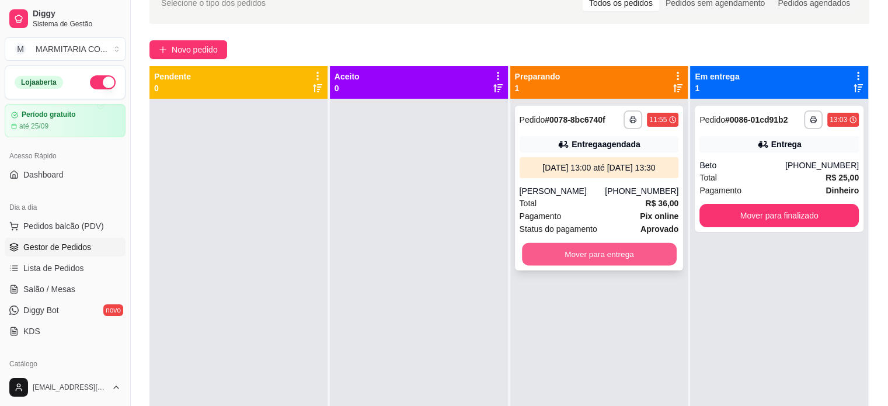
click at [553, 252] on button "Mover para entrega" at bounding box center [599, 254] width 155 height 23
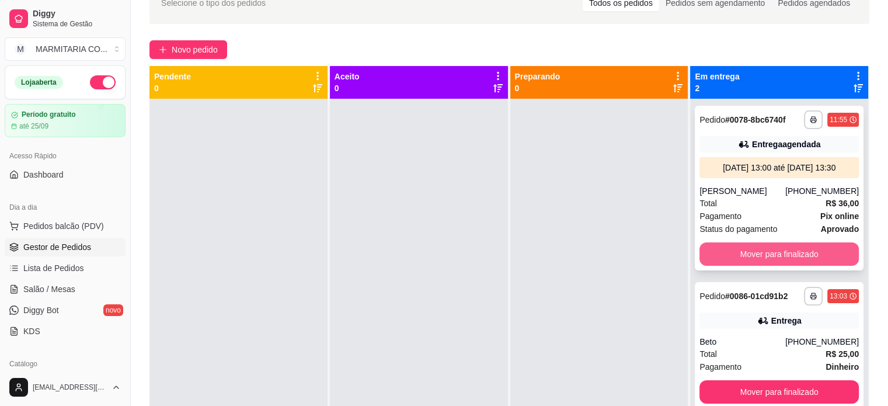
click at [808, 258] on button "Mover para finalizado" at bounding box center [778, 253] width 159 height 23
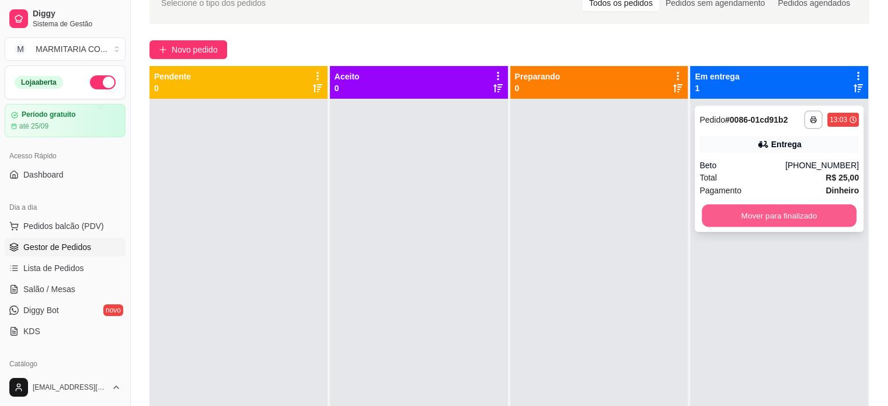
click at [813, 217] on button "Mover para finalizado" at bounding box center [778, 215] width 155 height 23
